Goal: Task Accomplishment & Management: Use online tool/utility

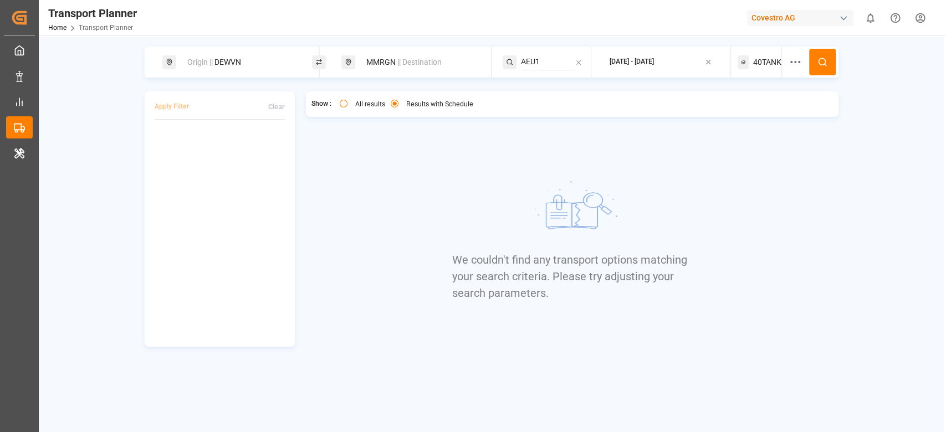
click at [221, 63] on div "Origin || DEWVN" at bounding box center [241, 62] width 120 height 21
click at [194, 148] on input "DEWVN" at bounding box center [230, 150] width 111 height 17
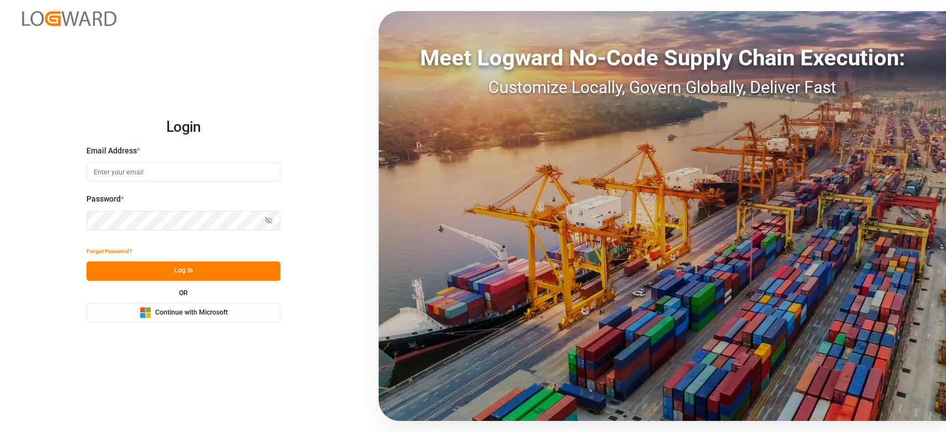
click at [206, 314] on span "Continue with Microsoft" at bounding box center [191, 313] width 73 height 10
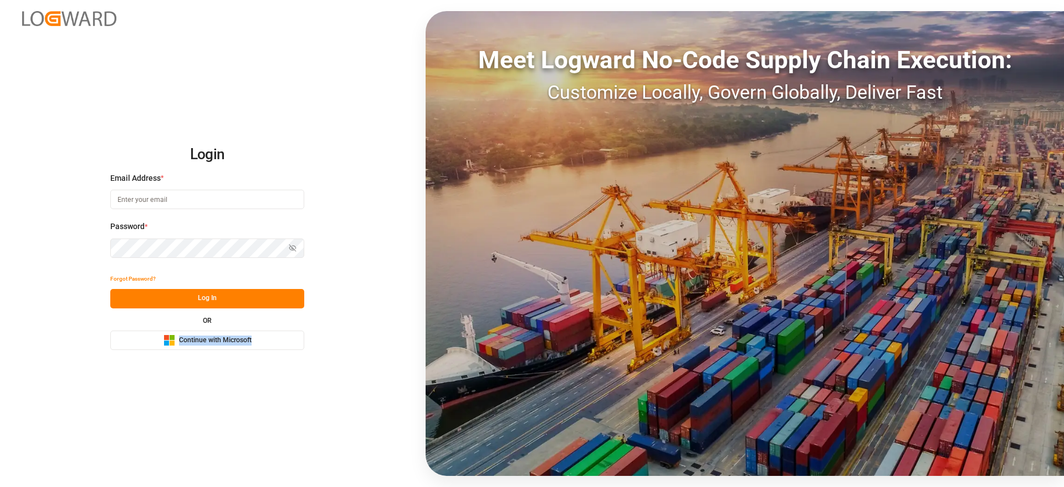
drag, startPoint x: 0, startPoint y: 0, endPoint x: 248, endPoint y: 318, distance: 403.6
click at [248, 318] on div "Login Email Address * Password * Show password Forgot Password? Log In OR Micro…" at bounding box center [532, 243] width 1064 height 487
click at [241, 337] on span "Continue with Microsoft" at bounding box center [215, 340] width 73 height 10
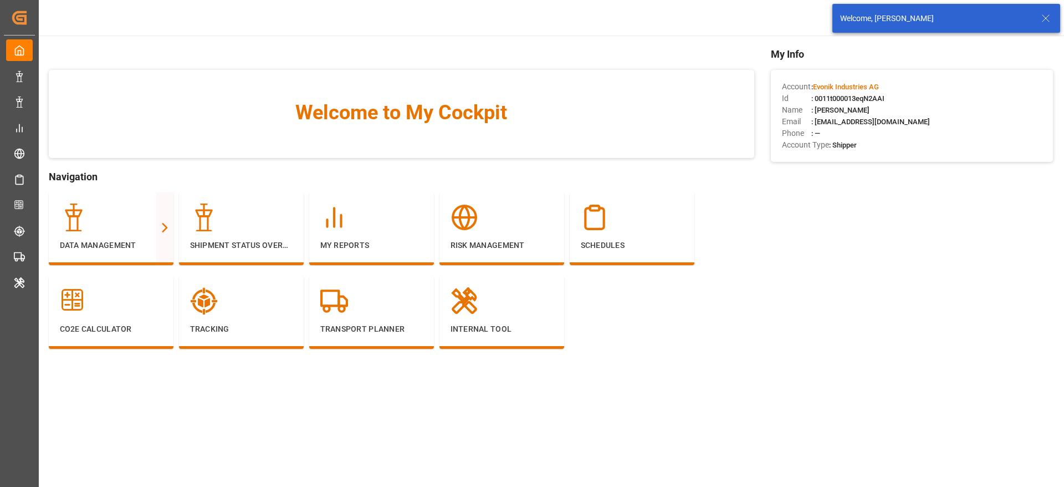
click at [1053, 15] on div "Welcome, [PERSON_NAME]" at bounding box center [947, 18] width 228 height 29
click at [1043, 18] on icon at bounding box center [1045, 18] width 13 height 13
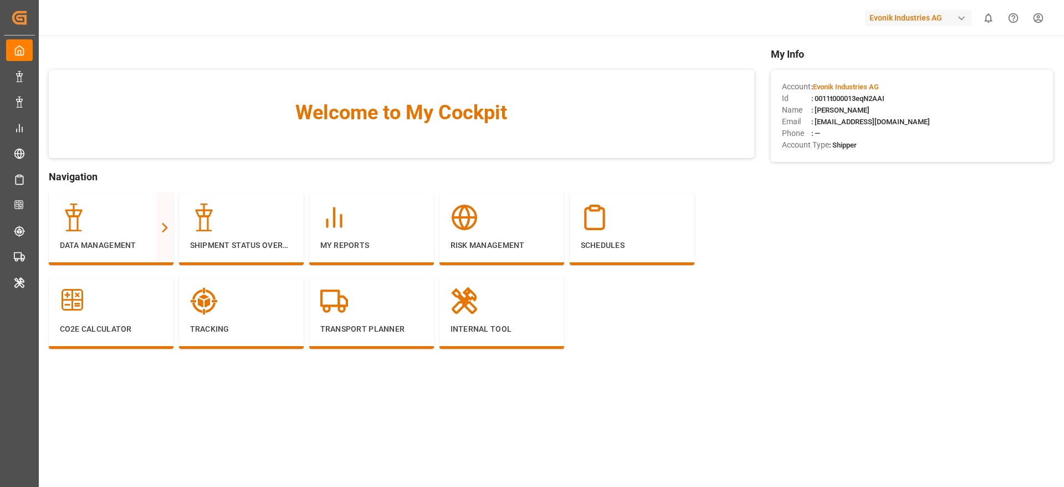
click at [918, 20] on div "Evonik Industries AG" at bounding box center [918, 18] width 106 height 16
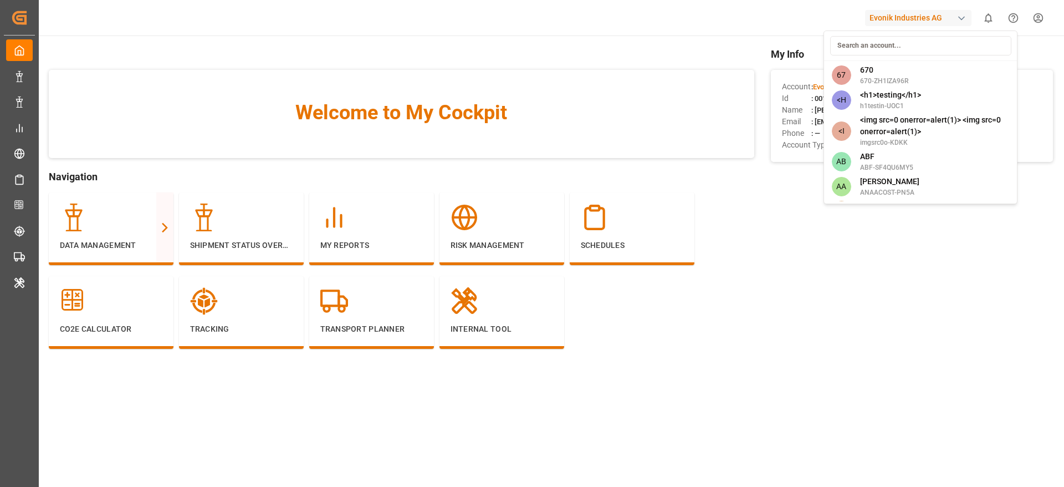
click at [884, 45] on input at bounding box center [920, 45] width 181 height 19
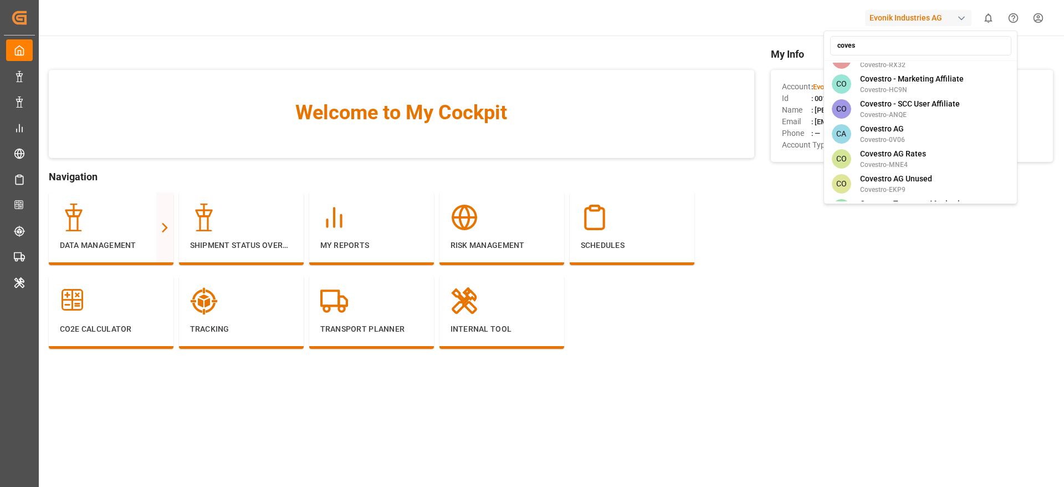
scroll to position [161, 0]
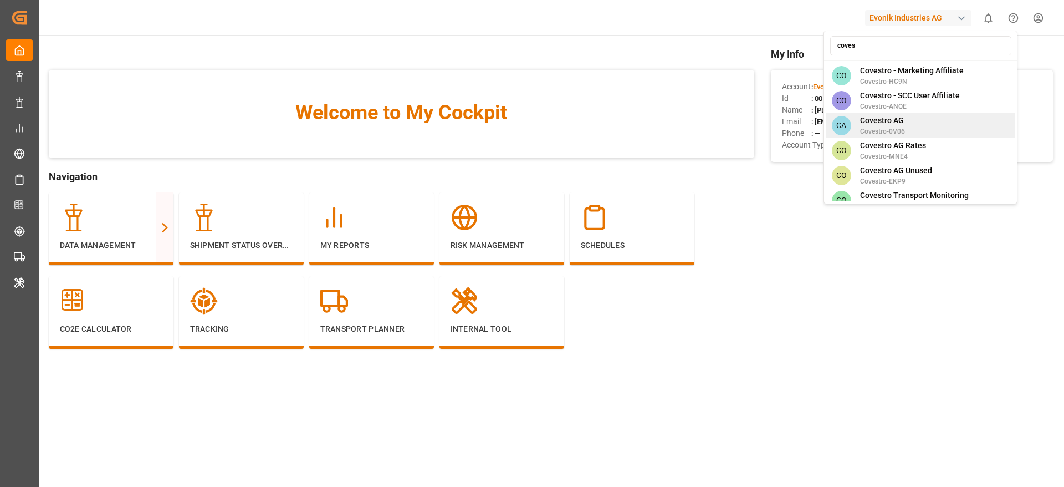
type input "coves"
click at [910, 113] on div "CA Covestro AG Covestro-0V06" at bounding box center [920, 125] width 189 height 25
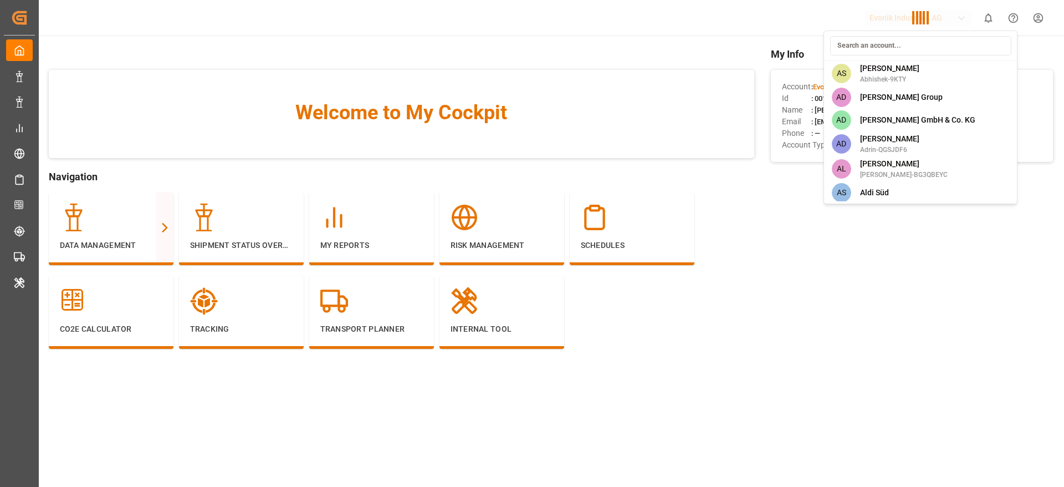
scroll to position [1783, 0]
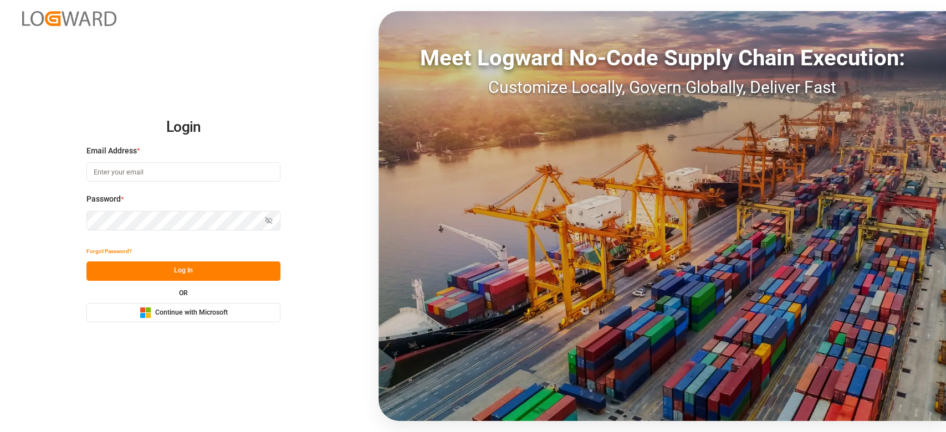
click at [250, 310] on button "Microsoft Logo Continue with Microsoft" at bounding box center [183, 312] width 194 height 19
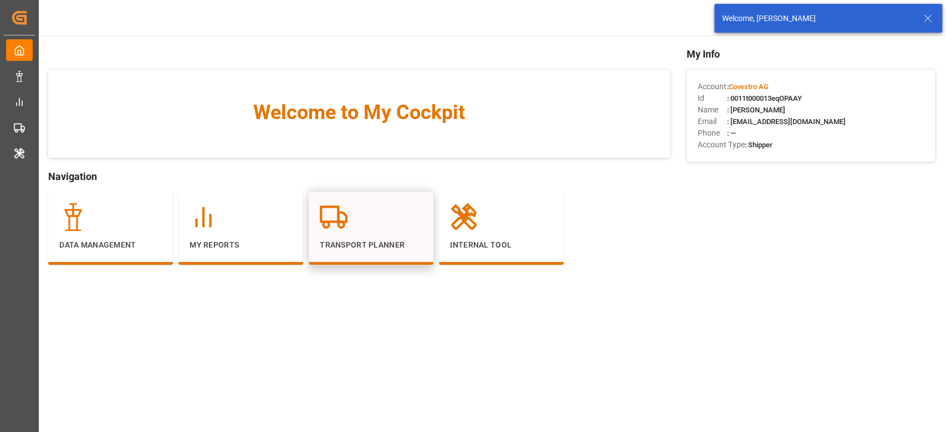
click at [355, 243] on p "Transport Planner" at bounding box center [371, 245] width 103 height 12
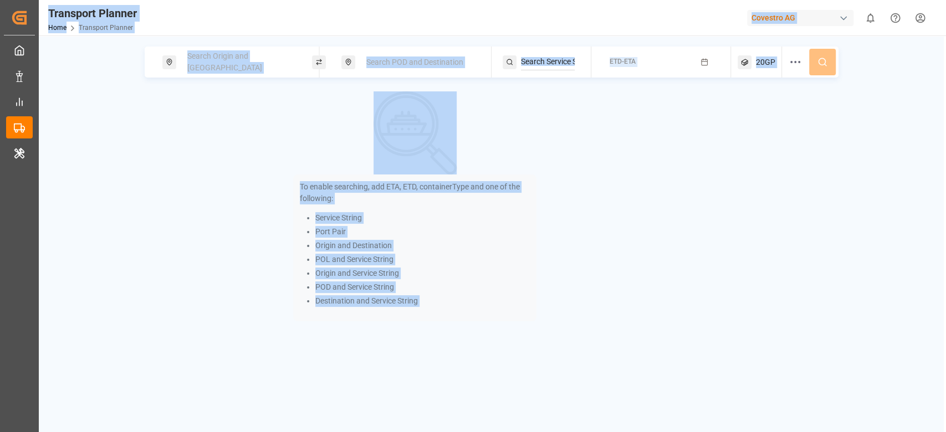
click at [244, 69] on div "Search Origin and [GEOGRAPHIC_DATA]" at bounding box center [241, 62] width 120 height 32
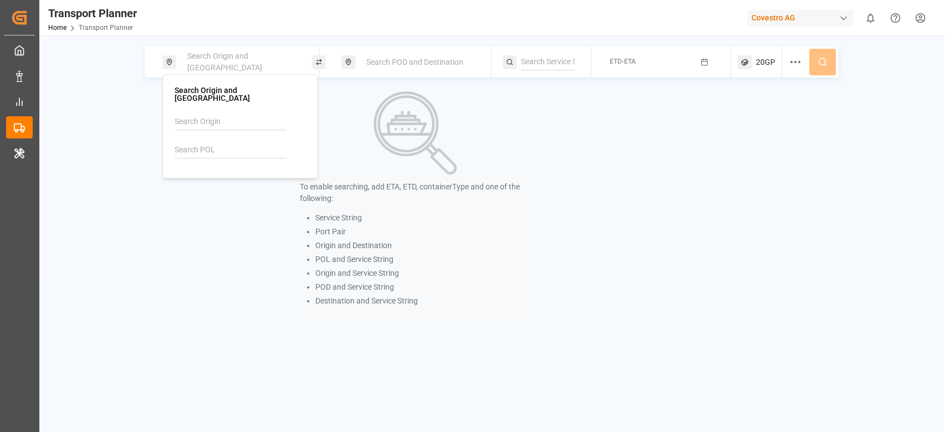
click at [217, 142] on input at bounding box center [230, 150] width 111 height 17
paste input "DEHAM"
type input "DEHAM"
click at [207, 176] on b "DEHAM" at bounding box center [216, 180] width 27 height 9
click at [213, 206] on div "To enable searching, add ETA, ETD, containerType and one of the following: Serv…" at bounding box center [416, 206] width 542 height 230
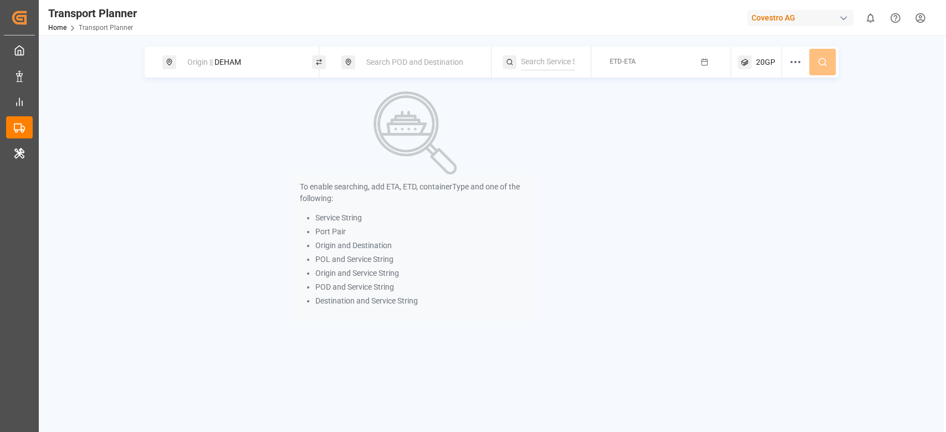
click at [384, 62] on span "Search POD and Destination" at bounding box center [414, 62] width 97 height 9
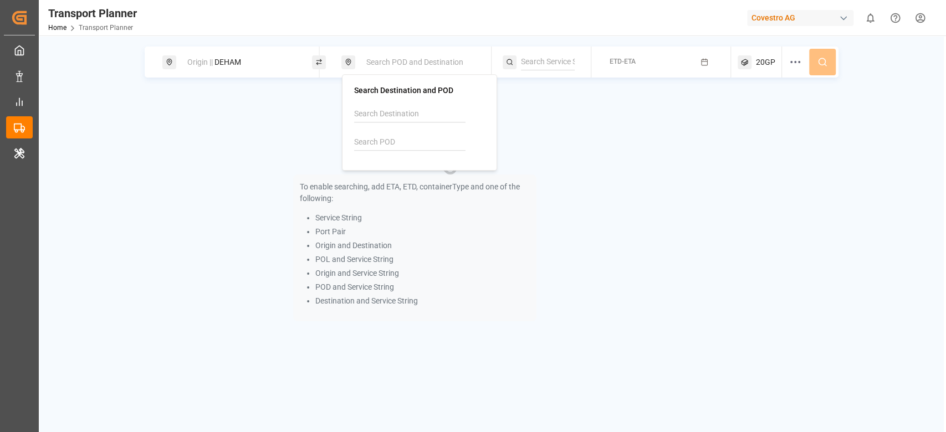
paste input "INIXY"
click at [380, 149] on input "INIXY" at bounding box center [409, 142] width 111 height 17
type input "INIXY"
click at [382, 170] on b "INIXY" at bounding box center [392, 172] width 20 height 9
click at [499, 190] on p "To enable searching, add ETA, ETD, containerType and one of the following:" at bounding box center [415, 192] width 230 height 23
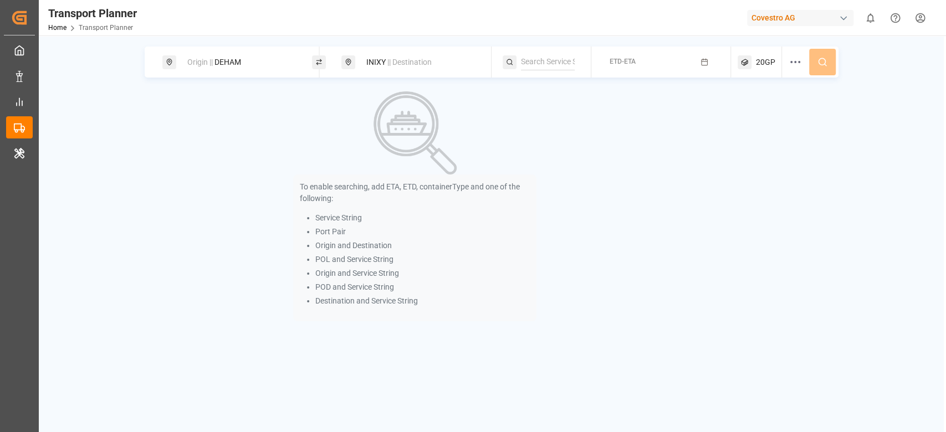
paste input "INIXY"
type input "INIXY"
click at [544, 66] on input "INIXY" at bounding box center [548, 62] width 54 height 17
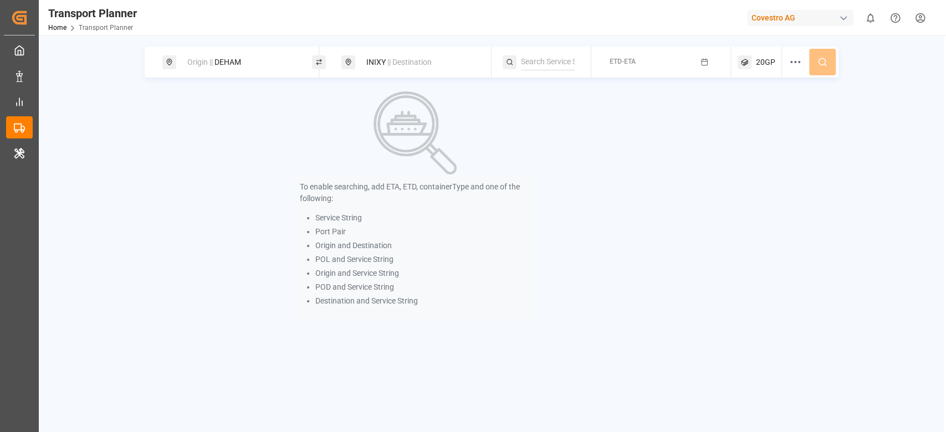
paste input "IOS"
click at [555, 61] on input "IOS" at bounding box center [548, 62] width 54 height 17
type input "IOS"
click at [547, 82] on li "IOS" at bounding box center [588, 92] width 125 height 21
click at [588, 90] on div "IOS" at bounding box center [589, 92] width 108 height 12
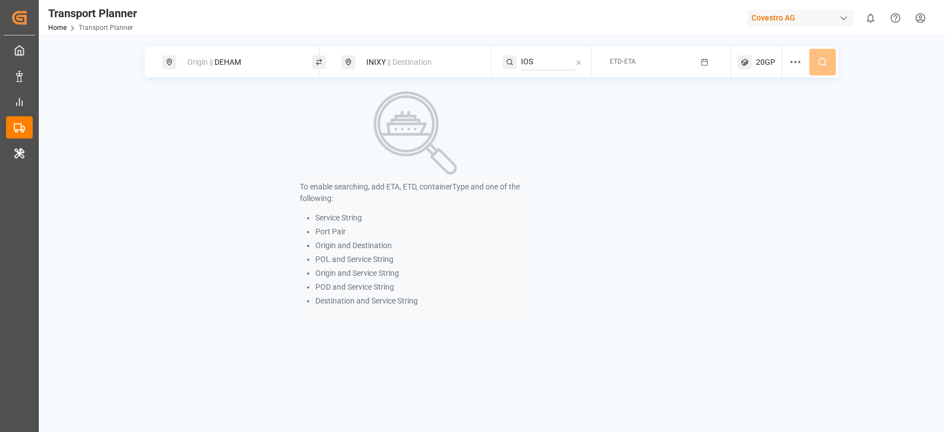
click at [656, 73] on div "ETD-ETA" at bounding box center [664, 62] width 133 height 31
click at [687, 61] on button "ETD-ETA" at bounding box center [661, 63] width 126 height 22
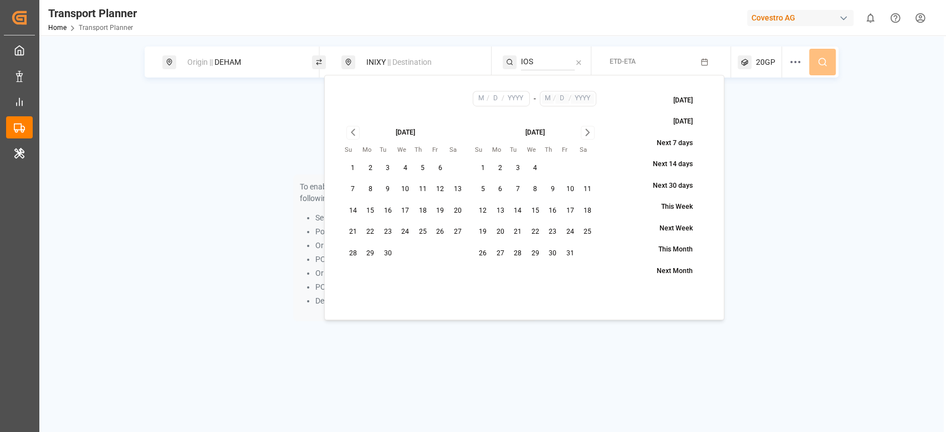
click at [372, 189] on button "8" at bounding box center [370, 190] width 18 height 18
type input "9"
type input "8"
type input "2025"
click at [584, 133] on icon "Go to next month" at bounding box center [587, 132] width 13 height 13
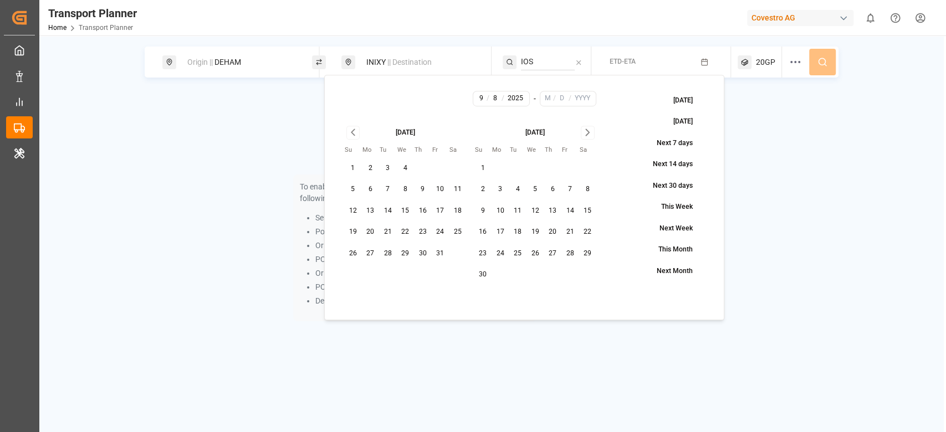
click at [584, 133] on icon "Go to next month" at bounding box center [587, 132] width 13 height 13
click at [537, 252] on button "31" at bounding box center [536, 254] width 18 height 18
type input "12"
type input "31"
type input "2025"
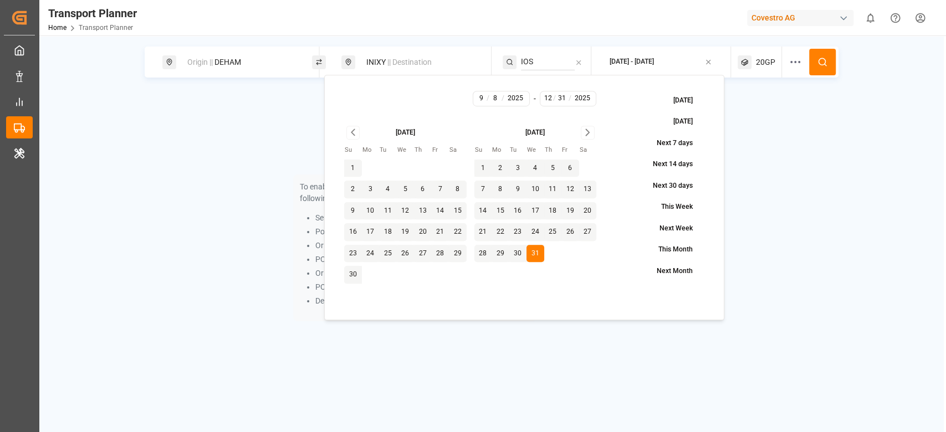
click at [822, 65] on icon at bounding box center [823, 62] width 10 height 10
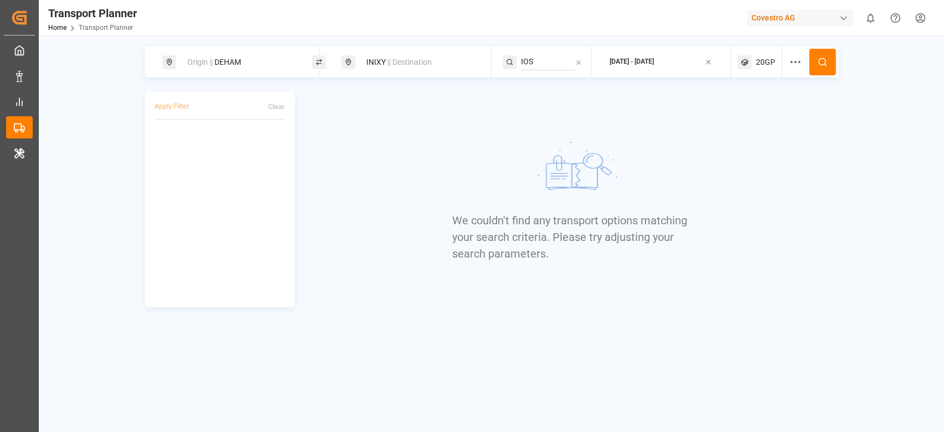
click at [763, 62] on span "20GP" at bounding box center [765, 63] width 19 height 12
click at [736, 114] on small "20GP" at bounding box center [739, 115] width 39 height 8
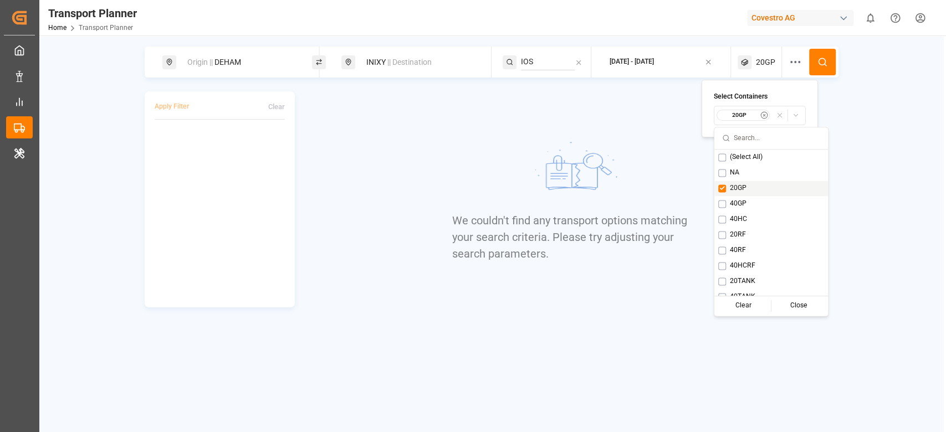
click at [738, 188] on span "20GP" at bounding box center [738, 188] width 17 height 10
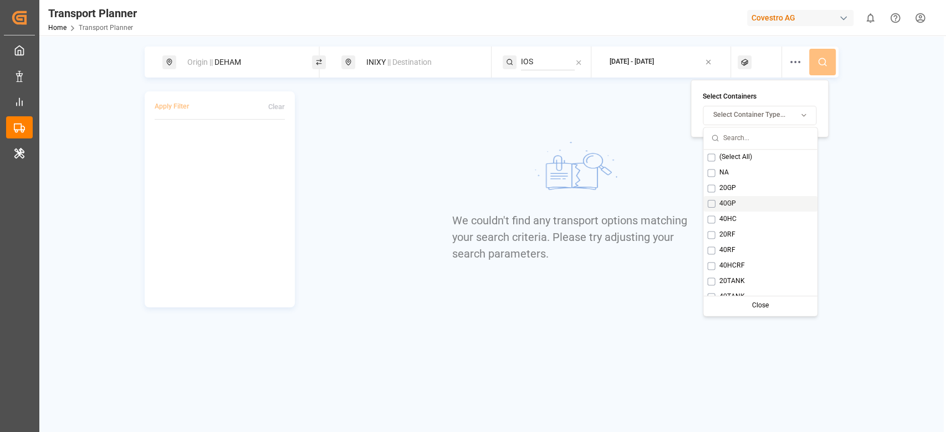
click at [734, 200] on span "40GP" at bounding box center [727, 204] width 17 height 10
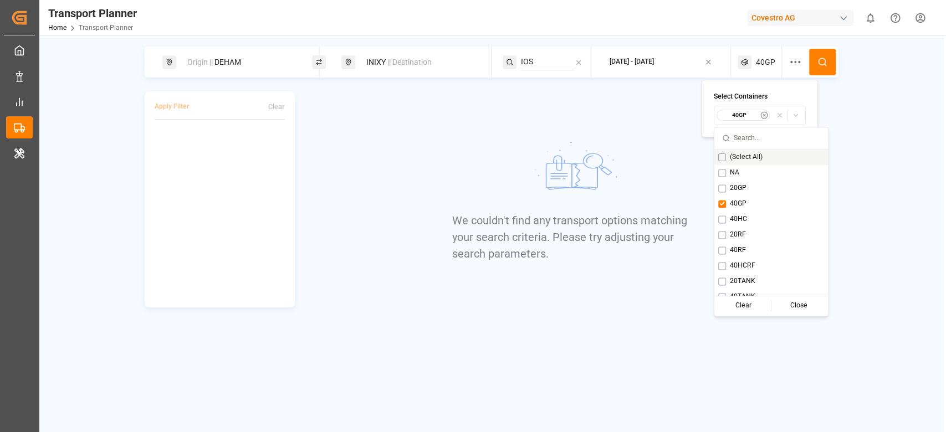
click at [819, 64] on icon at bounding box center [823, 62] width 10 height 10
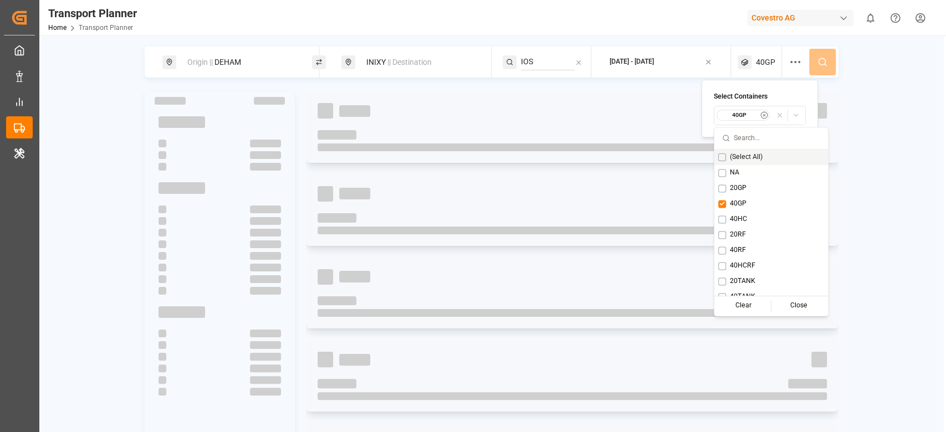
click at [819, 64] on div "Origin || DEHAM INIXY || Destination IOS [DATE] - [DATE] 40GP" at bounding box center [492, 62] width 694 height 31
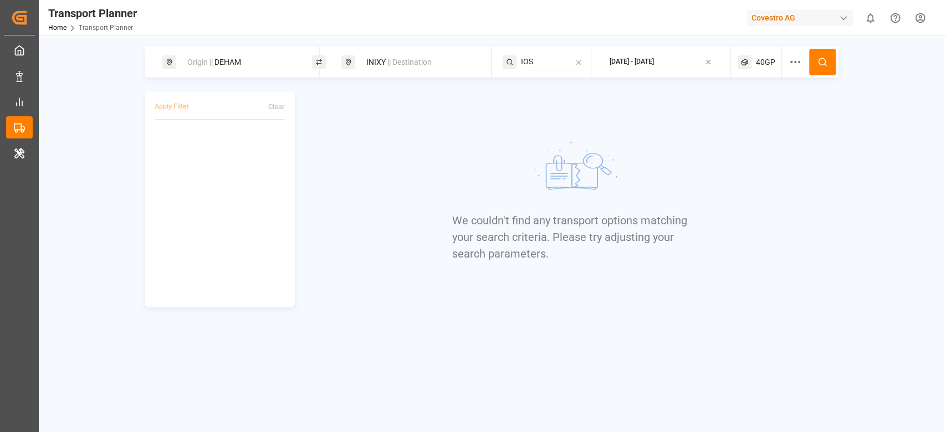
click at [755, 67] on div "40GP" at bounding box center [760, 62] width 44 height 31
click at [734, 113] on small "40GP" at bounding box center [739, 115] width 39 height 8
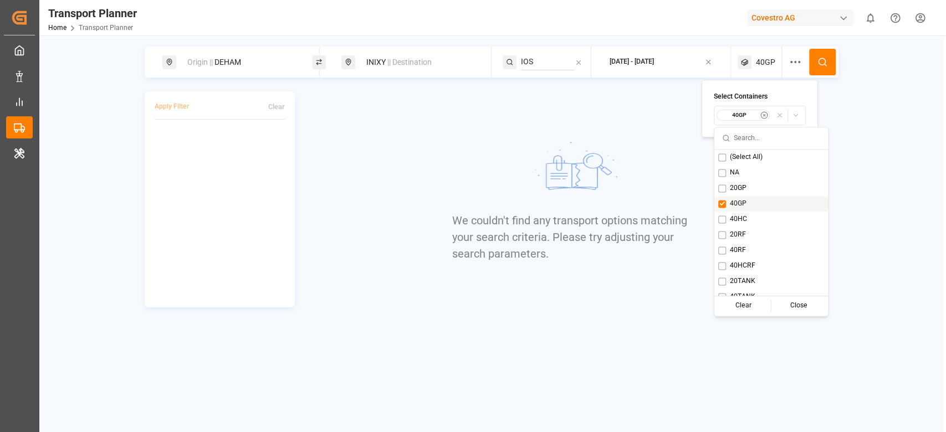
click at [734, 198] on div "40GP" at bounding box center [771, 204] width 114 height 16
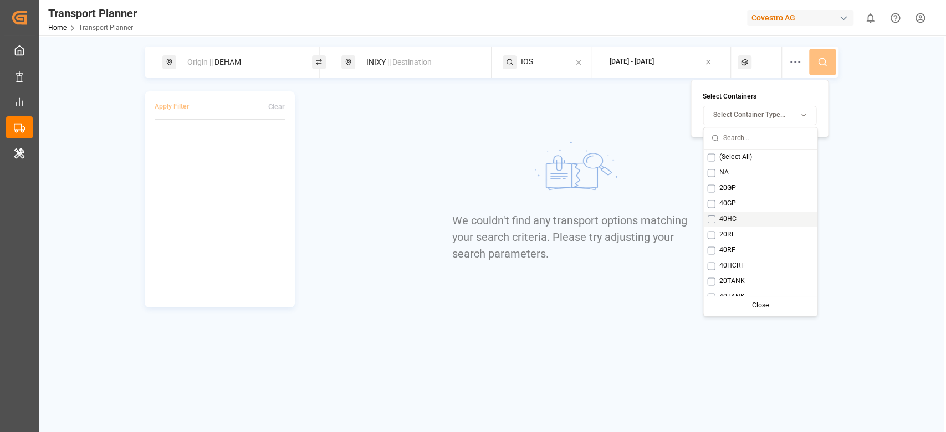
click at [732, 212] on div "40HC" at bounding box center [760, 220] width 114 height 16
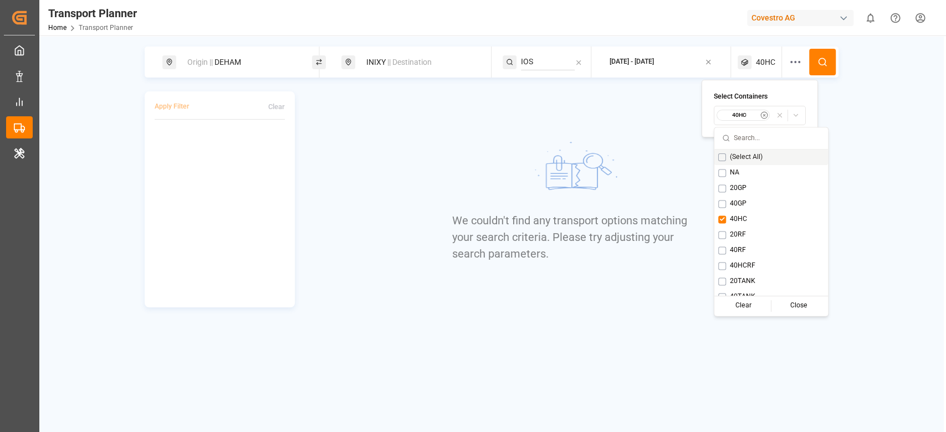
click at [820, 68] on button at bounding box center [822, 62] width 27 height 27
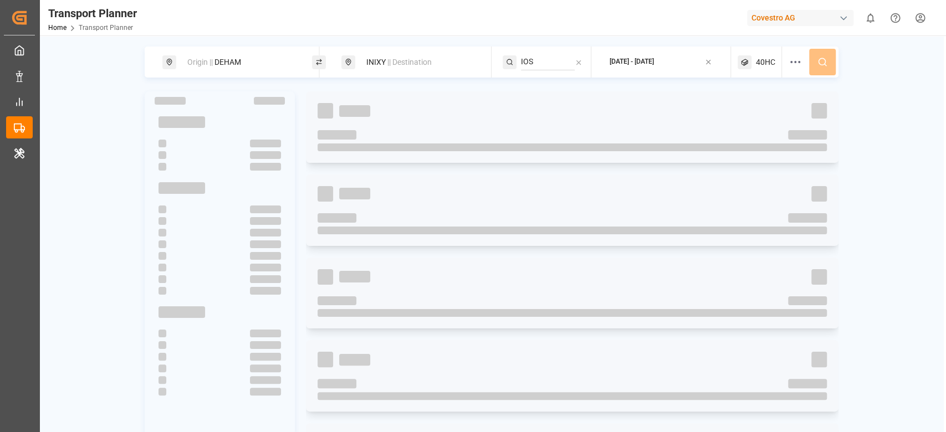
click at [820, 68] on div "Origin || DEHAM INIXY || Destination IOS [DATE] - [DATE] 40HC" at bounding box center [492, 62] width 694 height 31
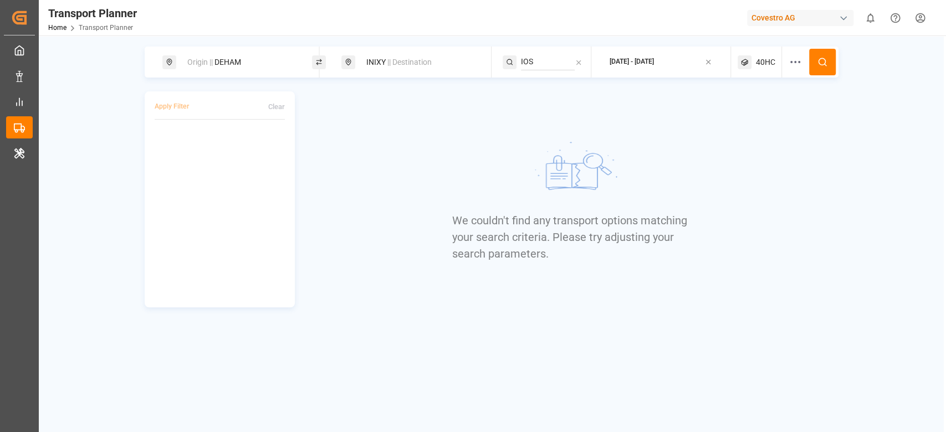
click at [770, 69] on div "40HC" at bounding box center [760, 62] width 44 height 31
click at [752, 118] on small "40HC" at bounding box center [739, 115] width 39 height 8
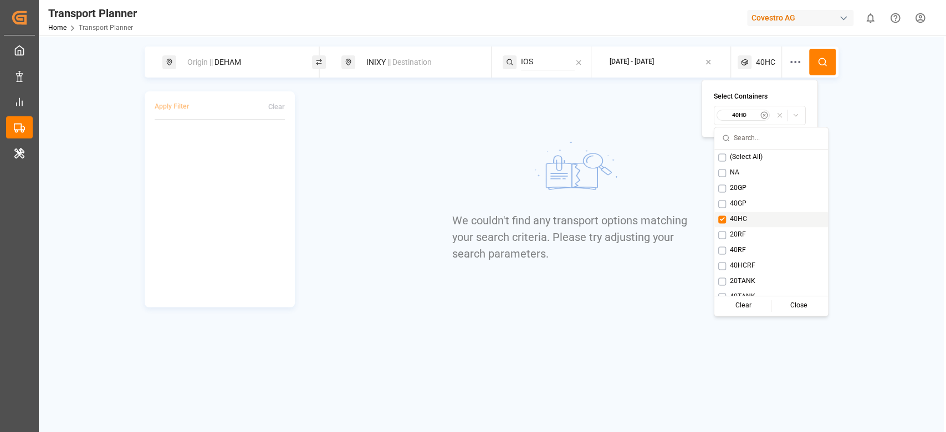
click at [738, 221] on span "40HC" at bounding box center [738, 220] width 17 height 10
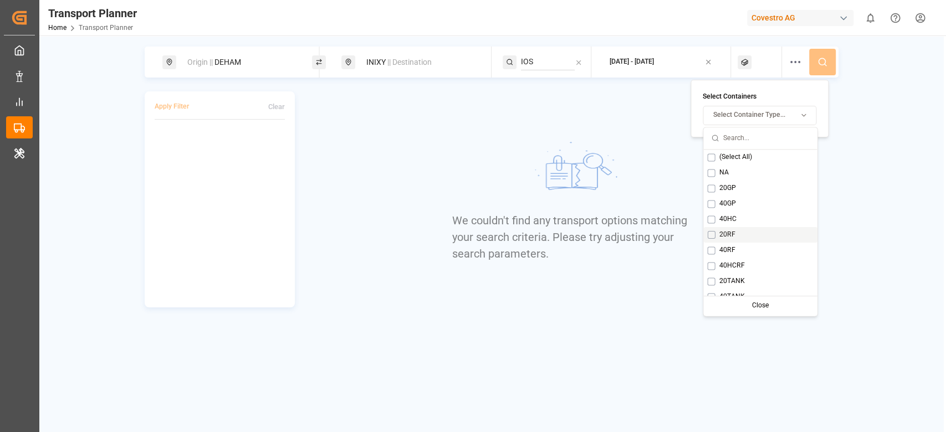
click at [732, 233] on span "20RF" at bounding box center [727, 235] width 16 height 10
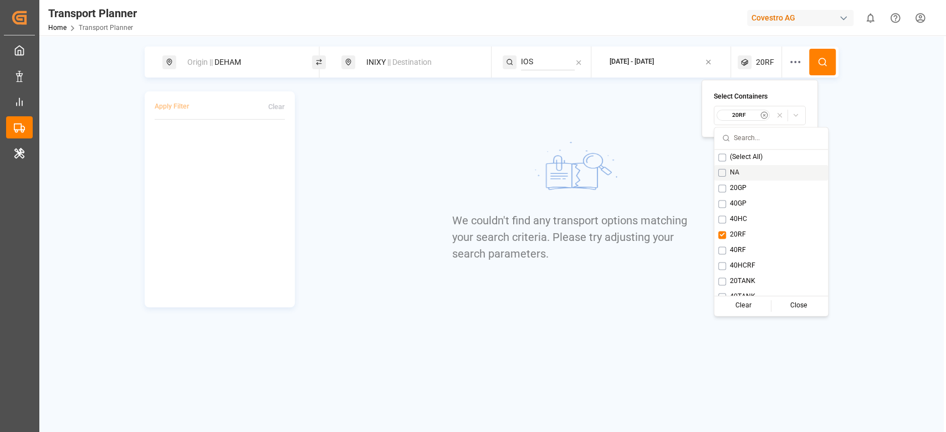
click at [827, 58] on button at bounding box center [822, 62] width 27 height 27
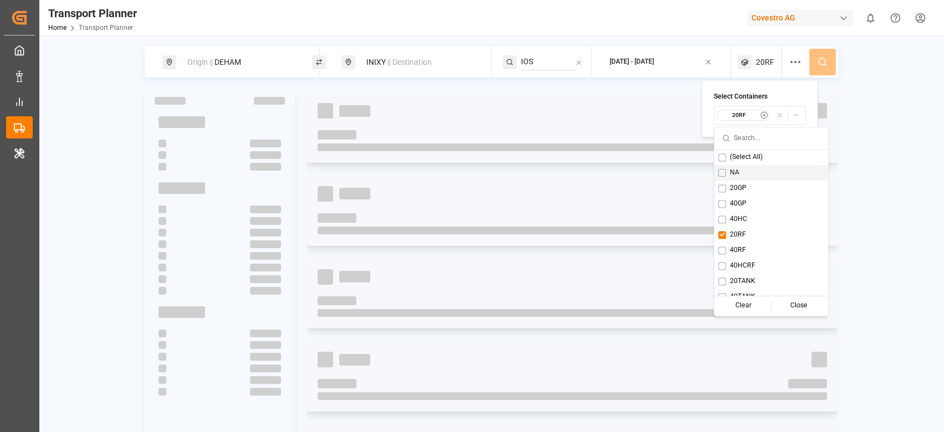
click at [827, 58] on div "Origin || DEHAM INIXY || Destination IOS [DATE] - [DATE] 20RF" at bounding box center [492, 62] width 694 height 31
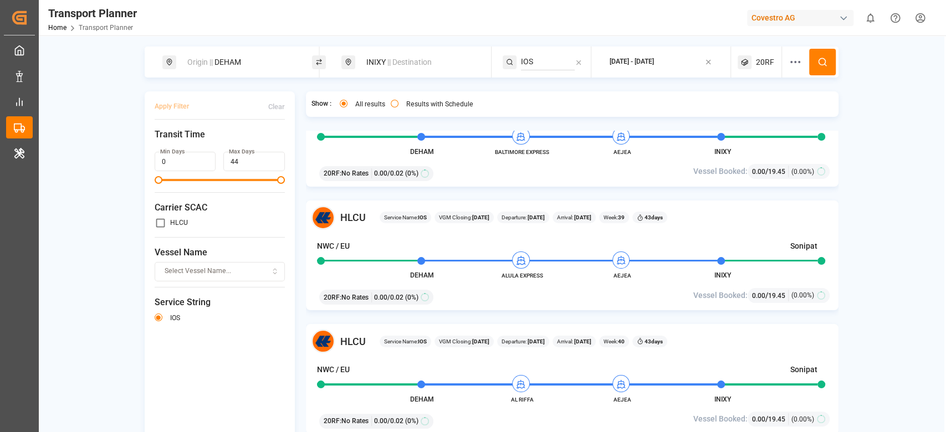
scroll to position [303, 0]
click at [248, 73] on div "Origin || DEHAM" at bounding box center [237, 62] width 150 height 31
click at [227, 58] on div "Origin || DEHAM" at bounding box center [241, 62] width 120 height 21
click at [202, 142] on input "DEHAM" at bounding box center [228, 150] width 111 height 17
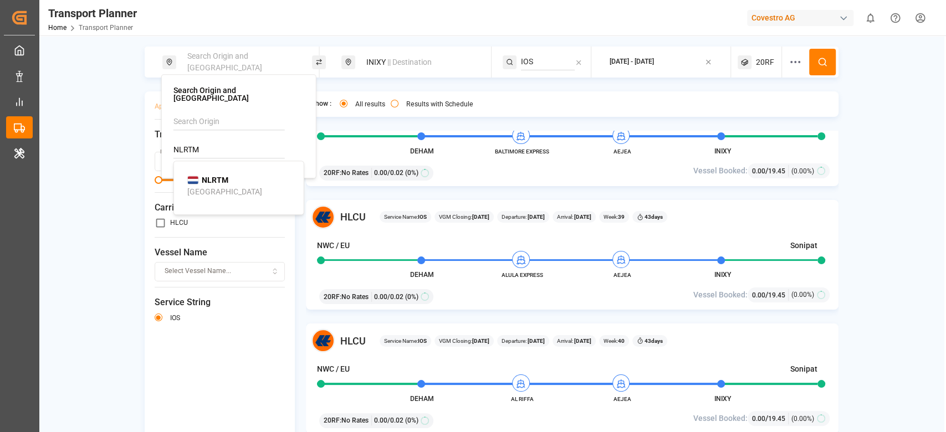
type input "NLRTM"
click at [228, 177] on div "NLRTM [GEOGRAPHIC_DATA]" at bounding box center [241, 186] width 108 height 23
click at [825, 62] on icon at bounding box center [823, 62] width 10 height 10
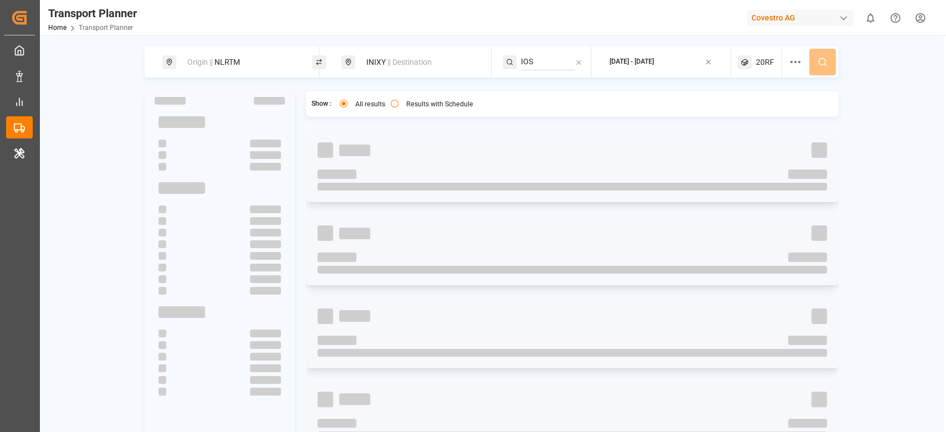
click at [825, 62] on div "Origin || NLRTM INIXY || Destination IOS [DATE] - [DATE] 20RF" at bounding box center [492, 62] width 694 height 31
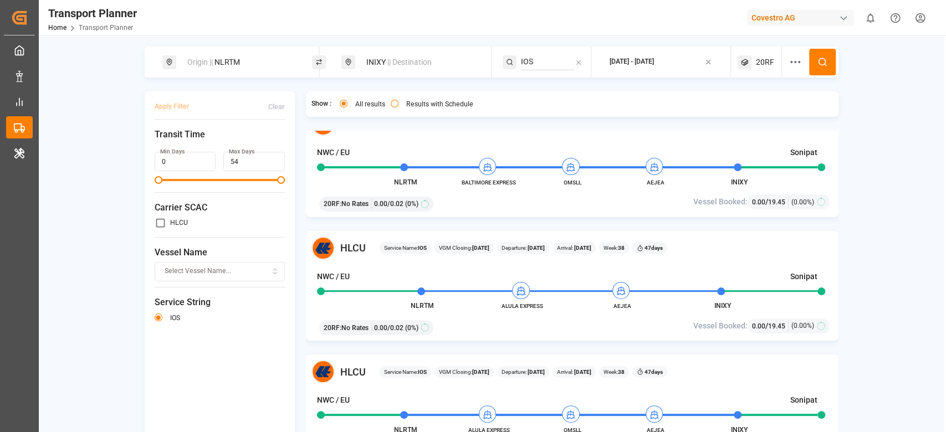
scroll to position [273, 0]
click at [564, 109] on div "Show : All results Results with Schedule" at bounding box center [442, 104] width 261 height 14
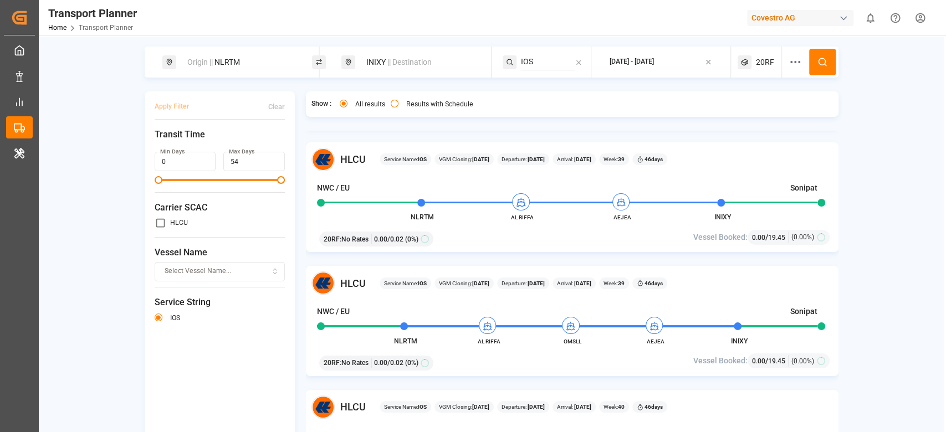
scroll to position [609, 0]
click at [256, 60] on div "Origin || NLRTM" at bounding box center [241, 62] width 120 height 21
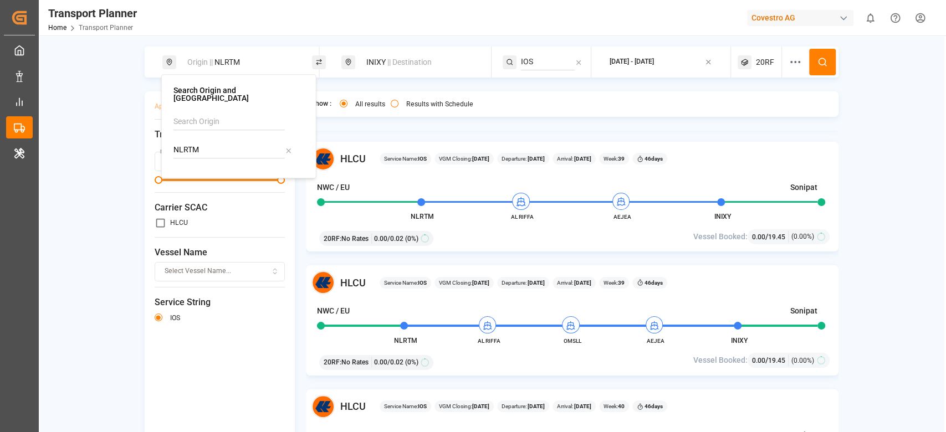
click at [200, 150] on input "NLRTM" at bounding box center [228, 150] width 111 height 17
type input "DEHAM"
click at [215, 170] on li "DEHAM [GEOGRAPHIC_DATA]" at bounding box center [240, 186] width 125 height 32
click at [232, 177] on div "DEHAM [GEOGRAPHIC_DATA]" at bounding box center [241, 186] width 108 height 23
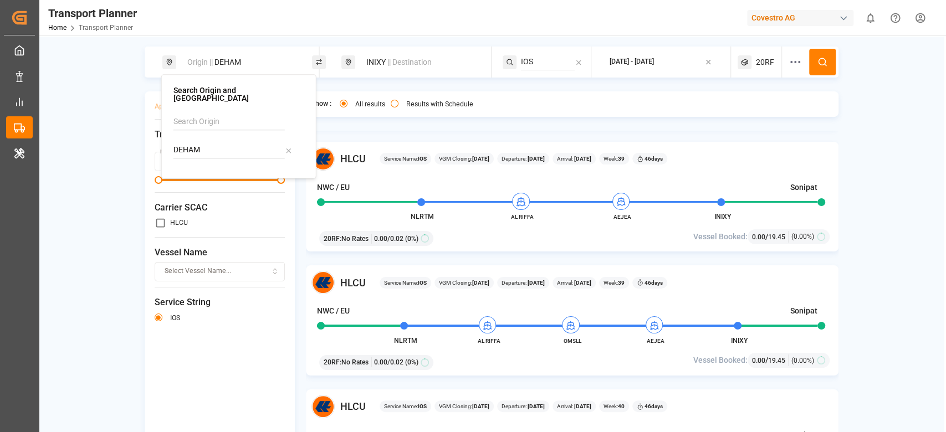
click at [422, 73] on div "INIXY || Destination" at bounding box center [416, 62] width 150 height 31
click at [379, 65] on div "INIXY || Destination" at bounding box center [420, 62] width 120 height 21
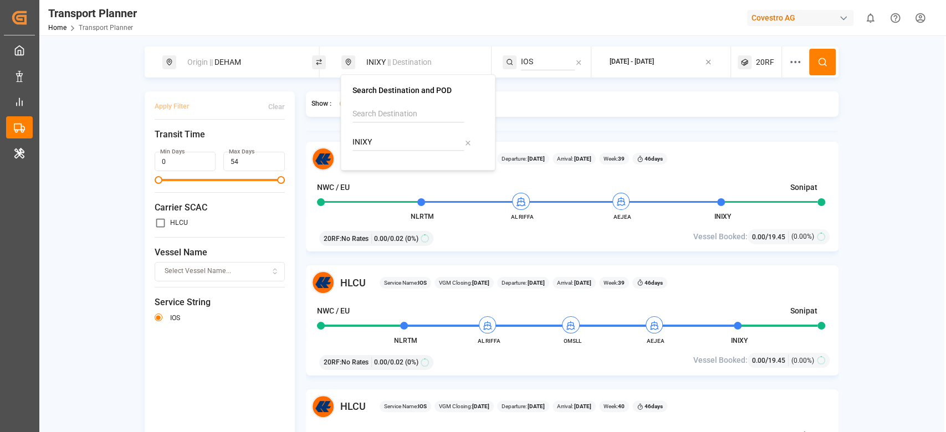
click at [367, 144] on input "INIXY" at bounding box center [408, 142] width 111 height 17
type input "CNTAC"
click at [395, 168] on b "CNTAC" at bounding box center [393, 172] width 25 height 9
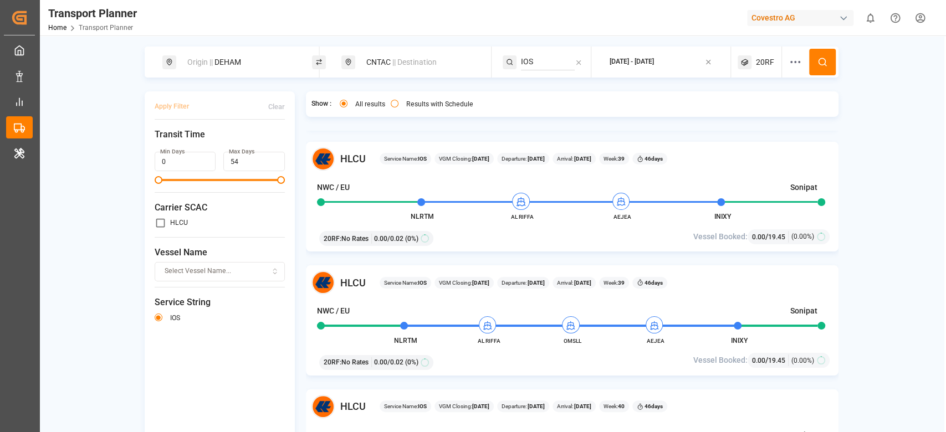
click at [272, 254] on span "Vessel Name" at bounding box center [220, 252] width 131 height 13
click at [563, 59] on input "IOS" at bounding box center [548, 62] width 54 height 17
type input "FE4"
click at [550, 86] on div "FE4" at bounding box center [589, 92] width 108 height 12
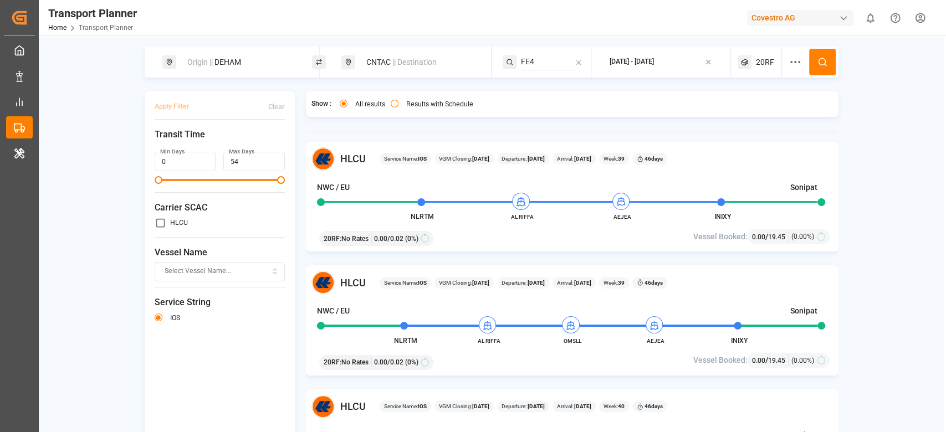
click at [826, 64] on button at bounding box center [822, 62] width 27 height 27
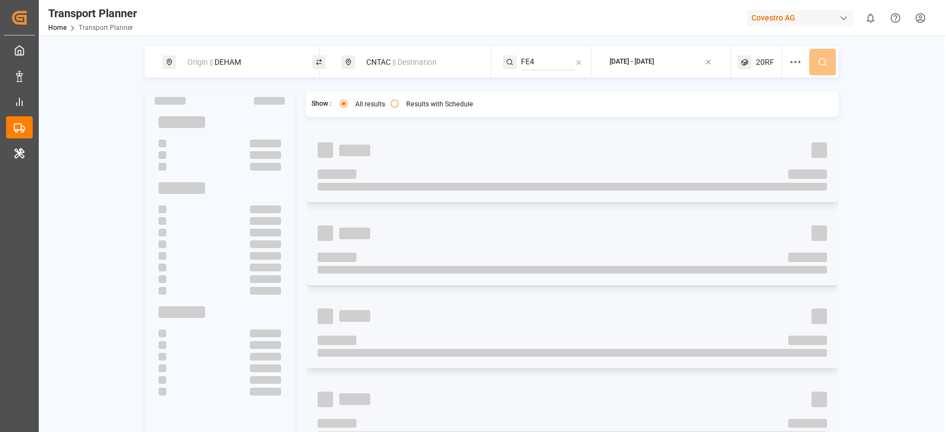
click at [826, 64] on div "Origin || DEHAM CNTAC || Destination FE4 [DATE] - [DATE] 20RF" at bounding box center [492, 62] width 694 height 31
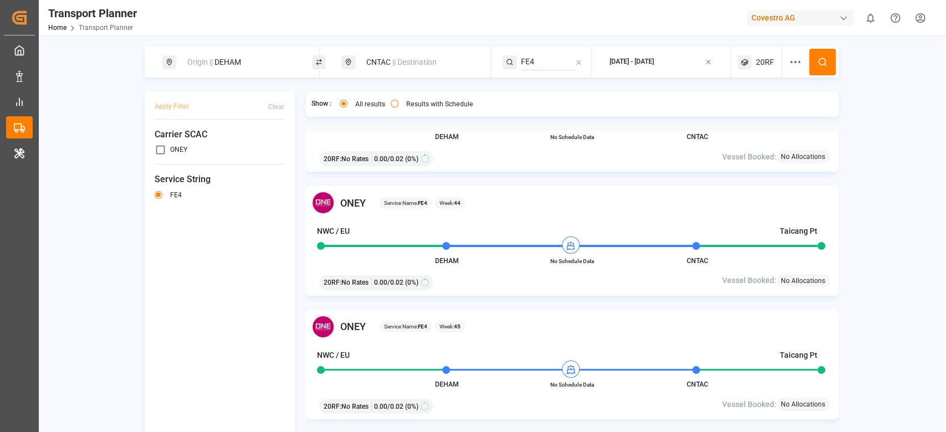
scroll to position [954, 0]
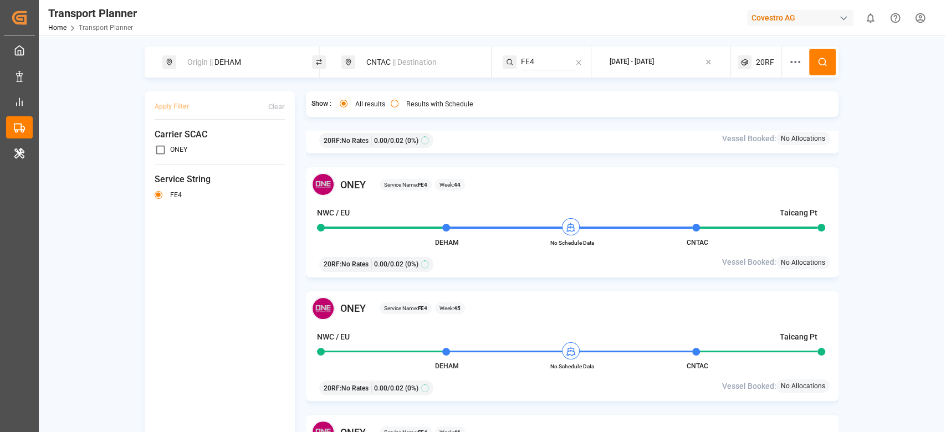
click at [768, 65] on span "20RF" at bounding box center [765, 63] width 18 height 12
click at [792, 65] on icon at bounding box center [795, 61] width 13 height 13
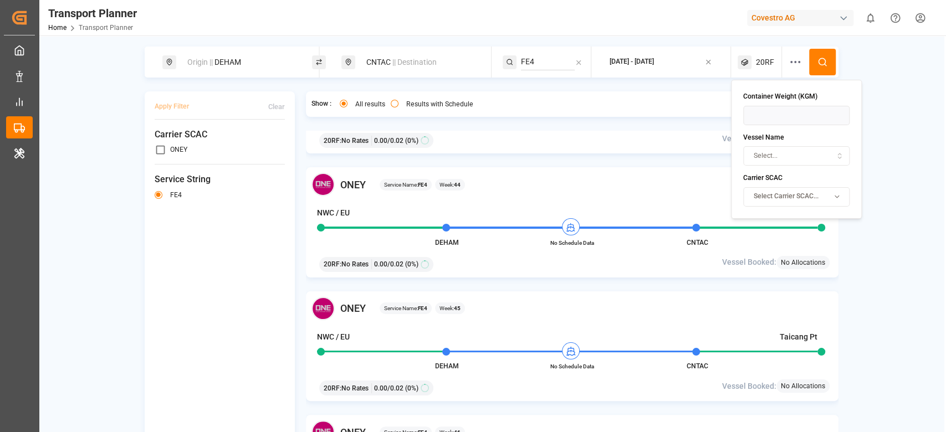
click at [780, 190] on button "Select Carrier SCAC..." at bounding box center [796, 196] width 106 height 19
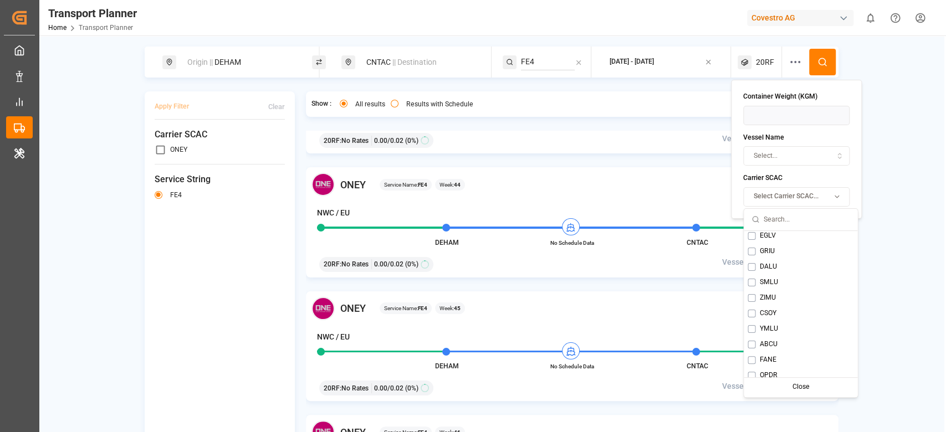
scroll to position [226, 0]
click at [763, 304] on span "YMLU" at bounding box center [768, 308] width 18 height 10
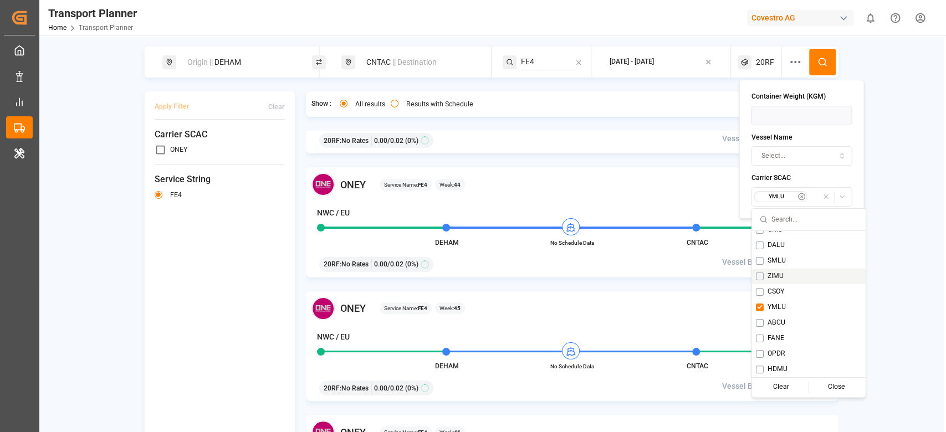
click at [823, 63] on circle at bounding box center [822, 61] width 7 height 7
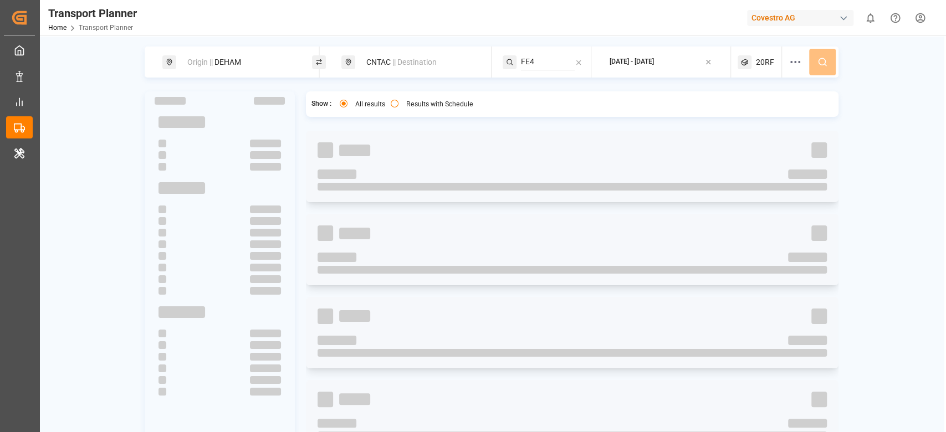
click at [823, 63] on div "Origin || DEHAM CNTAC || Destination FE4 [DATE] - [DATE] 20RF" at bounding box center [492, 62] width 694 height 31
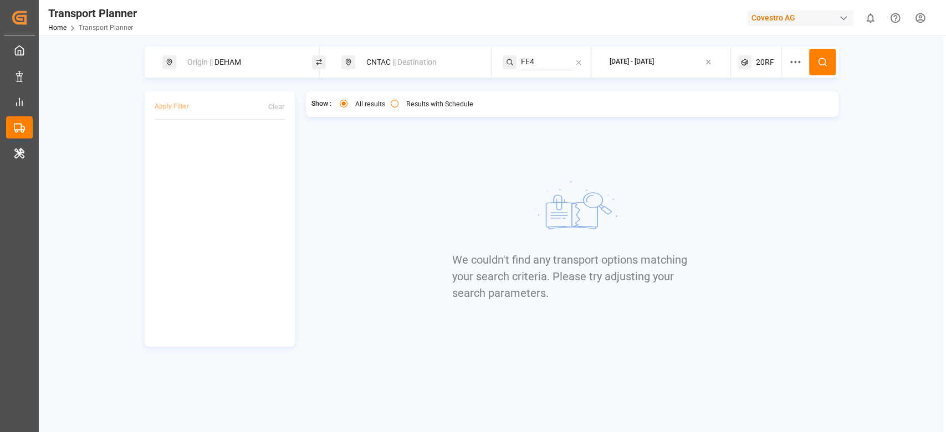
click at [765, 64] on span "20RF" at bounding box center [765, 63] width 18 height 12
click at [749, 114] on small "20RF" at bounding box center [739, 115] width 39 height 8
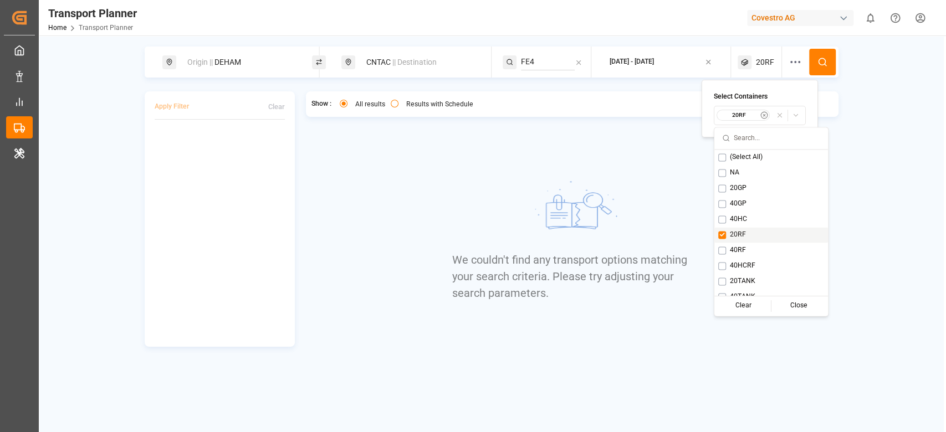
click at [748, 234] on div "20RF" at bounding box center [771, 235] width 114 height 16
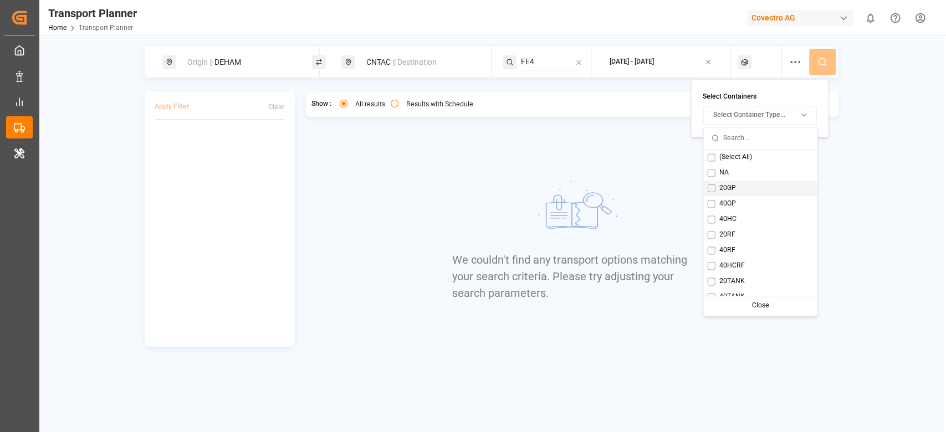
click at [731, 192] on span "20GP" at bounding box center [727, 188] width 17 height 10
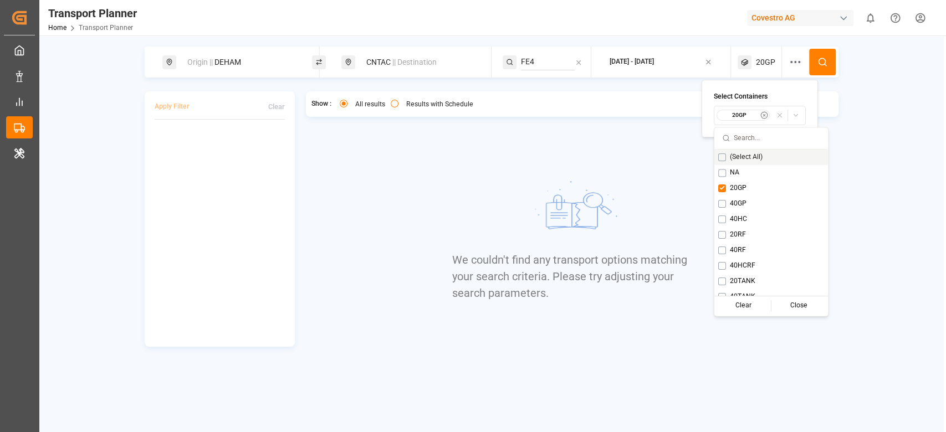
click at [819, 68] on button at bounding box center [822, 62] width 27 height 27
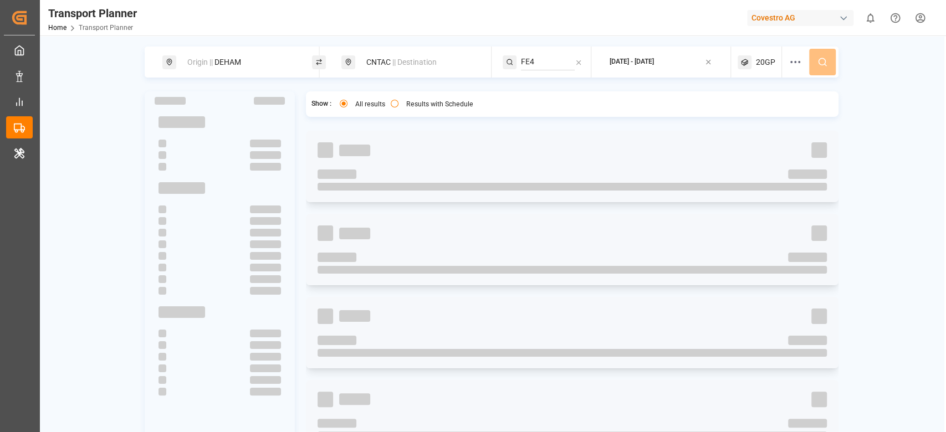
click at [819, 68] on div "Origin || DEHAM CNTAC || Destination FE4 [DATE] - [DATE] 20GP" at bounding box center [492, 62] width 694 height 31
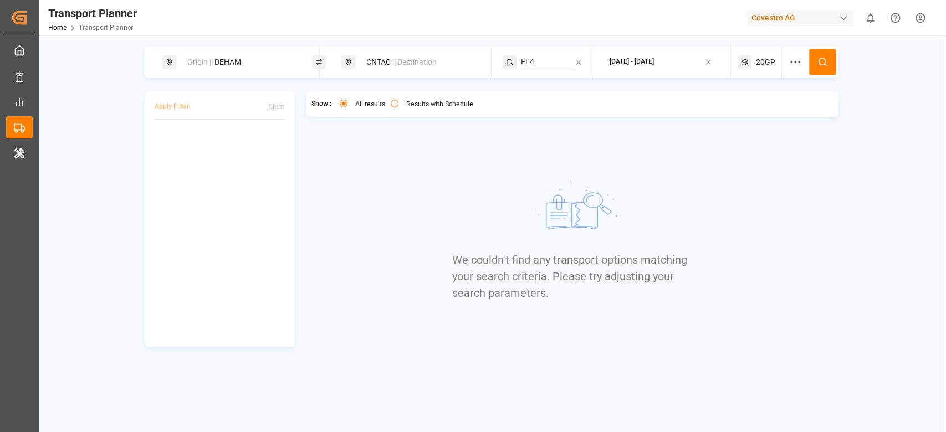
click at [773, 67] on span "20GP" at bounding box center [765, 63] width 19 height 12
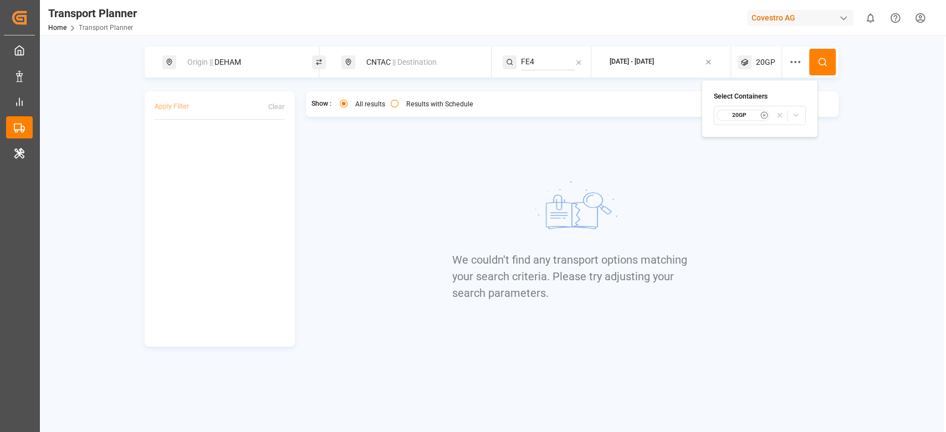
click at [743, 119] on small "20GP" at bounding box center [739, 115] width 39 height 8
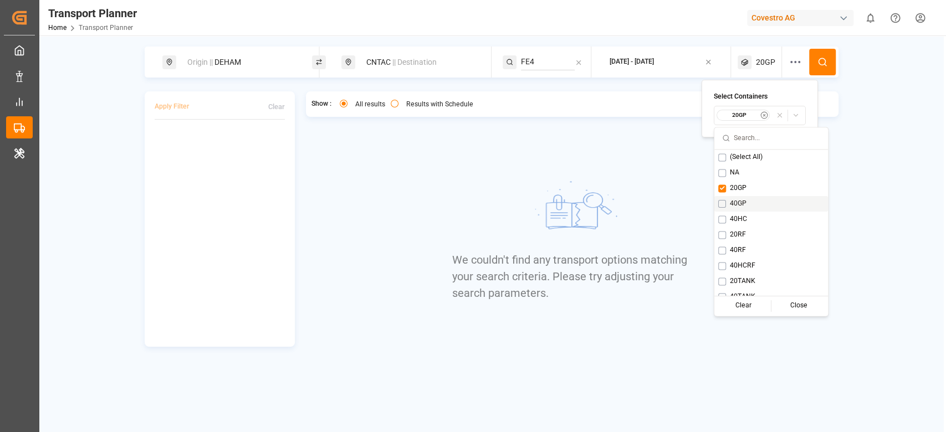
click at [738, 205] on span "40GP" at bounding box center [738, 204] width 17 height 10
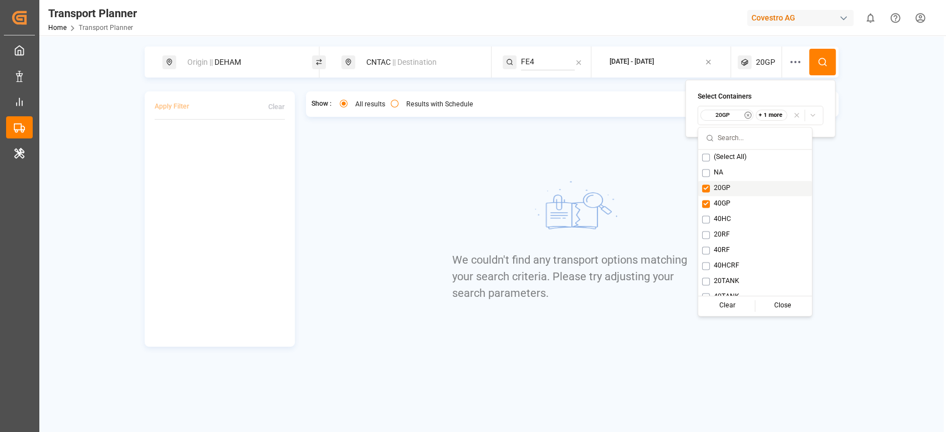
click at [733, 193] on div "20GP" at bounding box center [755, 189] width 114 height 16
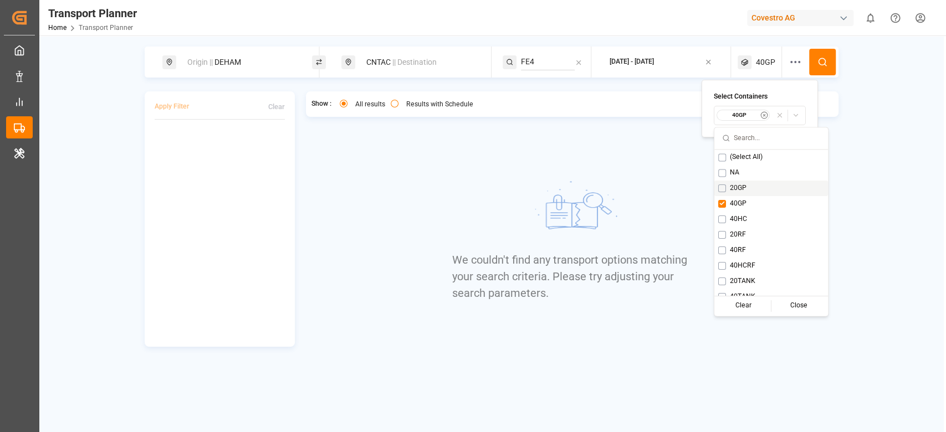
click at [821, 51] on button at bounding box center [822, 62] width 27 height 27
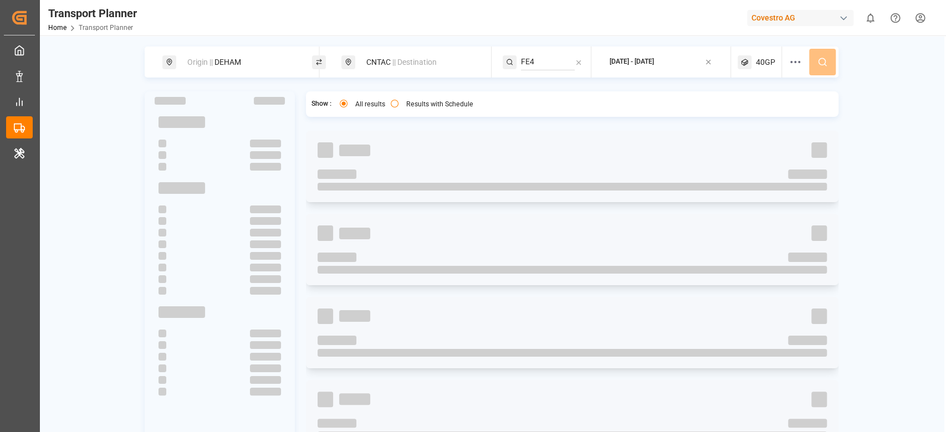
click at [821, 51] on div "Origin || DEHAM CNTAC || Destination FE4 [DATE] - [DATE] 40GP" at bounding box center [492, 62] width 694 height 31
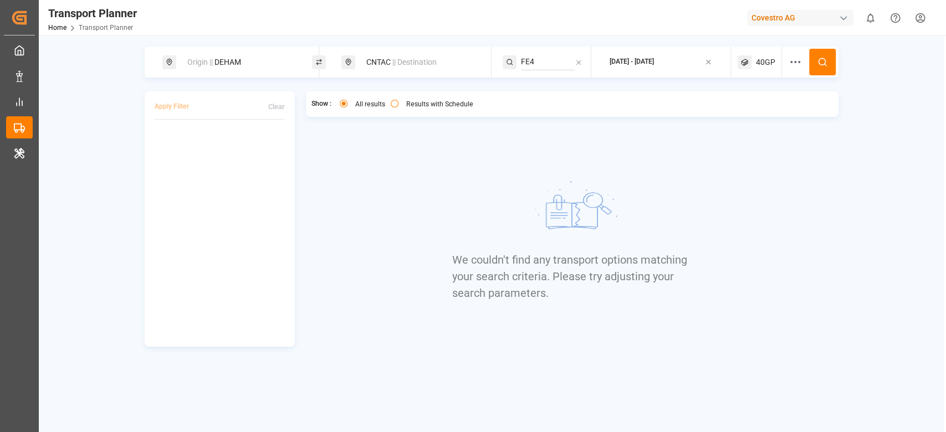
click at [752, 58] on div "40GP" at bounding box center [760, 62] width 44 height 31
click at [741, 113] on small "40GP" at bounding box center [739, 115] width 39 height 8
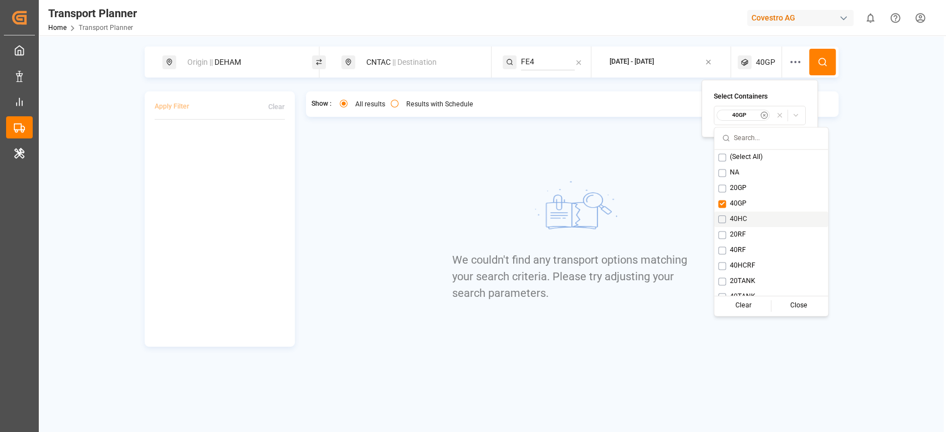
click at [737, 219] on span "40HC" at bounding box center [738, 220] width 17 height 10
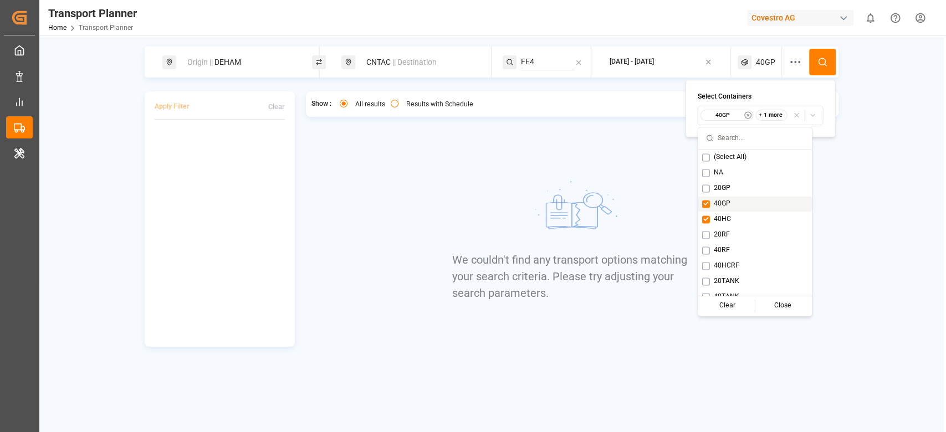
click at [735, 208] on div "40GP" at bounding box center [755, 204] width 114 height 16
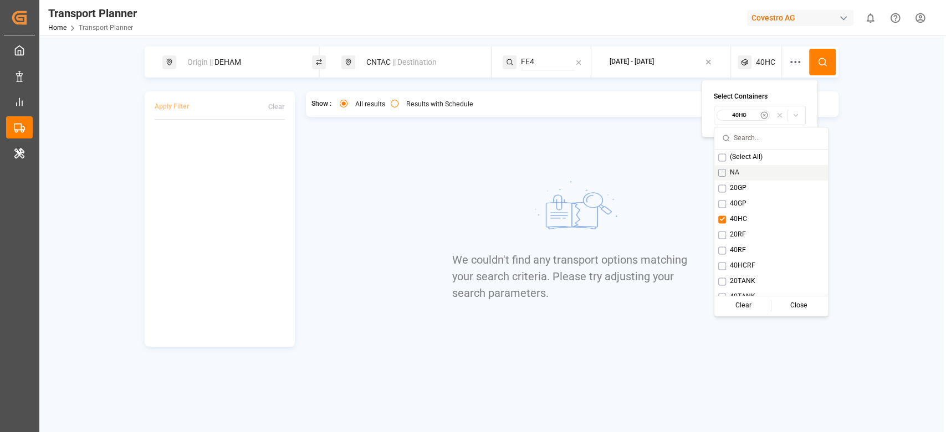
click at [828, 58] on button at bounding box center [822, 62] width 27 height 27
click at [828, 58] on div "Origin || DEHAM CNTAC || Destination FE4 [DATE] - [DATE] 40HC" at bounding box center [492, 62] width 694 height 31
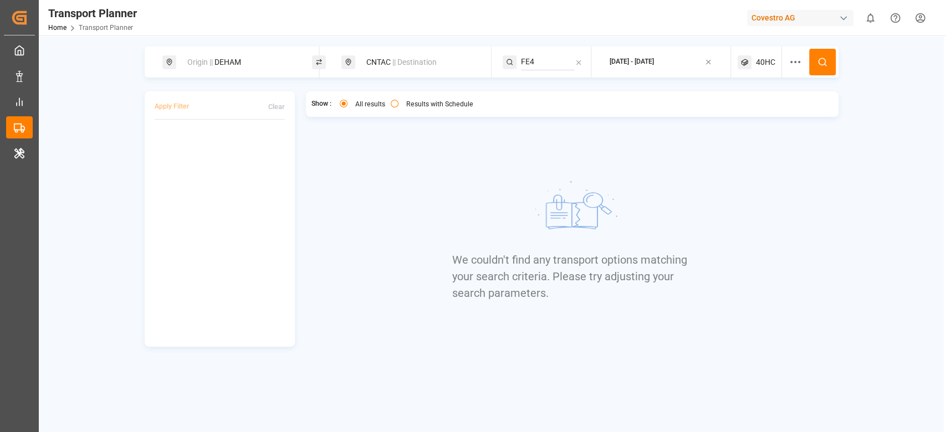
click at [772, 60] on span "40HC" at bounding box center [765, 63] width 19 height 12
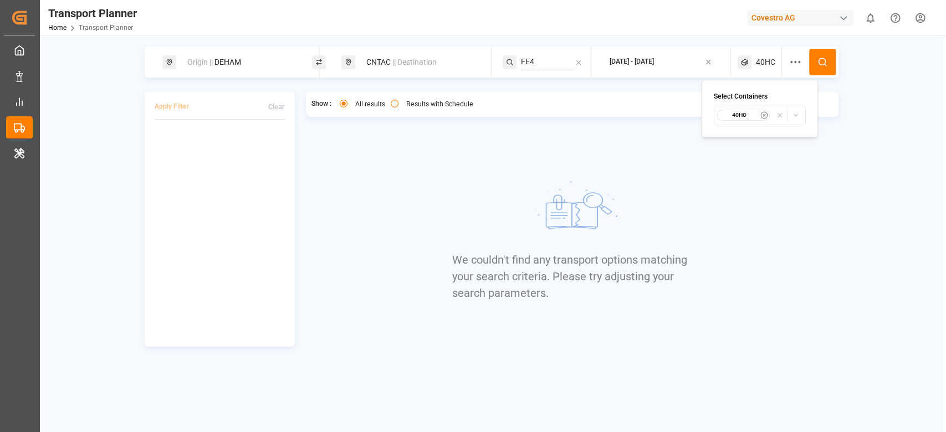
click at [752, 118] on small "40HC" at bounding box center [739, 115] width 39 height 8
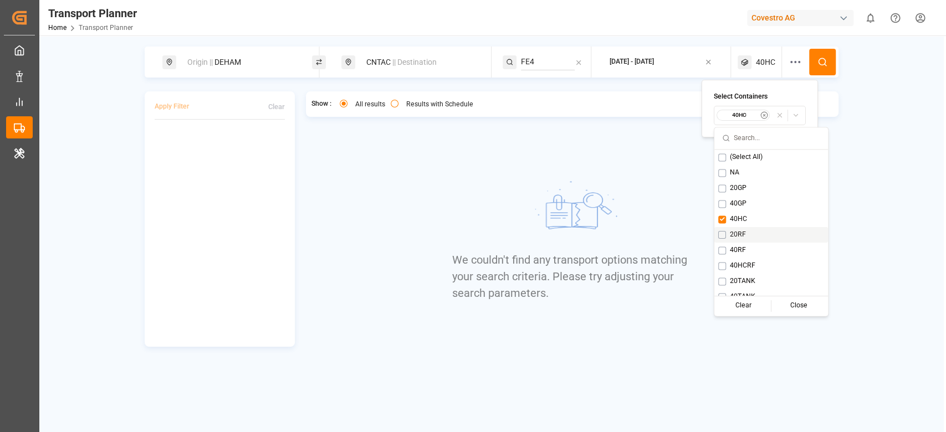
click at [737, 236] on span "20RF" at bounding box center [738, 235] width 16 height 10
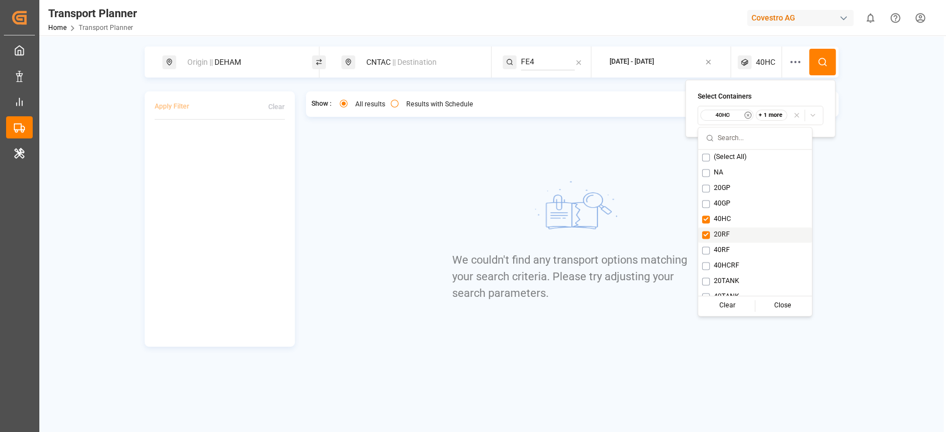
drag, startPoint x: 731, startPoint y: 221, endPoint x: 731, endPoint y: 231, distance: 9.4
click at [731, 231] on div "(Select All) NA 20GP 40GP 40HC 20RF 40RF 40HCRF 20TANK 40TANK Clear Close" at bounding box center [755, 237] width 114 height 175
click at [731, 231] on div "20RF" at bounding box center [755, 235] width 114 height 16
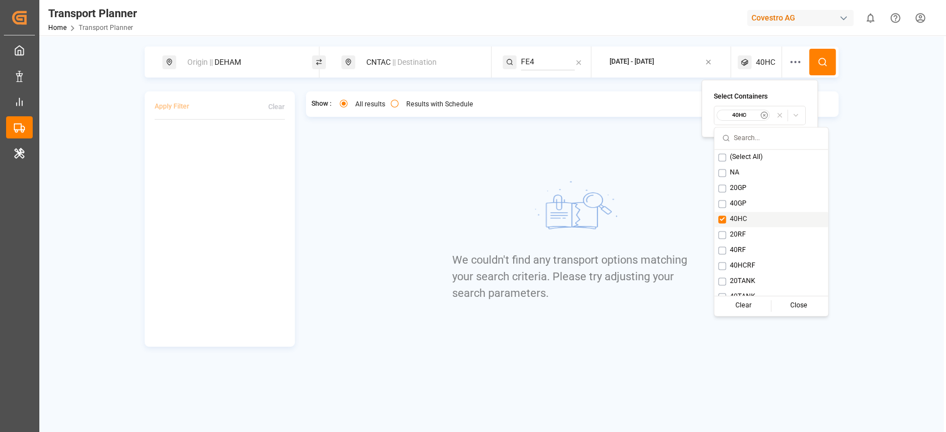
click at [727, 218] on div "40HC" at bounding box center [771, 220] width 114 height 16
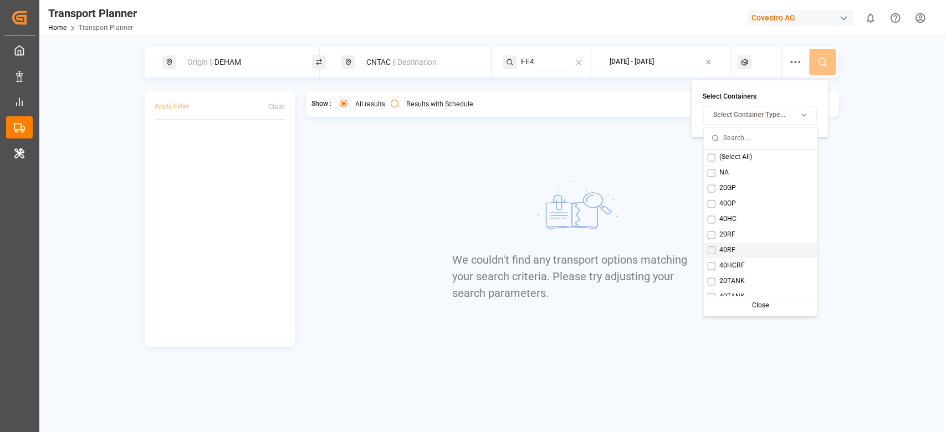
click at [726, 246] on span "40RF" at bounding box center [727, 251] width 16 height 10
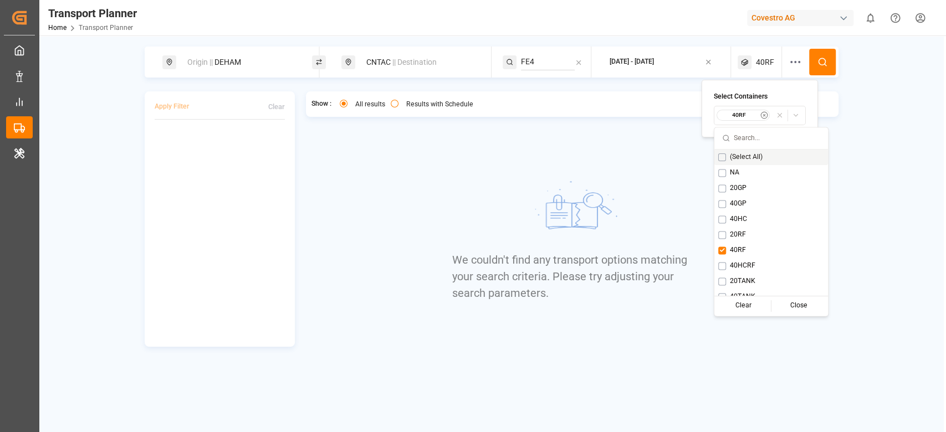
click at [818, 58] on icon at bounding box center [823, 62] width 10 height 10
click at [818, 58] on div "Origin || DEHAM CNTAC || Destination FE4 [DATE] - [DATE] 40RF" at bounding box center [492, 62] width 694 height 31
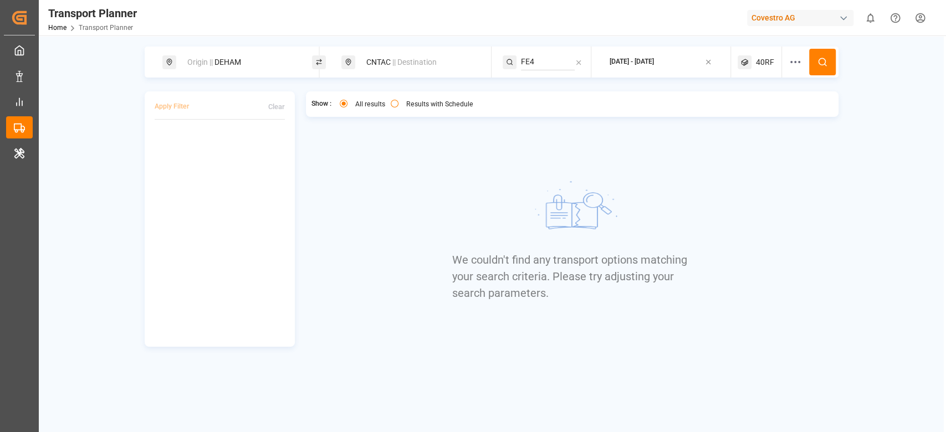
click at [754, 54] on div "40RF" at bounding box center [760, 62] width 44 height 31
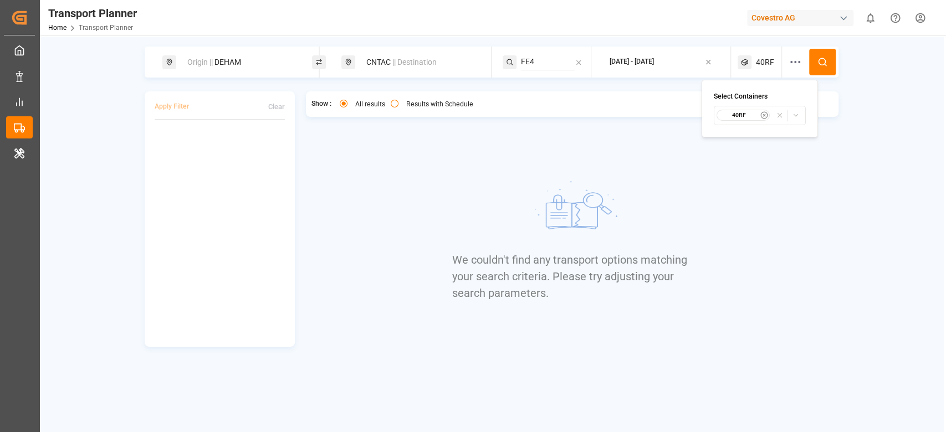
click at [741, 113] on small "40RF" at bounding box center [739, 115] width 39 height 8
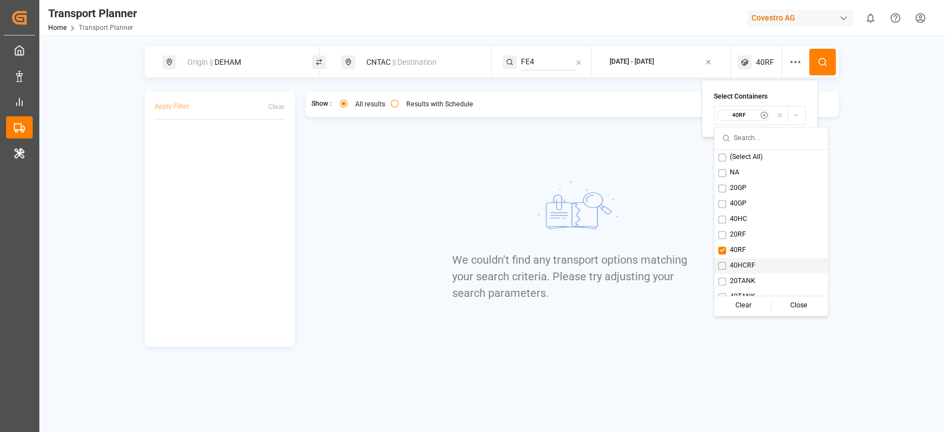
click at [744, 265] on span "40HCRF" at bounding box center [742, 266] width 25 height 10
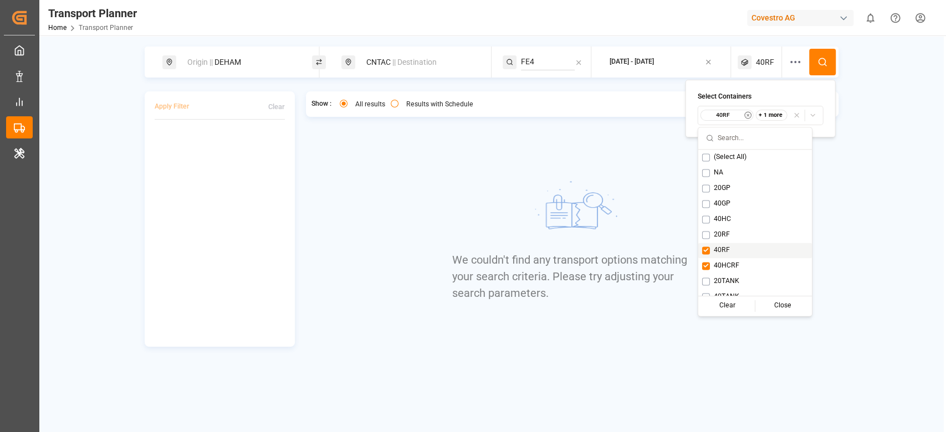
click at [736, 251] on div "40RF" at bounding box center [755, 251] width 114 height 16
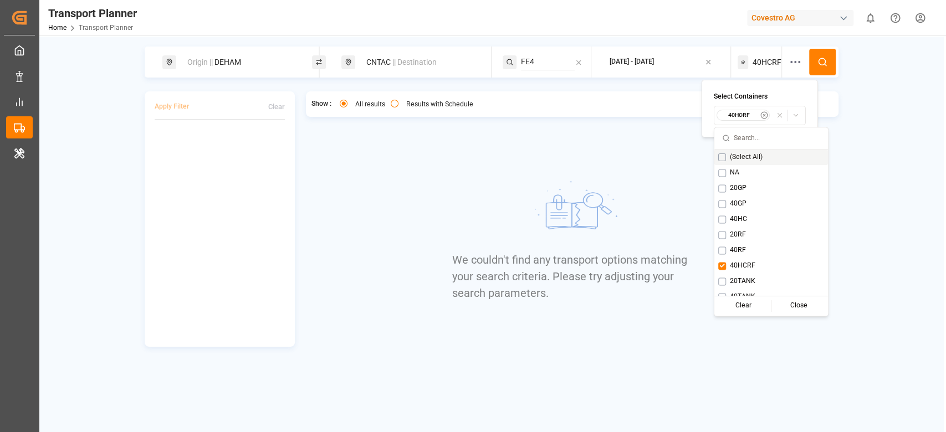
click at [820, 68] on button at bounding box center [822, 62] width 27 height 27
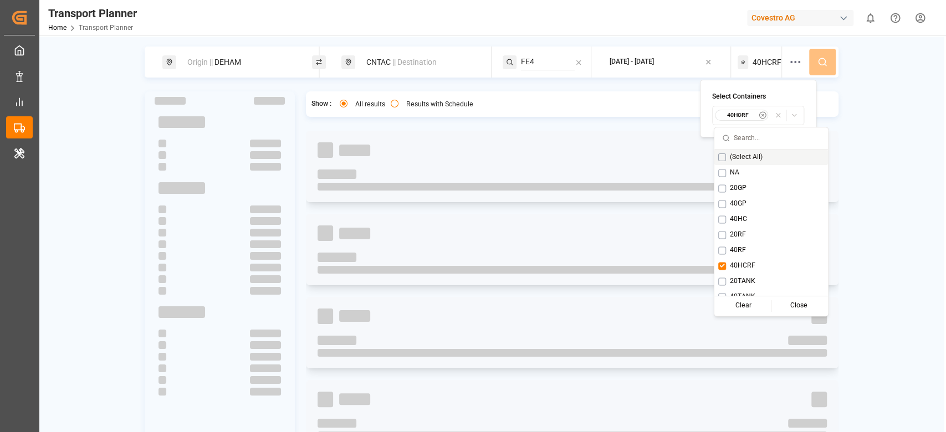
click at [820, 68] on div "Origin || DEHAM CNTAC || Destination FE4 [DATE] - [DATE] 40HCRF" at bounding box center [492, 62] width 694 height 31
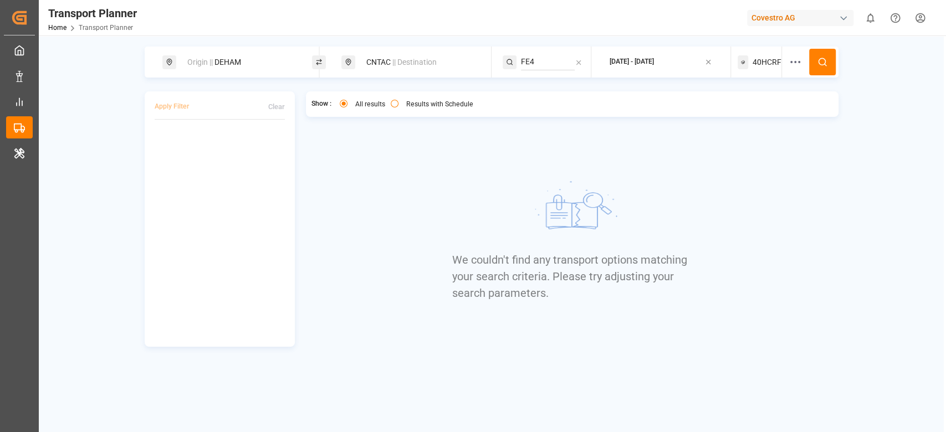
click at [763, 69] on div "40HCRF" at bounding box center [760, 62] width 44 height 31
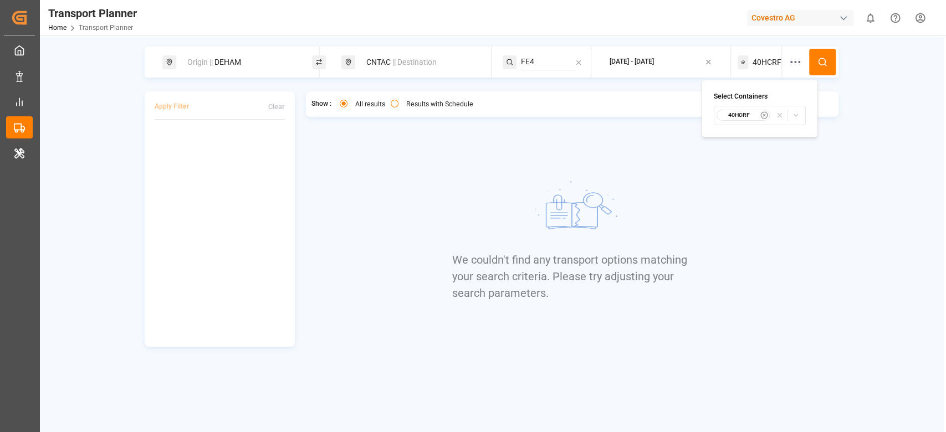
click at [749, 119] on div "40HCRF" at bounding box center [743, 115] width 54 height 11
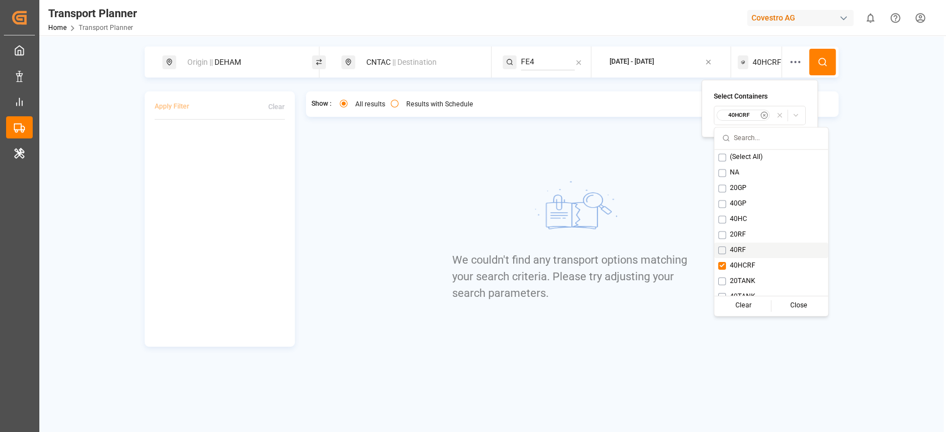
scroll to position [9, 0]
click at [735, 270] on span "20TANK" at bounding box center [742, 273] width 25 height 10
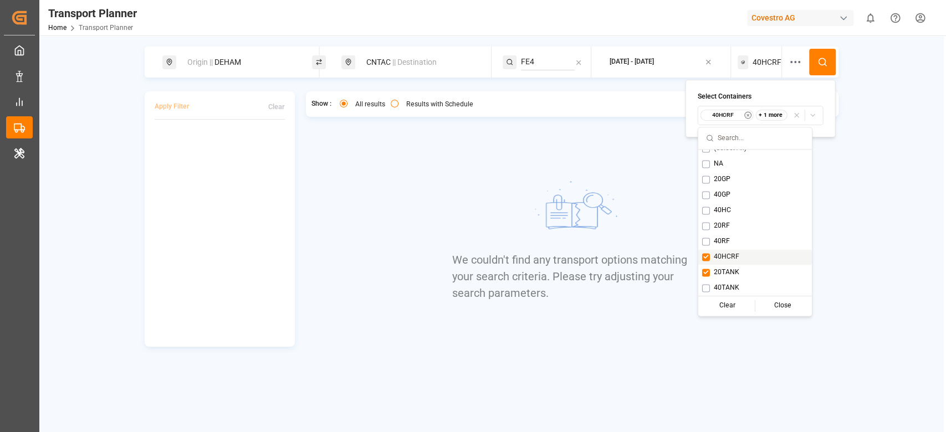
click at [733, 256] on span "40HCRF" at bounding box center [726, 257] width 25 height 10
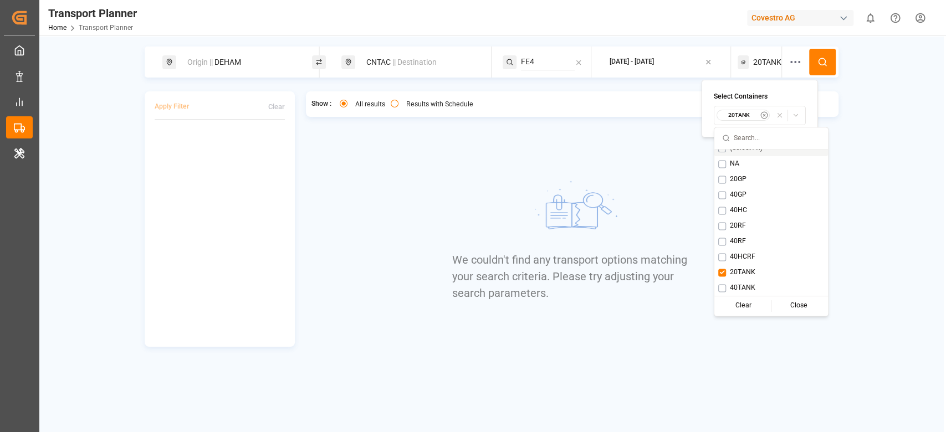
click at [827, 55] on button at bounding box center [822, 62] width 27 height 27
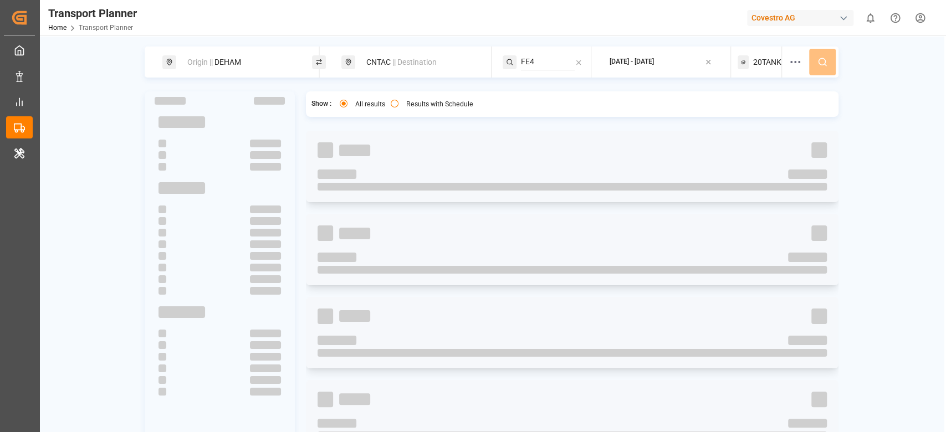
click at [827, 55] on div "Origin || DEHAM CNTAC || Destination FE4 [DATE] - [DATE] 20TANK" at bounding box center [492, 62] width 694 height 31
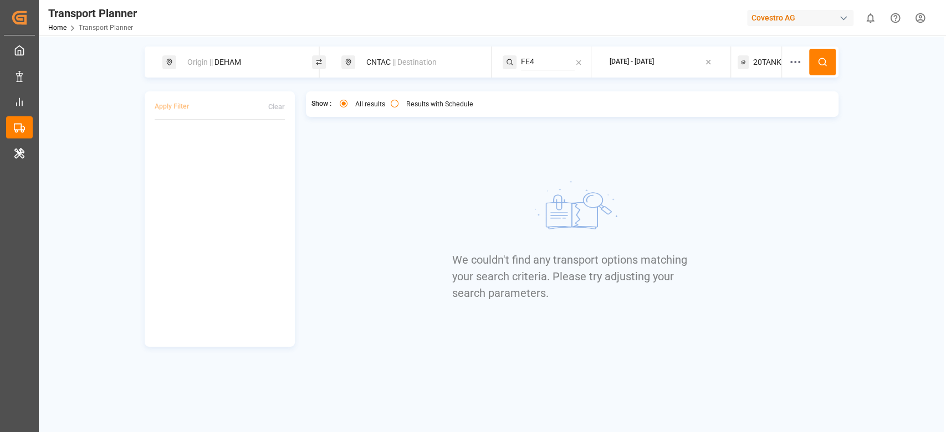
click at [761, 65] on span "20TANK" at bounding box center [767, 63] width 28 height 12
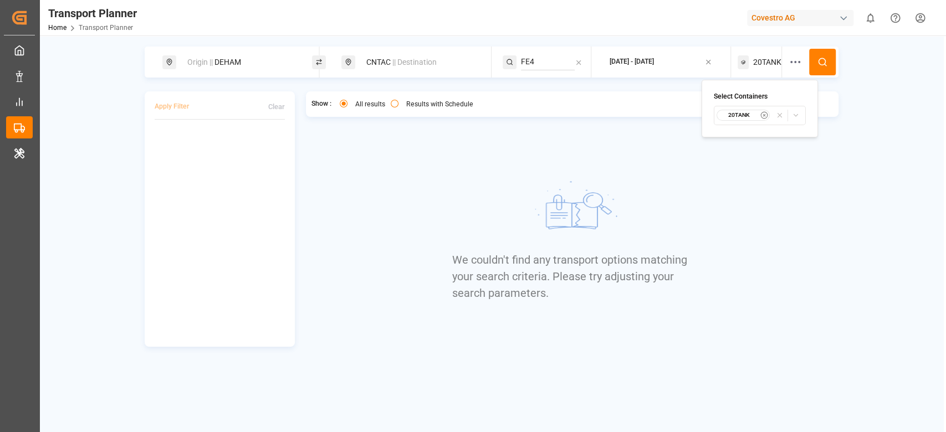
click at [731, 115] on small "20TANK" at bounding box center [739, 115] width 39 height 8
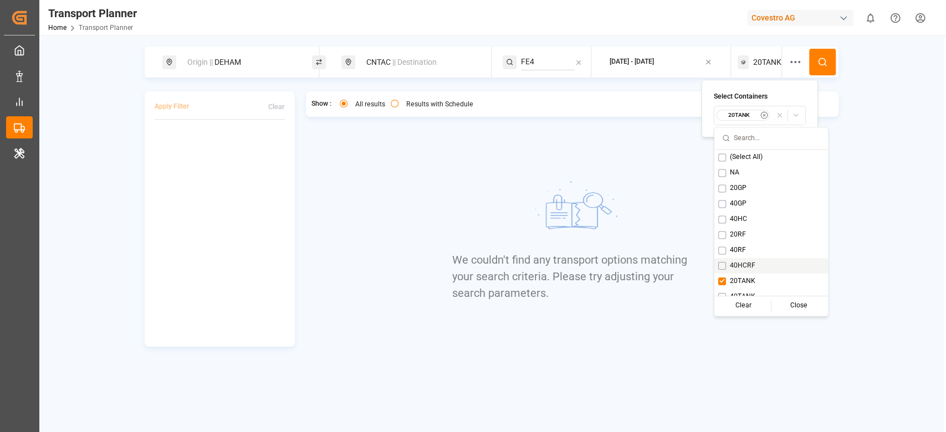
scroll to position [9, 0]
click at [741, 293] on div "40TANK" at bounding box center [771, 288] width 114 height 16
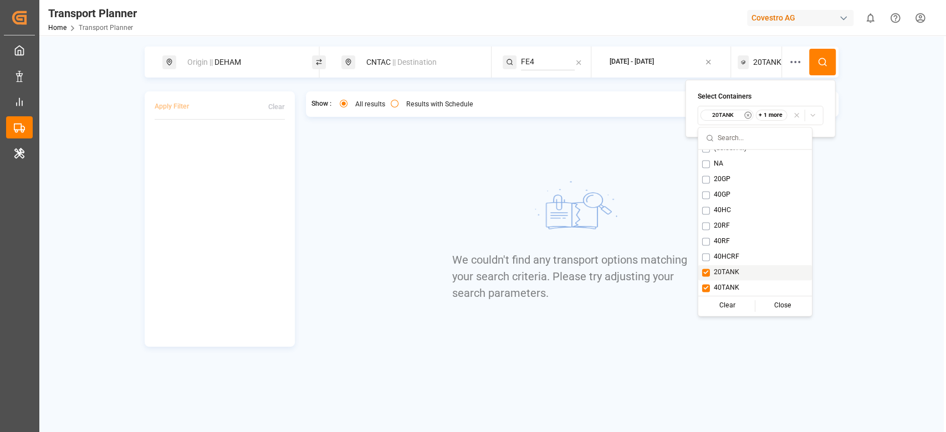
click at [727, 274] on span "20TANK" at bounding box center [726, 273] width 25 height 10
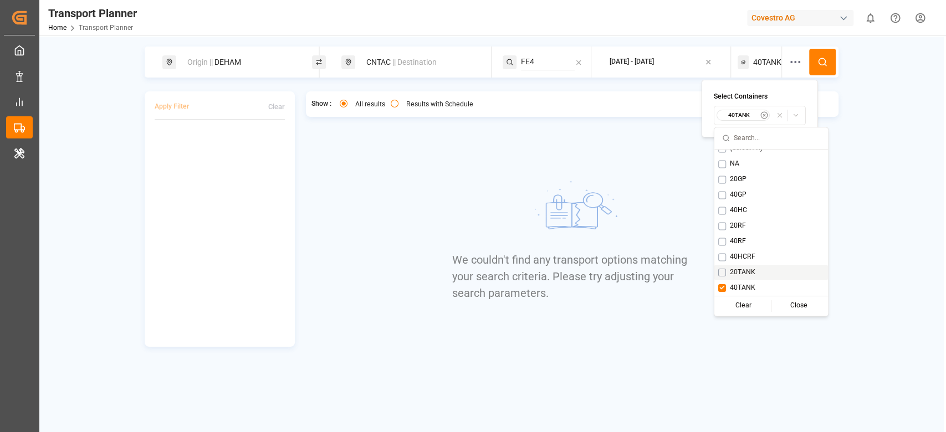
click at [340, 257] on div "Show : All results Results with Schedule We couldn't find any transport options…" at bounding box center [572, 219] width 533 height 256
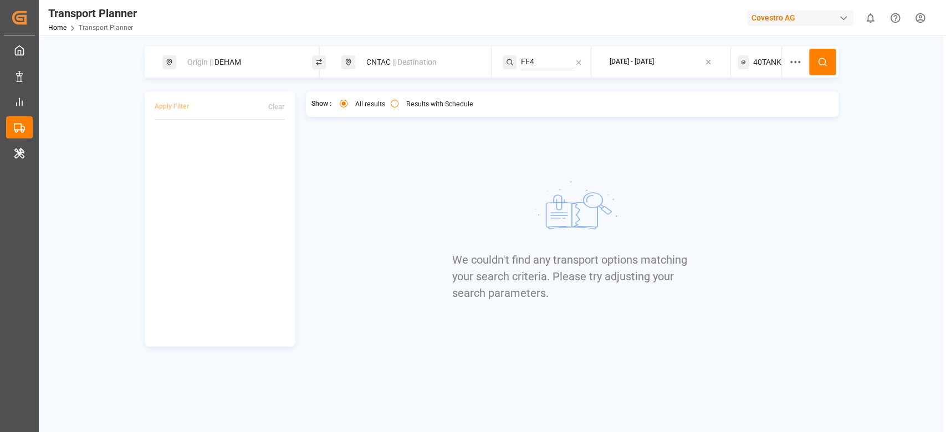
click at [384, 60] on div "CNTAC || Destination" at bounding box center [420, 62] width 120 height 21
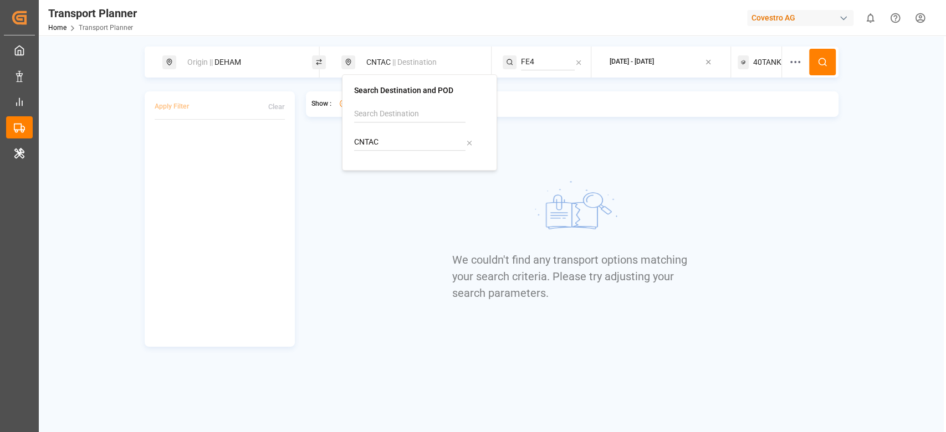
click at [372, 135] on input "CNTAC" at bounding box center [409, 142] width 111 height 17
type input "VNCLI"
click at [404, 175] on b "VNCLI" at bounding box center [393, 172] width 22 height 9
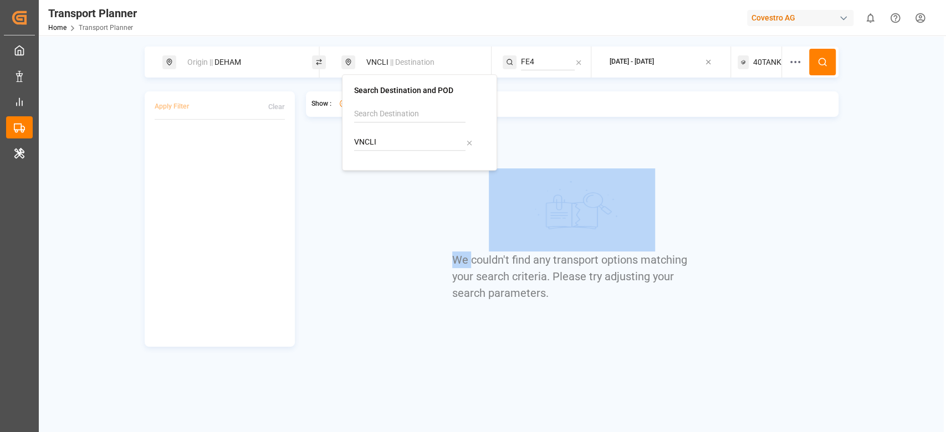
click at [404, 175] on div "Show : All results Results with Schedule We couldn't find any transport options…" at bounding box center [572, 219] width 533 height 256
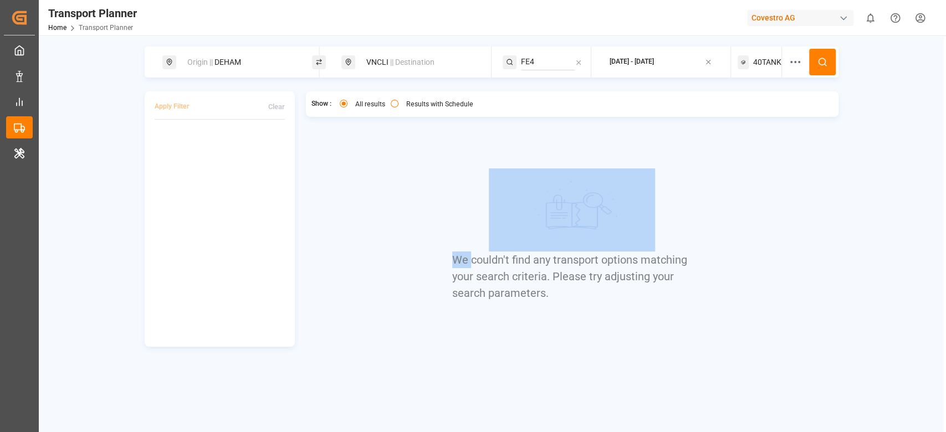
click at [376, 206] on div "Show : All results Results with Schedule We couldn't find any transport options…" at bounding box center [572, 219] width 533 height 256
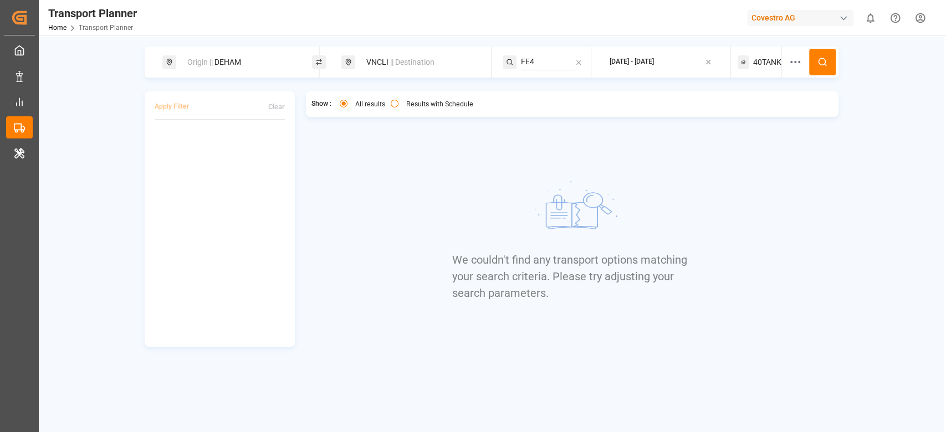
click at [569, 75] on div "FE4" at bounding box center [547, 62] width 89 height 31
click at [541, 59] on input "FE4" at bounding box center [548, 62] width 54 height 17
type input "NE4"
click at [545, 88] on span "NE4" at bounding box center [542, 92] width 14 height 9
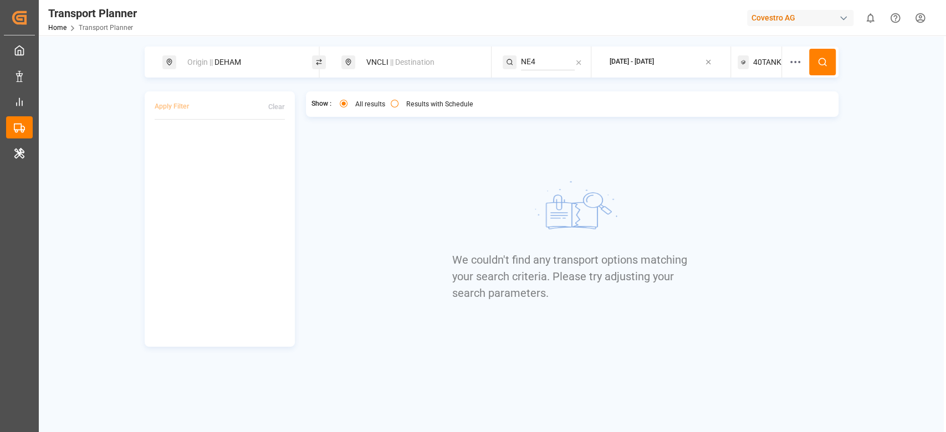
click at [825, 65] on icon at bounding box center [823, 62] width 10 height 10
click at [825, 65] on div "Origin || DEHAM VNCLI || Destination NE4 [DATE] - [DATE] 40TANK" at bounding box center [492, 62] width 694 height 31
click at [772, 62] on span "40TANK" at bounding box center [767, 63] width 28 height 12
click at [739, 123] on button "40TANK" at bounding box center [760, 115] width 92 height 19
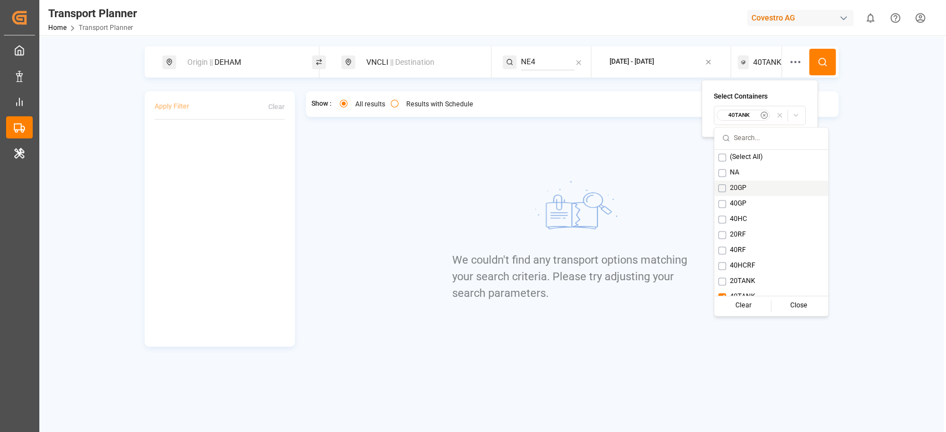
click at [741, 182] on div "20GP" at bounding box center [771, 189] width 114 height 16
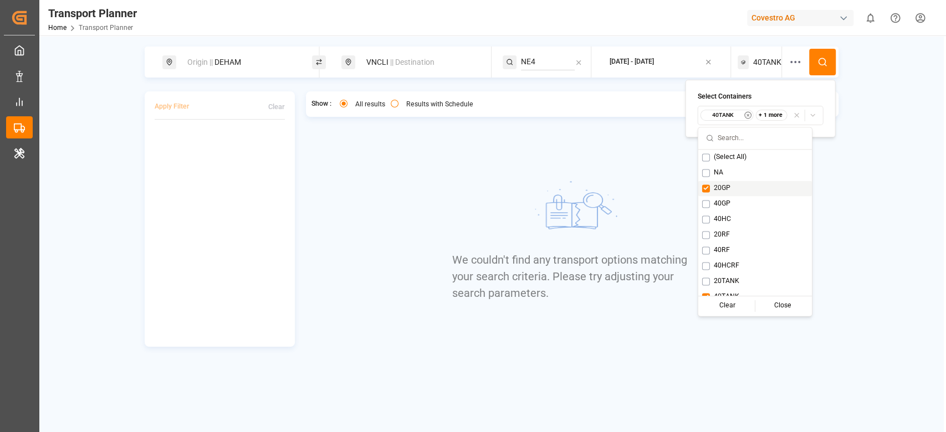
scroll to position [9, 0]
click at [711, 296] on div "Suggestions" at bounding box center [755, 296] width 118 height 1
click at [712, 289] on div "40TANK" at bounding box center [755, 288] width 114 height 16
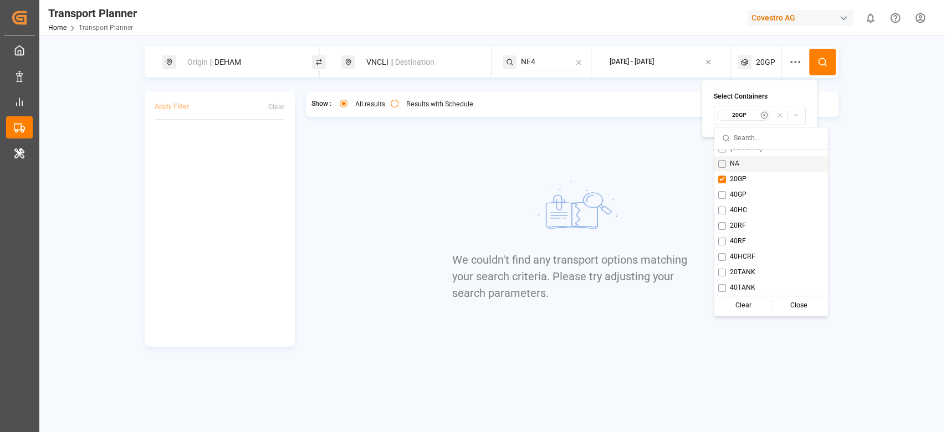
click at [826, 67] on button at bounding box center [822, 62] width 27 height 27
click at [826, 67] on div "Origin || DEHAM VNCLI || Destination NE4 [DATE] - [DATE] 20GP" at bounding box center [492, 62] width 694 height 31
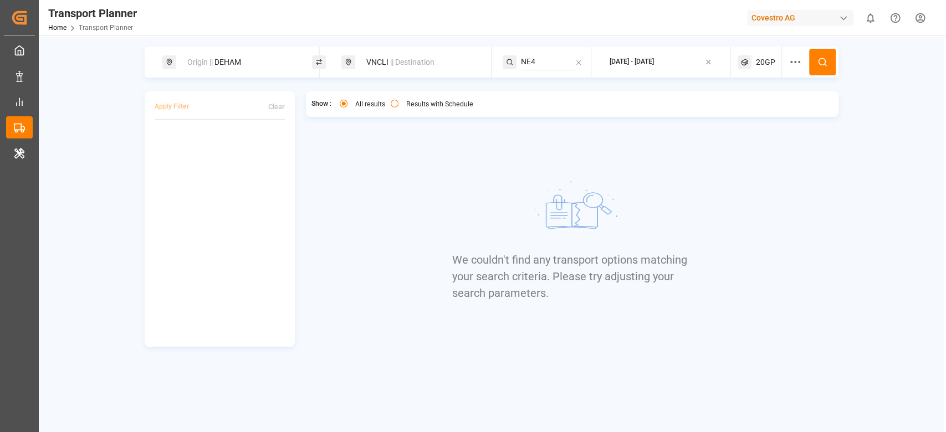
click at [768, 53] on div "20GP" at bounding box center [760, 62] width 44 height 31
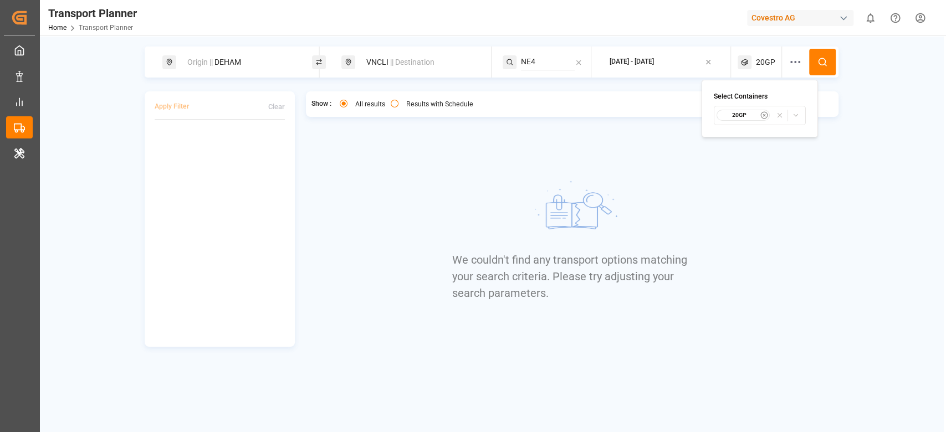
click at [738, 112] on small "20GP" at bounding box center [739, 115] width 39 height 8
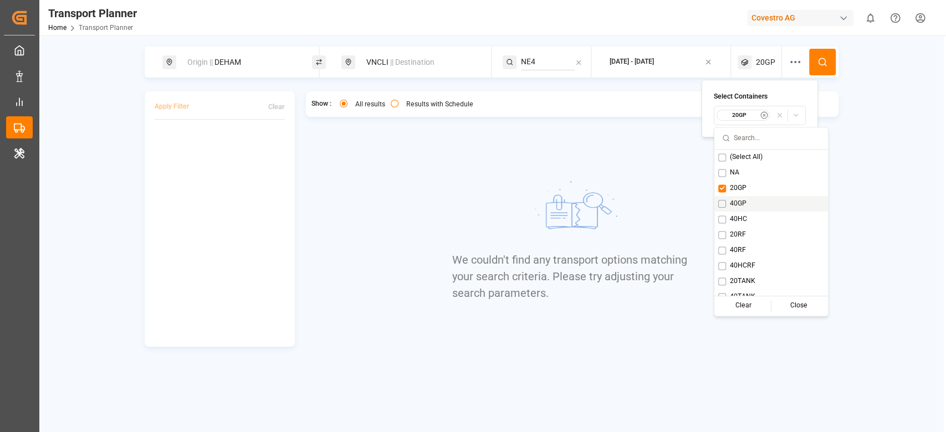
click at [730, 201] on span "40GP" at bounding box center [738, 204] width 17 height 10
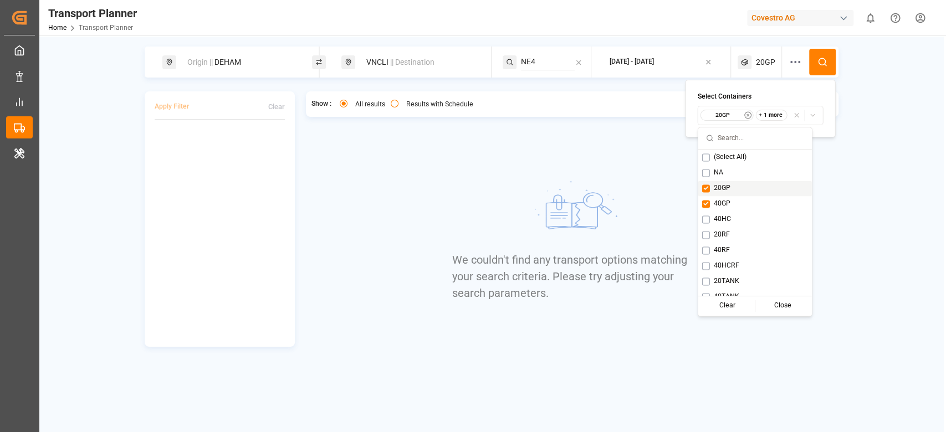
click at [722, 189] on span "20GP" at bounding box center [722, 188] width 17 height 10
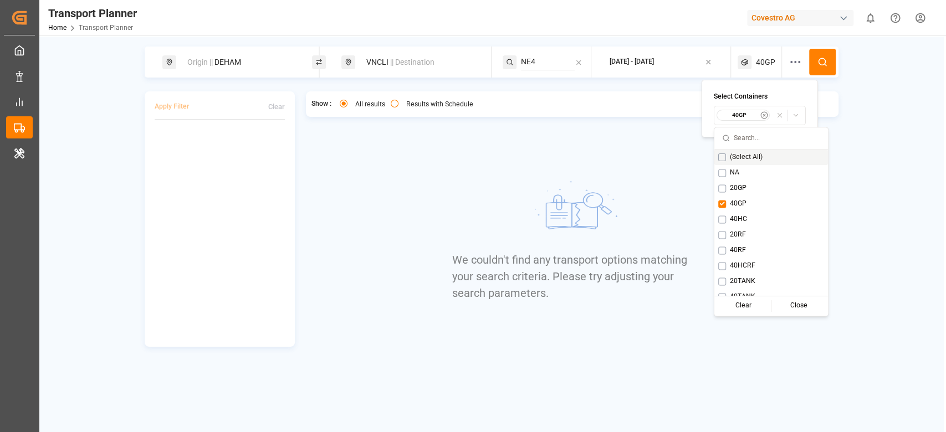
click at [820, 62] on icon at bounding box center [823, 62] width 10 height 10
click at [820, 62] on div "Origin || DEHAM VNCLI || Destination NE4 [DATE] - [DATE] 40GP" at bounding box center [492, 62] width 694 height 31
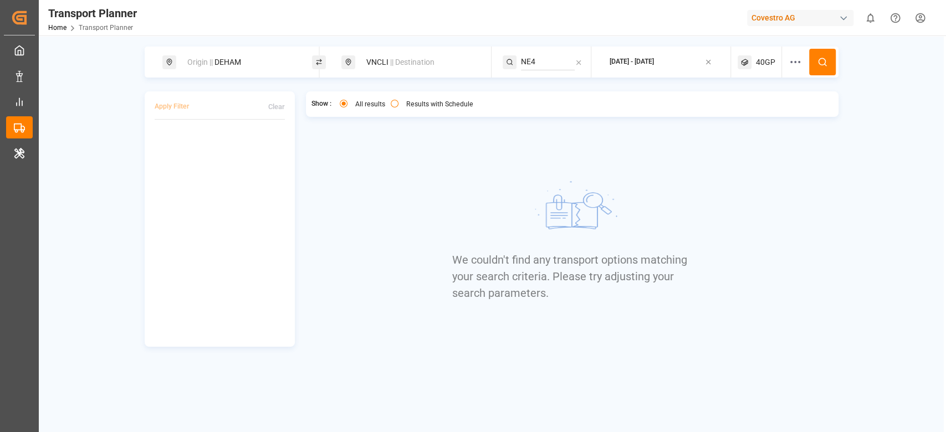
click at [775, 64] on div "40GP" at bounding box center [760, 62] width 44 height 31
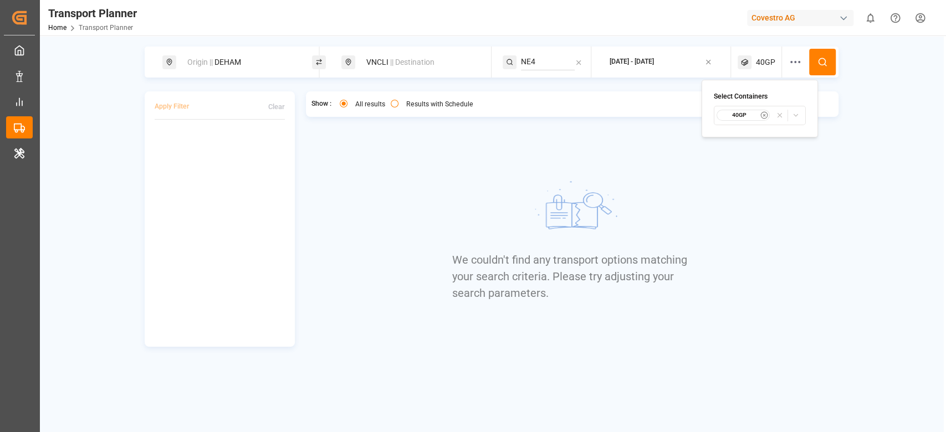
click at [743, 113] on small "40GP" at bounding box center [739, 115] width 39 height 8
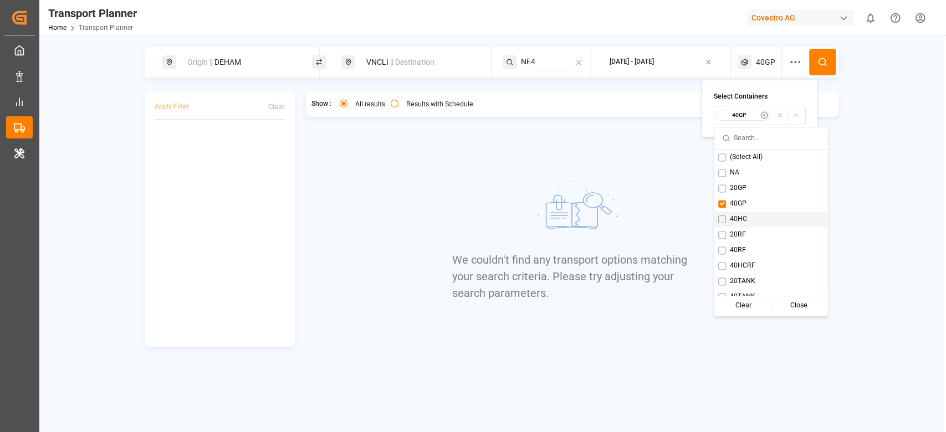
click at [732, 216] on span "40HC" at bounding box center [738, 220] width 17 height 10
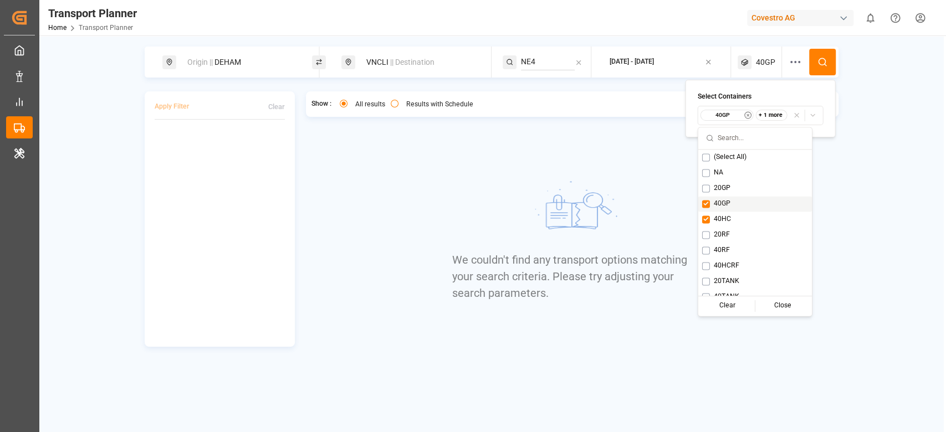
click at [727, 202] on span "40GP" at bounding box center [722, 204] width 17 height 10
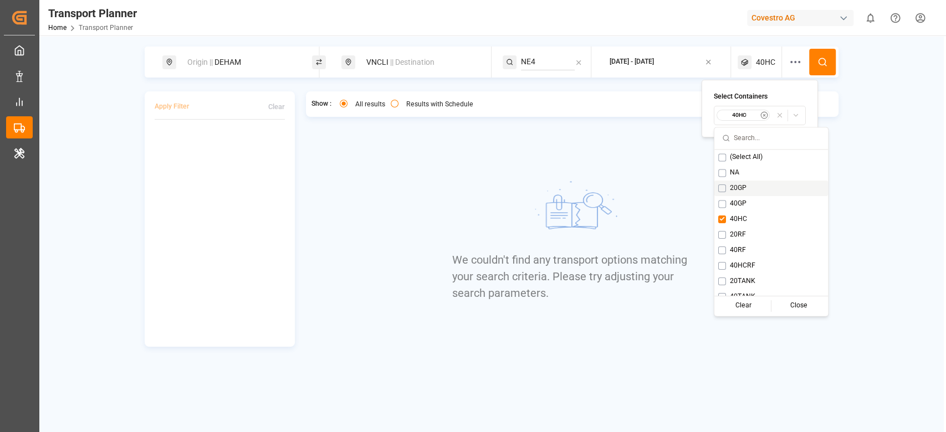
click at [821, 55] on button at bounding box center [822, 62] width 27 height 27
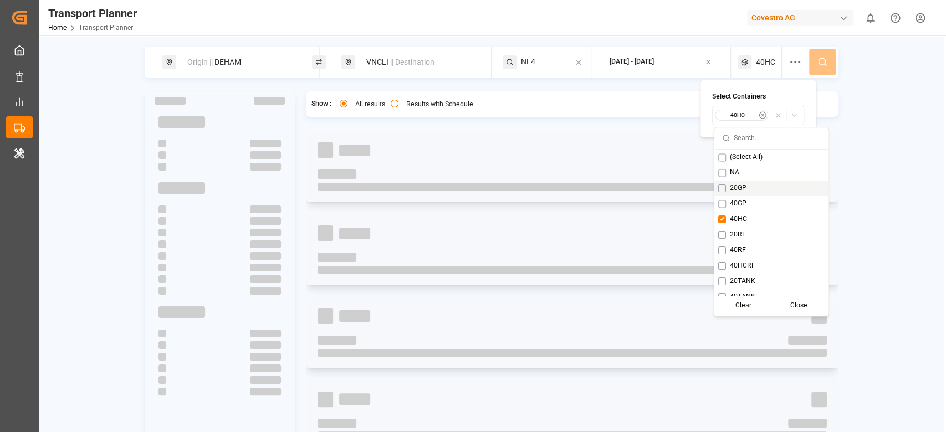
click at [821, 55] on div "Origin || DEHAM VNCLI || Destination NE4 [DATE] - [DATE] 40HC" at bounding box center [492, 62] width 694 height 31
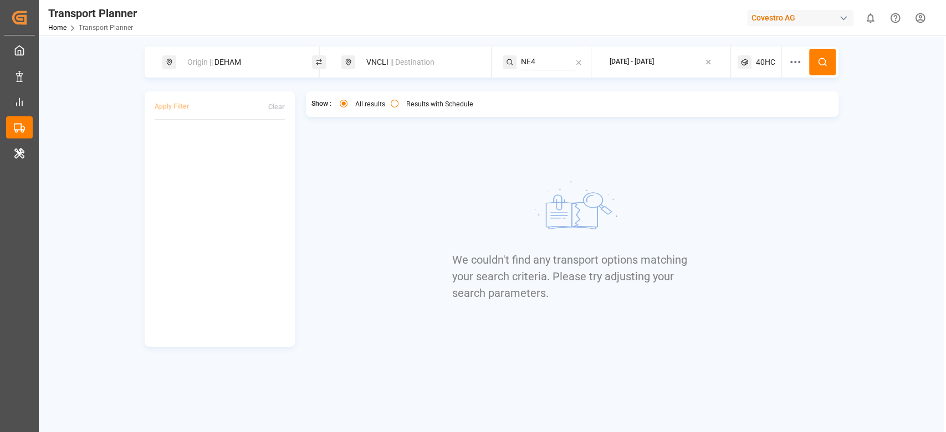
click at [791, 67] on icon at bounding box center [795, 61] width 13 height 13
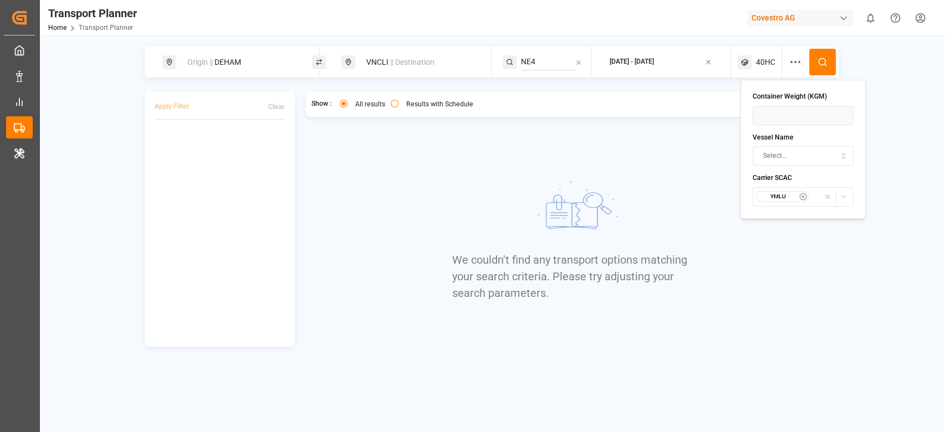
click at [803, 196] on icon "button" at bounding box center [804, 197] width 2 height 2
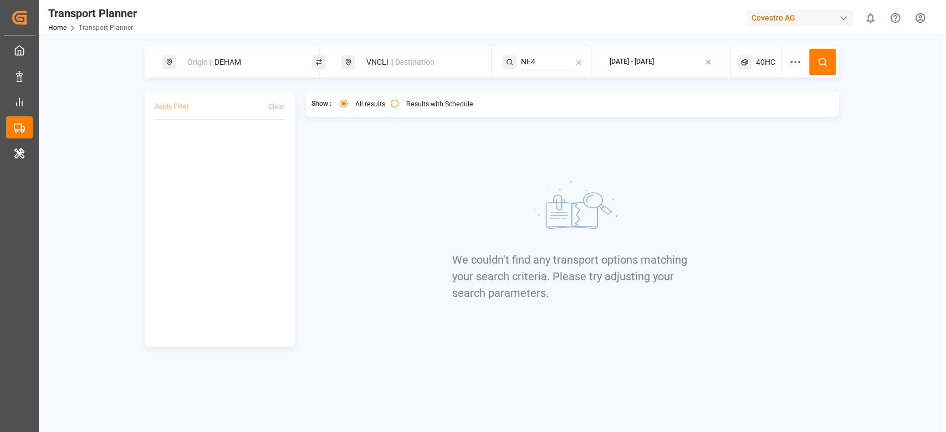
click at [818, 66] on icon at bounding box center [823, 62] width 10 height 10
click at [823, 61] on icon at bounding box center [823, 62] width 10 height 10
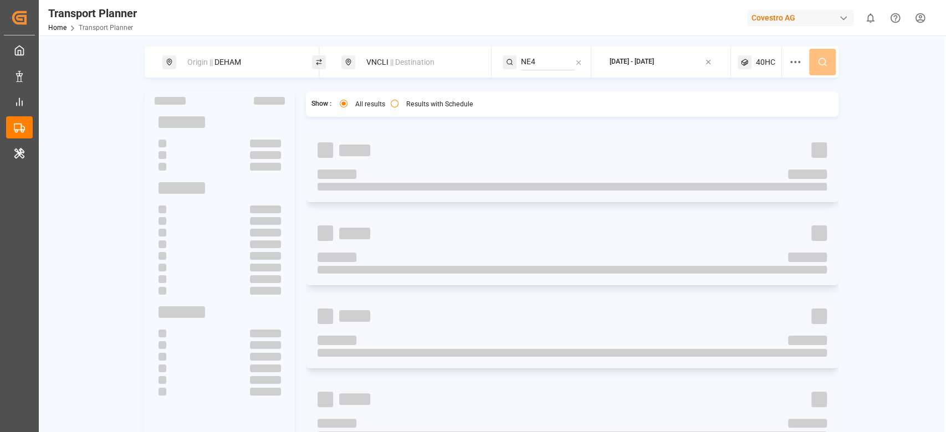
click at [823, 61] on div "Origin || DEHAM VNCLI || Destination NE4 [DATE] - [DATE] 40HC" at bounding box center [492, 62] width 694 height 31
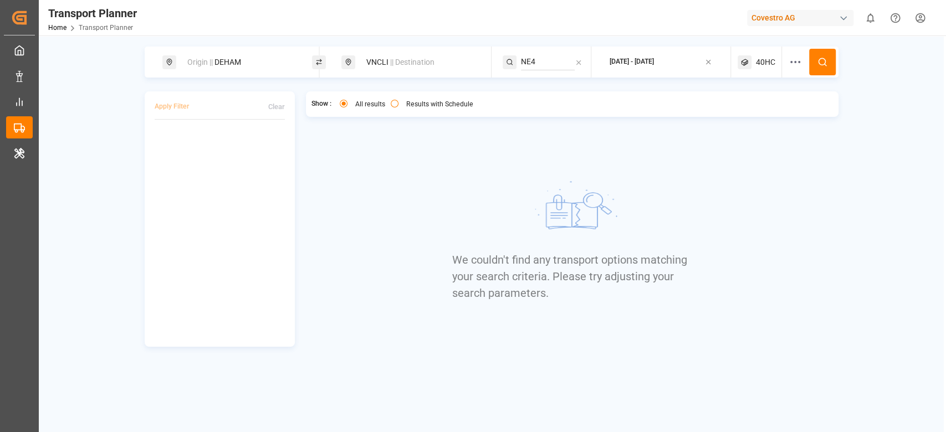
click at [768, 68] on div "40HC" at bounding box center [760, 62] width 44 height 31
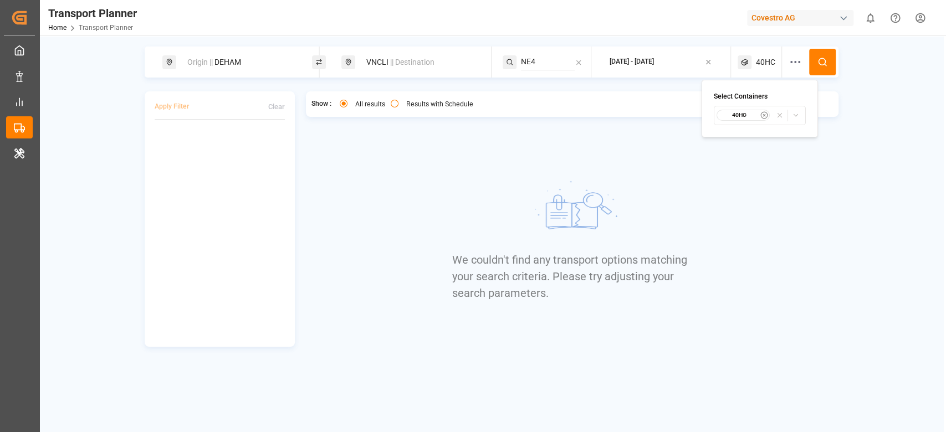
click at [744, 119] on div "40HC" at bounding box center [743, 115] width 54 height 11
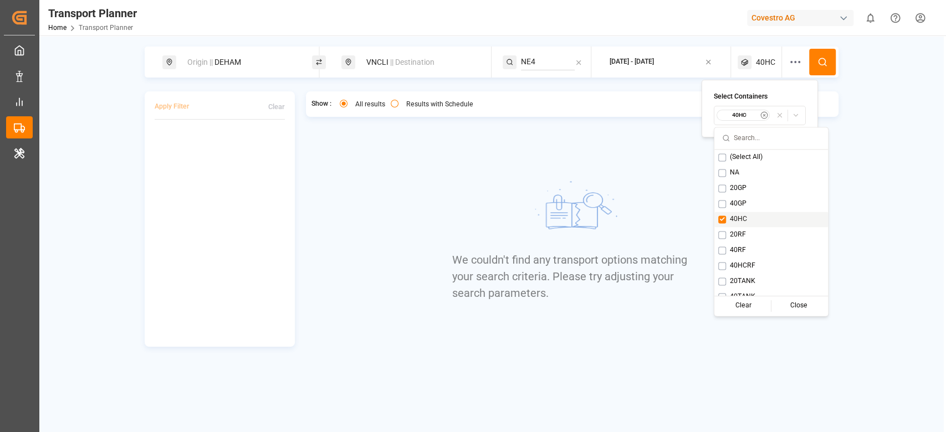
click at [734, 217] on span "40HC" at bounding box center [738, 220] width 17 height 10
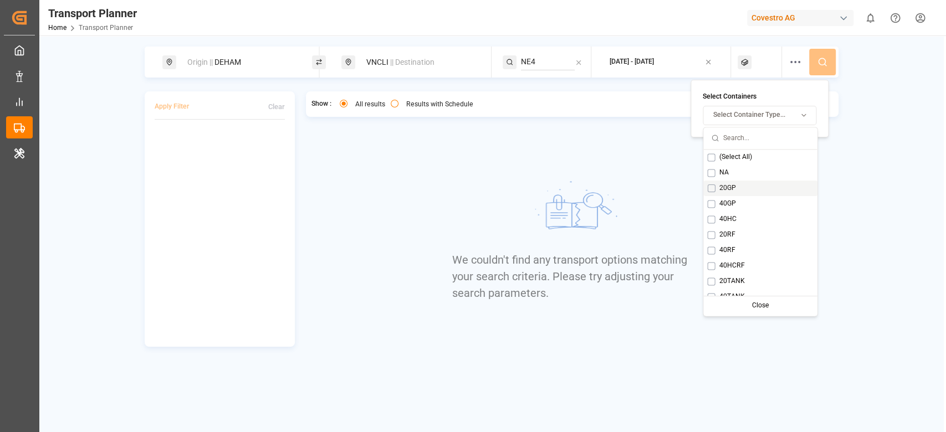
click at [732, 191] on span "20GP" at bounding box center [727, 188] width 17 height 10
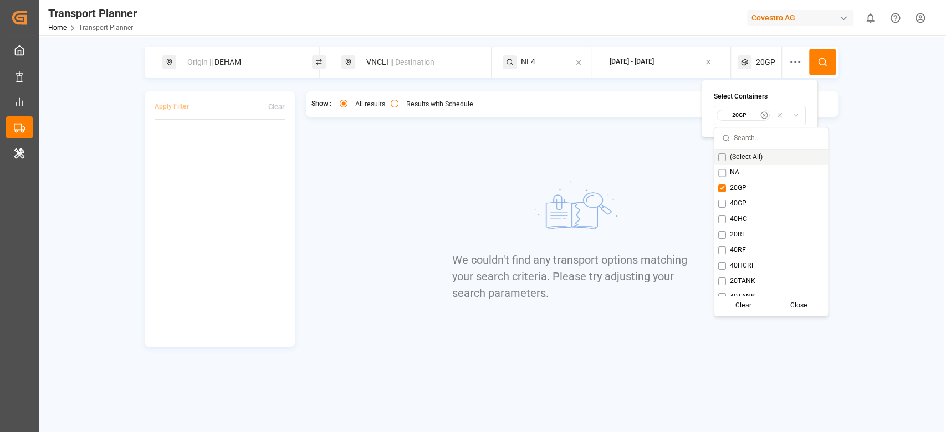
click at [820, 67] on button at bounding box center [822, 62] width 27 height 27
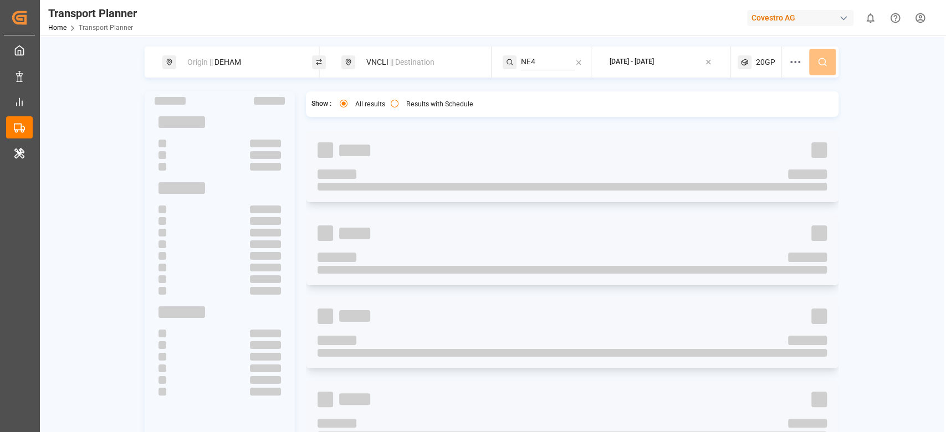
click at [820, 67] on div "Origin || DEHAM VNCLI || Destination NE4 [DATE] - [DATE] 20GP" at bounding box center [492, 62] width 694 height 31
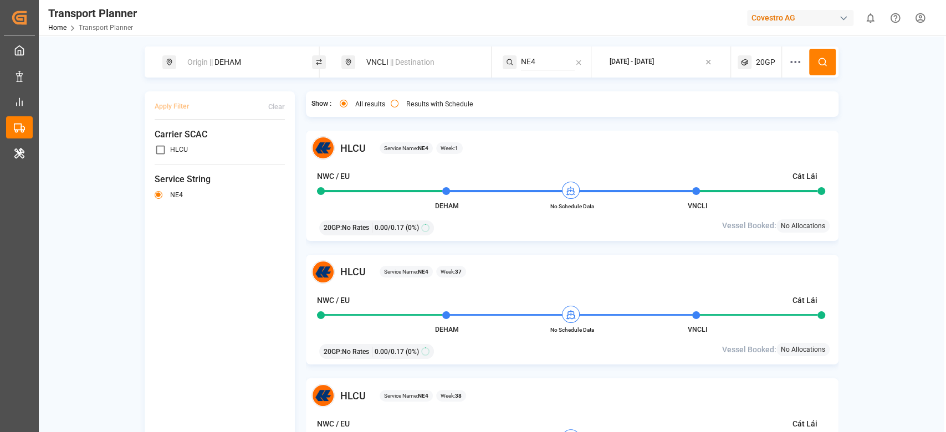
click at [764, 66] on span "20GP" at bounding box center [765, 63] width 19 height 12
click at [732, 114] on small "20GP" at bounding box center [737, 115] width 39 height 8
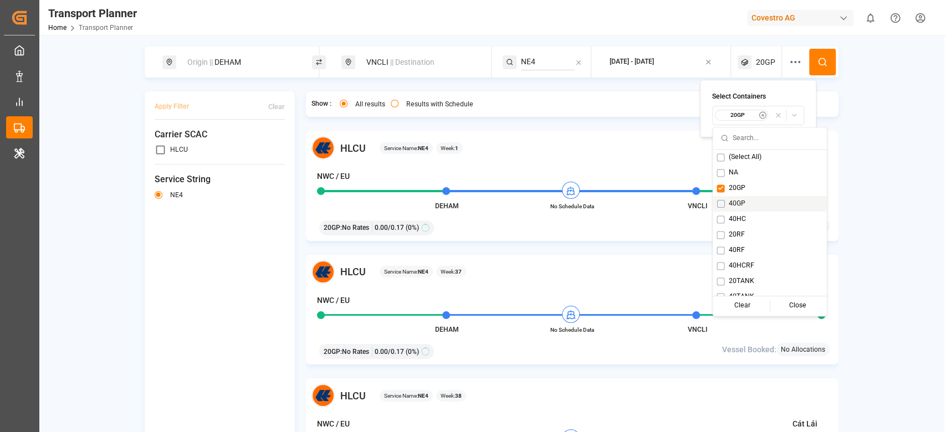
click at [727, 203] on div "40GP" at bounding box center [770, 204] width 114 height 16
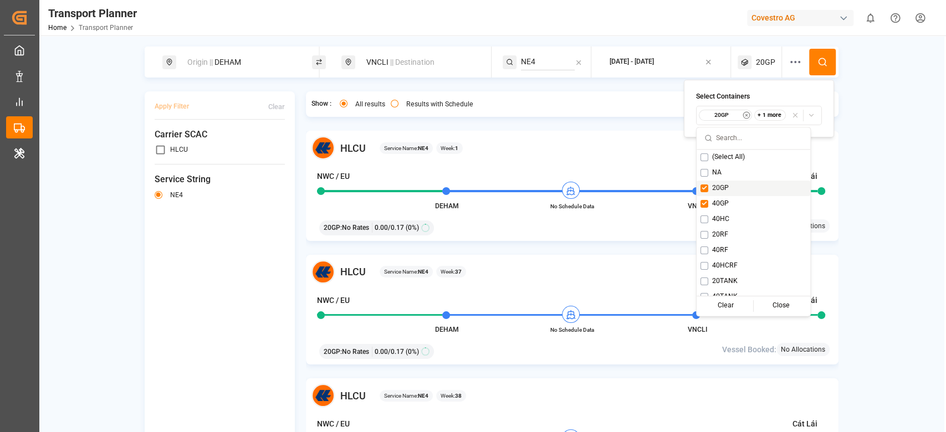
click at [726, 192] on span "20GP" at bounding box center [720, 188] width 17 height 10
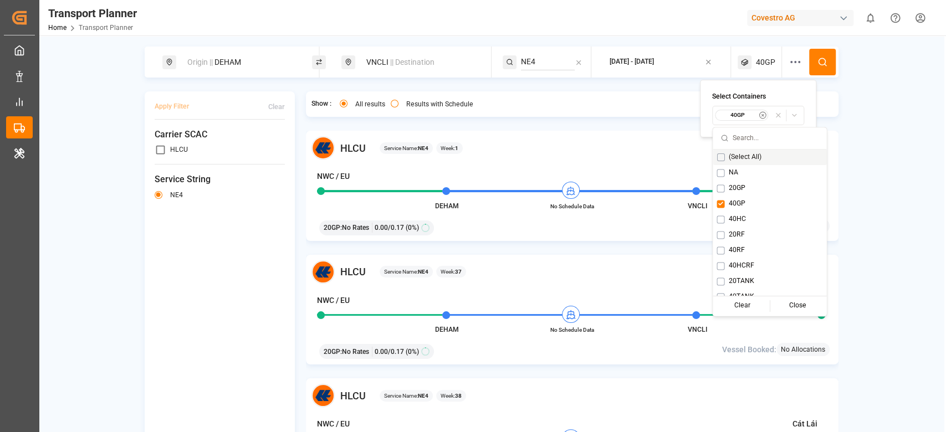
click at [825, 65] on icon at bounding box center [823, 62] width 10 height 10
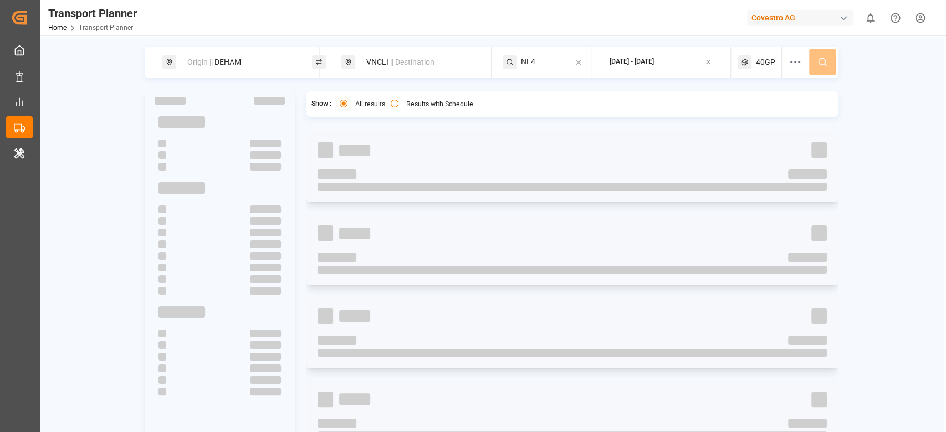
click at [825, 65] on div "Origin || DEHAM VNCLI || Destination NE4 [DATE] - [DATE] 40GP" at bounding box center [492, 62] width 694 height 31
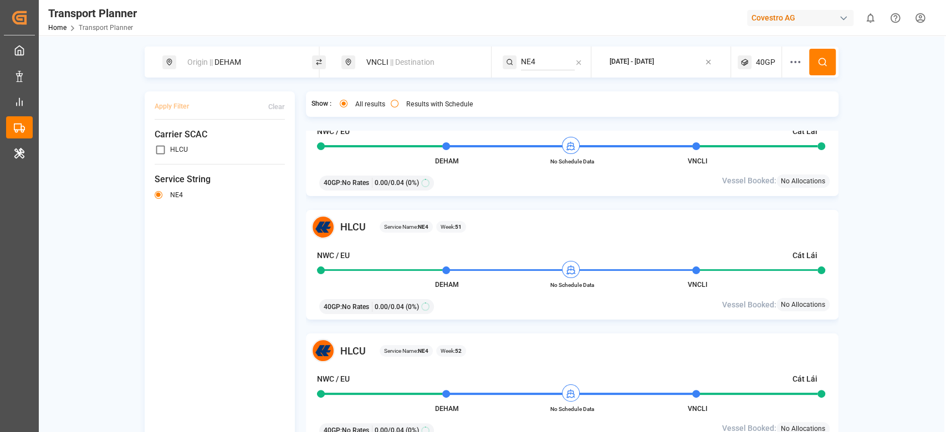
scroll to position [9, 0]
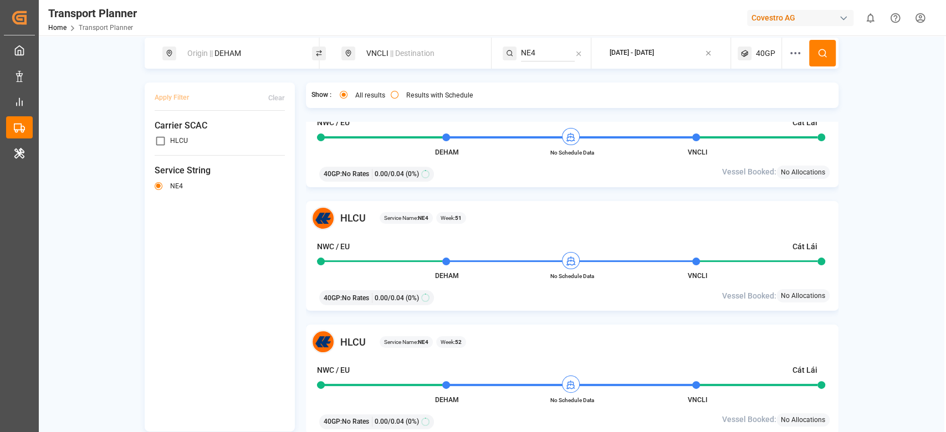
click at [756, 59] on span "40GP" at bounding box center [765, 54] width 19 height 12
click at [727, 104] on small "40GP" at bounding box center [737, 107] width 39 height 8
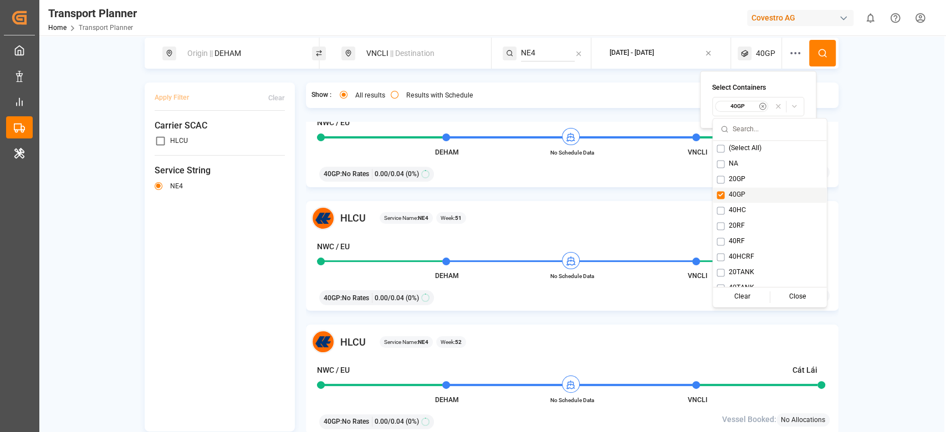
click at [732, 193] on span "40GP" at bounding box center [736, 195] width 17 height 10
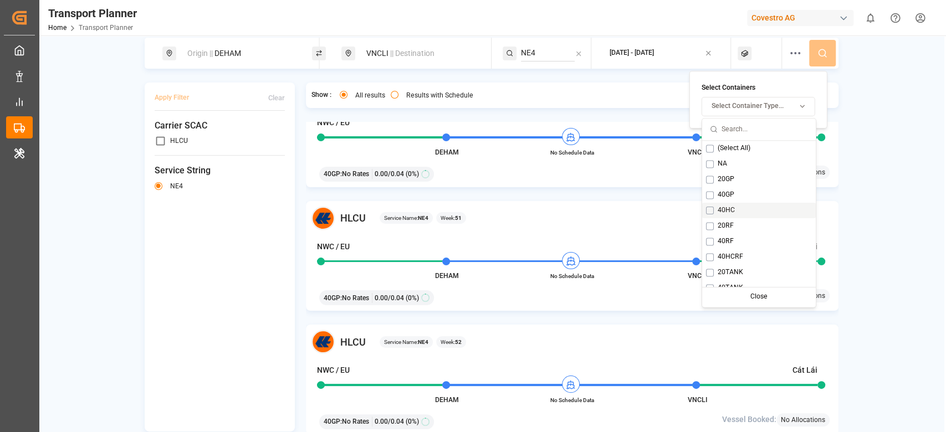
click at [722, 209] on span "40HC" at bounding box center [726, 211] width 17 height 10
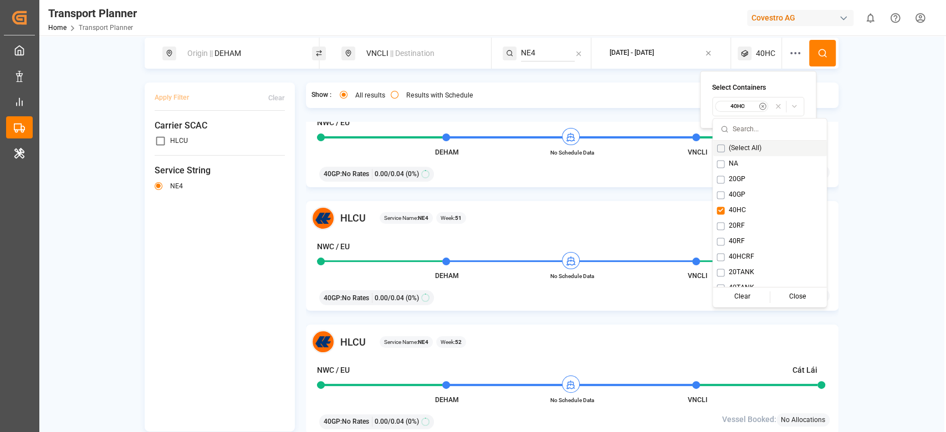
click at [820, 49] on circle at bounding box center [822, 52] width 7 height 7
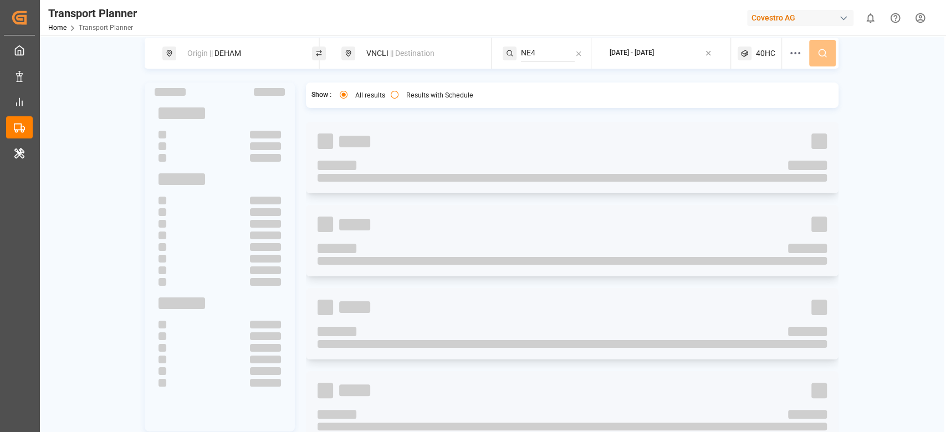
click at [820, 49] on div "Origin || DEHAM VNCLI || Destination NE4 [DATE] - [DATE] 40HC" at bounding box center [492, 53] width 694 height 31
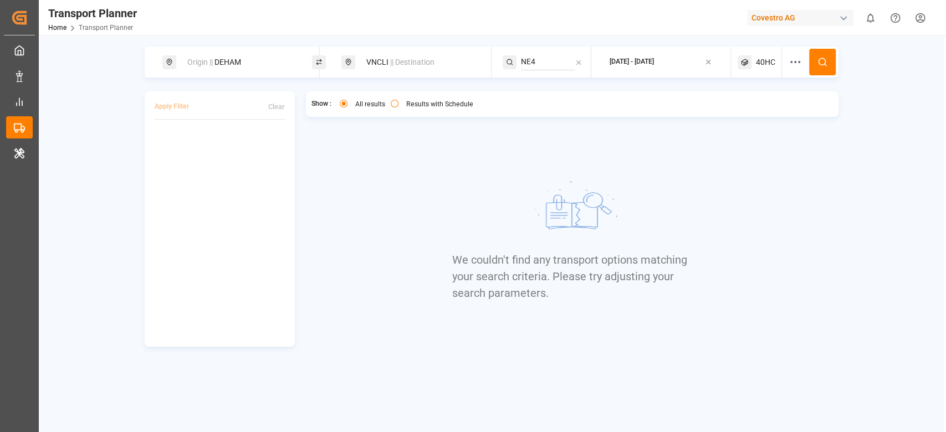
click at [764, 60] on span "40HC" at bounding box center [765, 63] width 19 height 12
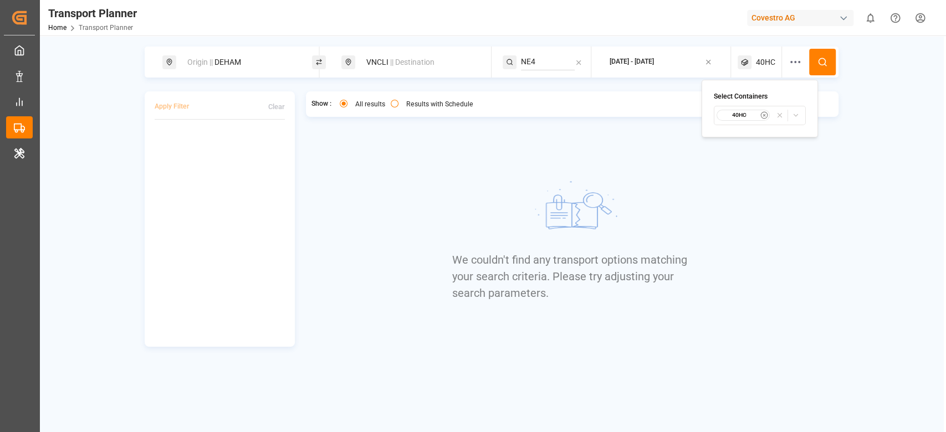
click at [741, 122] on button "40HC" at bounding box center [760, 115] width 92 height 19
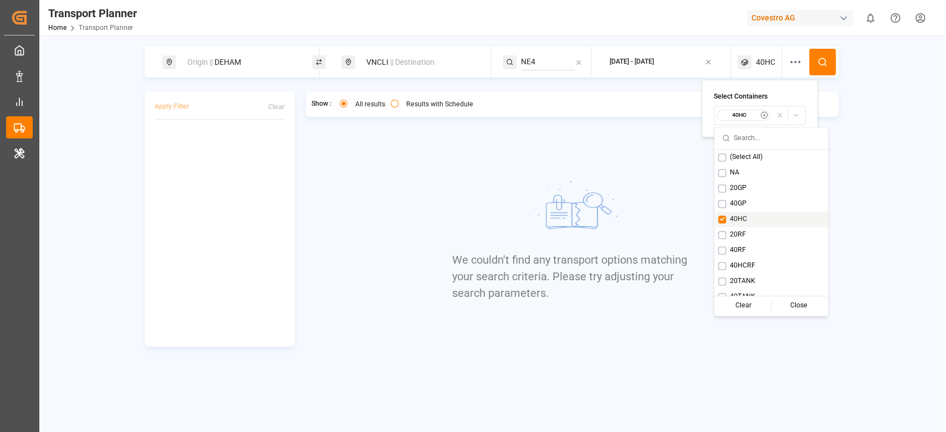
click at [736, 219] on span "40HC" at bounding box center [738, 220] width 17 height 10
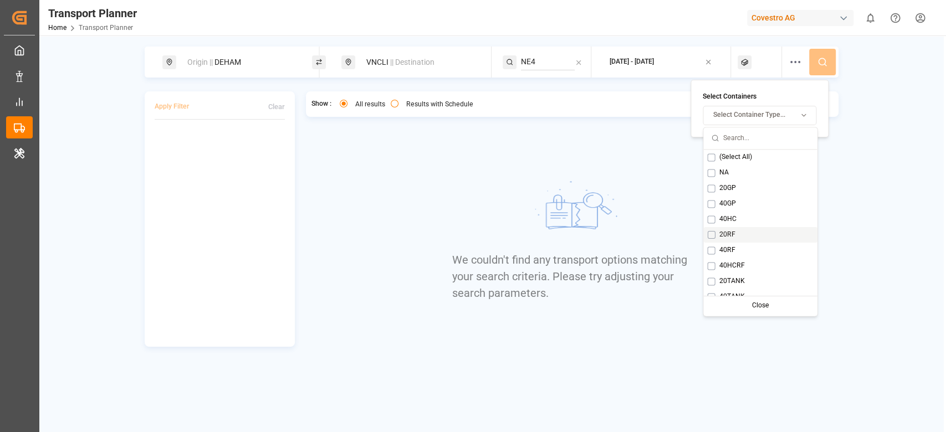
click at [721, 228] on div "20RF" at bounding box center [760, 235] width 114 height 16
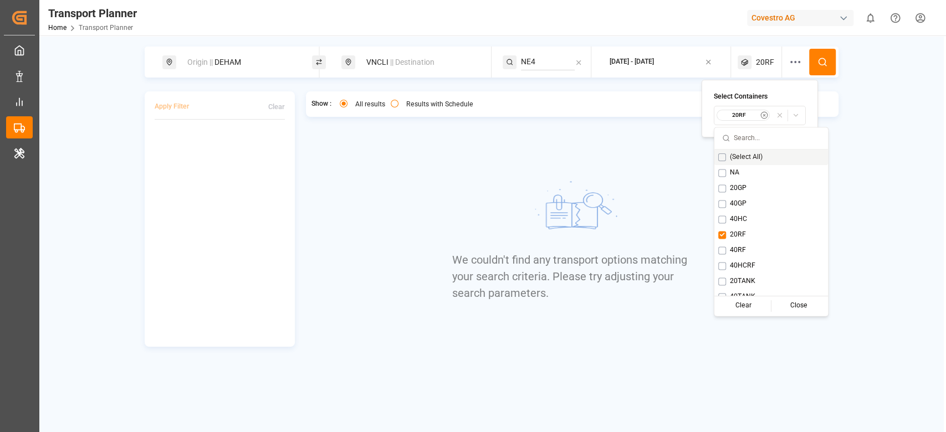
click at [826, 67] on icon at bounding box center [823, 62] width 10 height 10
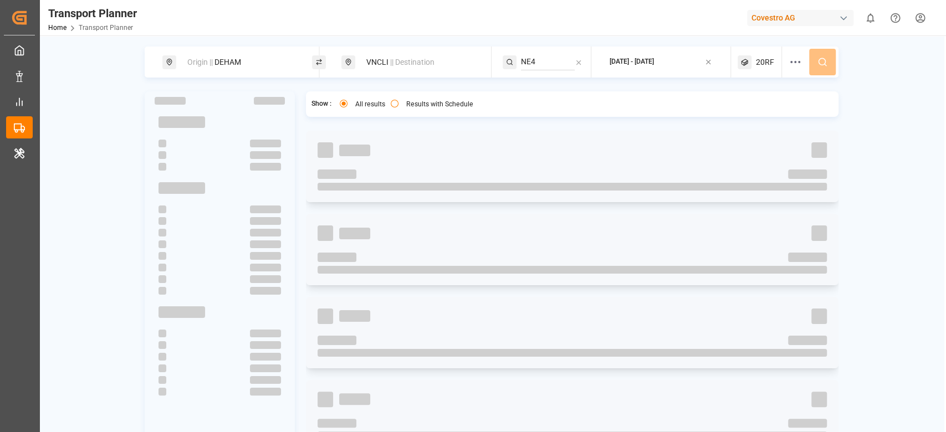
click at [826, 67] on div "Origin || DEHAM VNCLI || Destination NE4 [DATE] - [DATE] 20RF" at bounding box center [492, 62] width 694 height 31
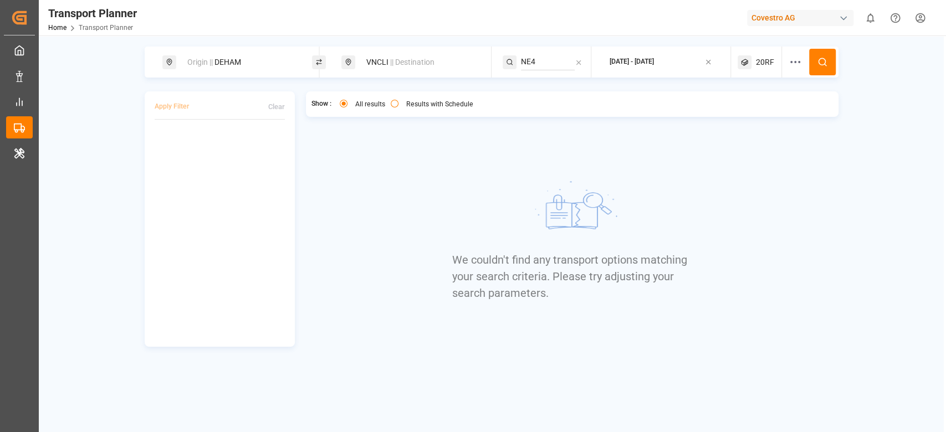
click at [758, 66] on span "20RF" at bounding box center [765, 63] width 18 height 12
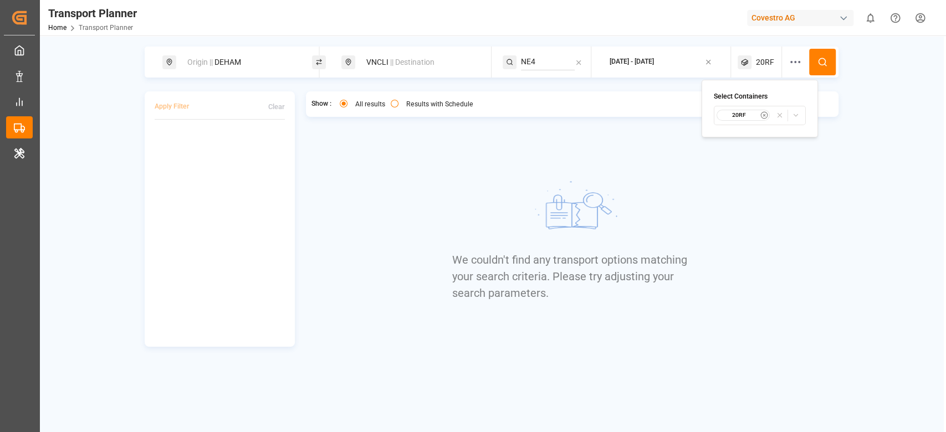
click at [744, 113] on small "20RF" at bounding box center [739, 115] width 39 height 8
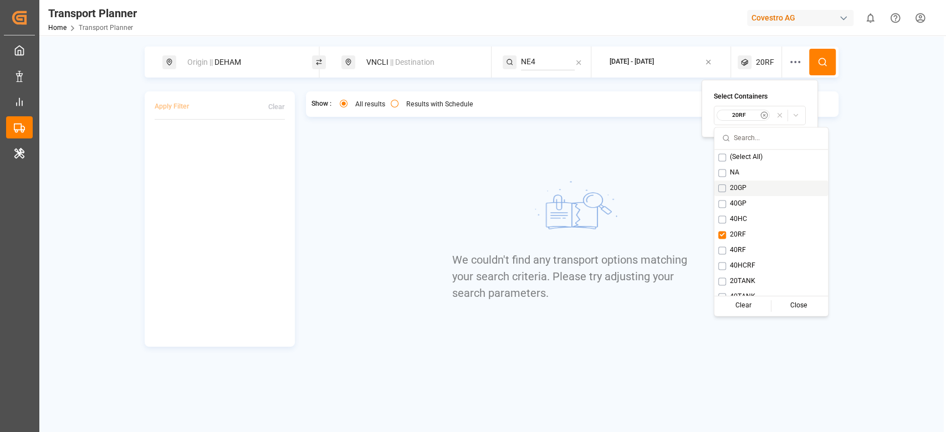
click at [728, 188] on div "20GP" at bounding box center [771, 189] width 114 height 16
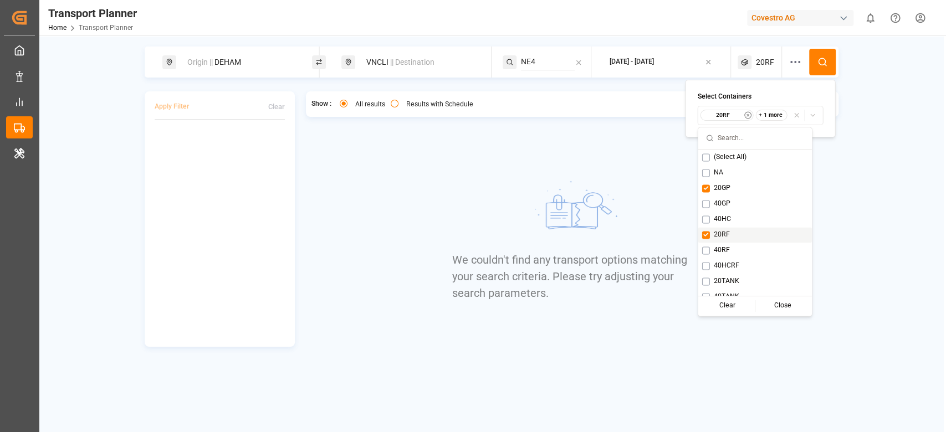
click at [718, 232] on span "20RF" at bounding box center [722, 235] width 16 height 10
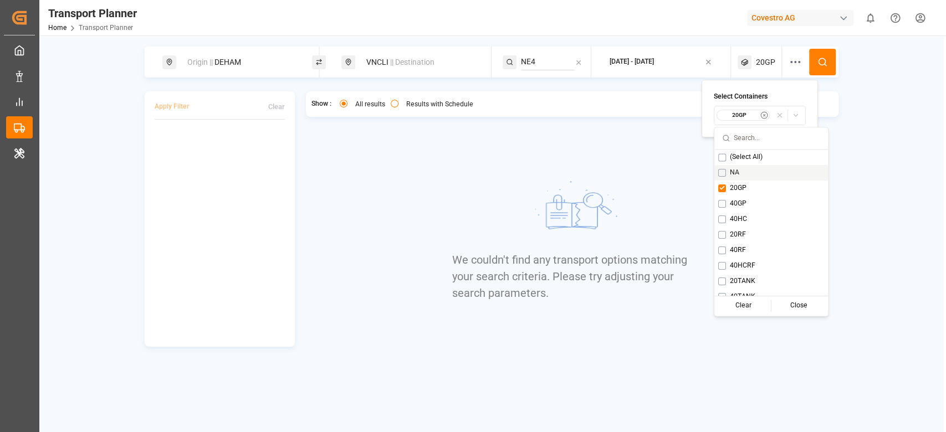
click at [818, 68] on button at bounding box center [822, 62] width 27 height 27
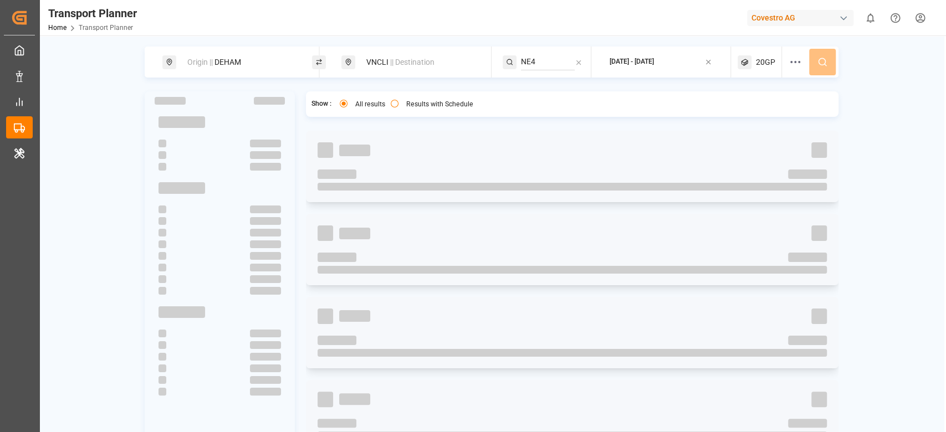
click at [818, 68] on div "Origin || DEHAM VNCLI || Destination NE4 [DATE] - [DATE] 20GP" at bounding box center [492, 62] width 694 height 31
click at [391, 107] on div "Results with Schedule" at bounding box center [432, 106] width 83 height 12
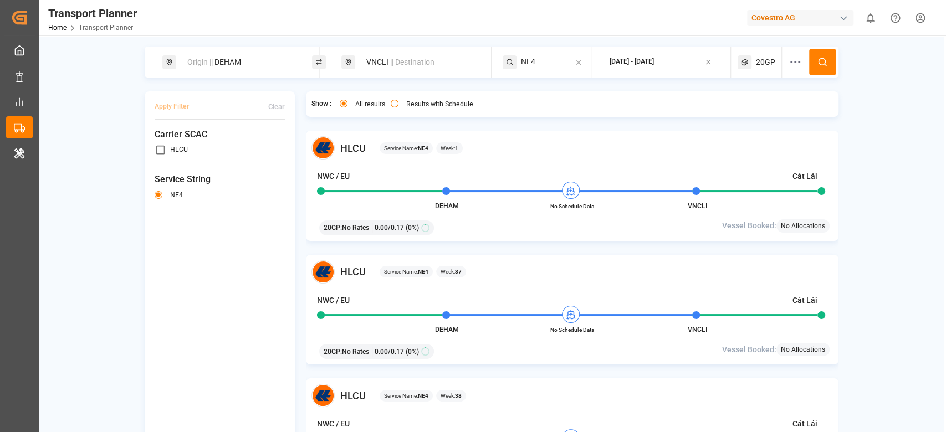
click at [395, 104] on button "Results with Schedule" at bounding box center [395, 104] width 8 height 8
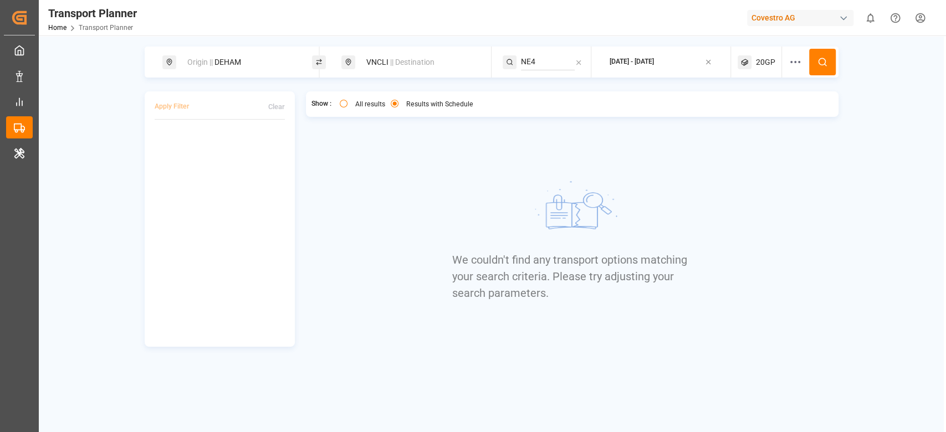
click at [343, 105] on button "All results" at bounding box center [344, 104] width 8 height 8
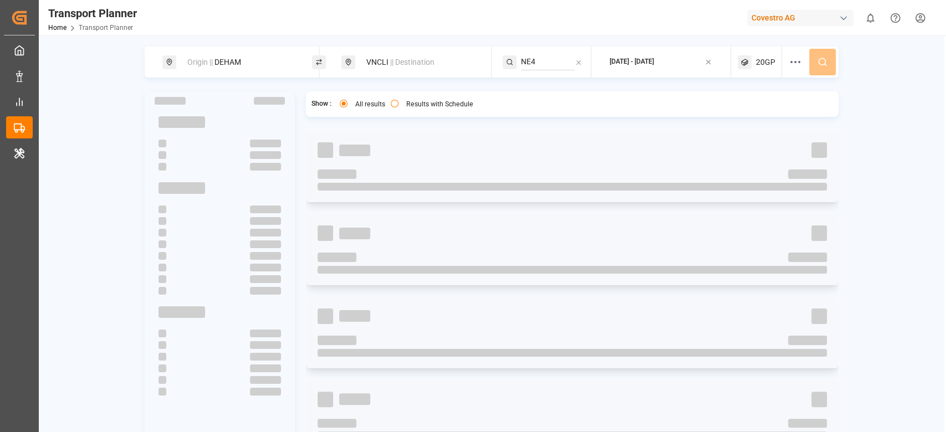
type button "all"
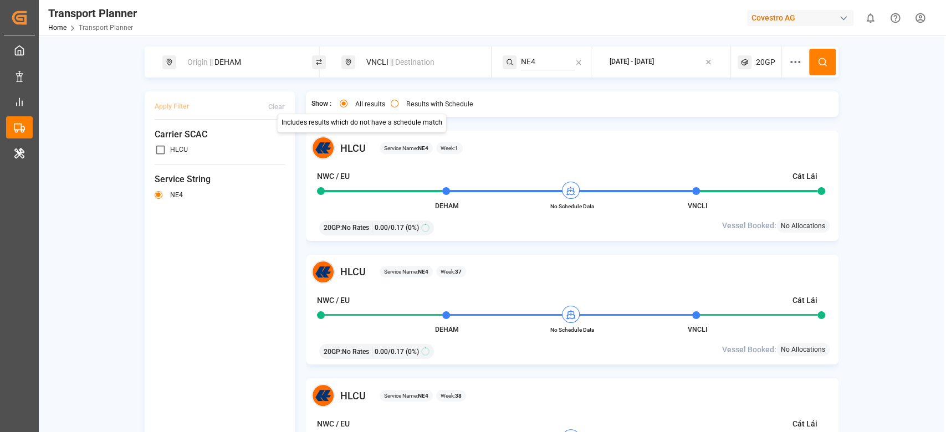
click at [714, 93] on div "Show : All results Includes results which do not have a schedule match Includes…" at bounding box center [572, 103] width 533 height 25
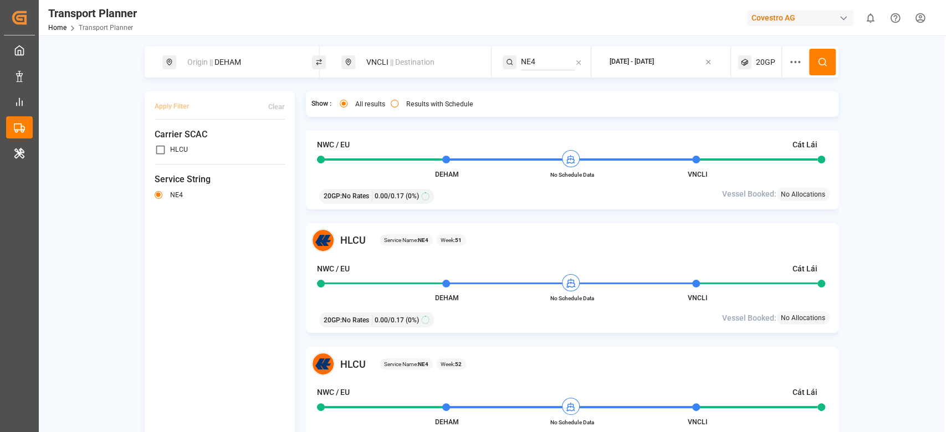
scroll to position [1779, 0]
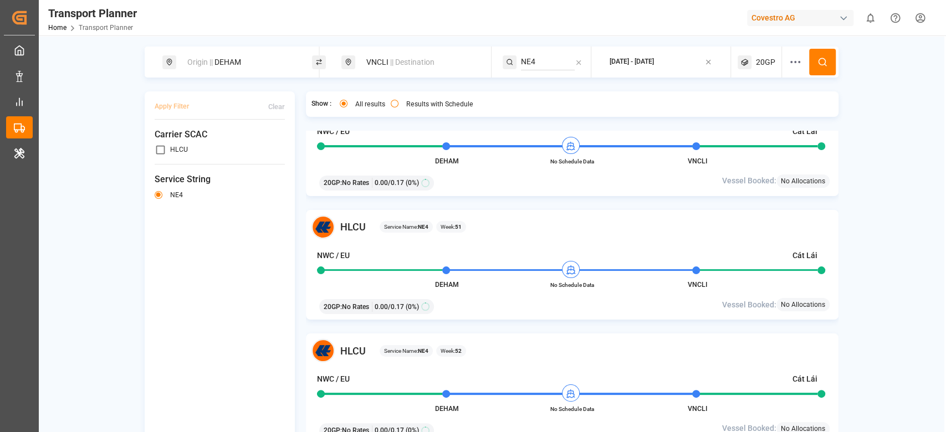
click at [230, 75] on div "Origin || DEHAM" at bounding box center [237, 62] width 150 height 31
click at [228, 60] on div "Origin || DEHAM" at bounding box center [241, 62] width 120 height 21
click at [181, 145] on input "DEHAM" at bounding box center [228, 150] width 111 height 17
click at [200, 228] on div "Apply Filter Clear Carrier SCAC HLCU Service String NE4" at bounding box center [220, 265] width 151 height 349
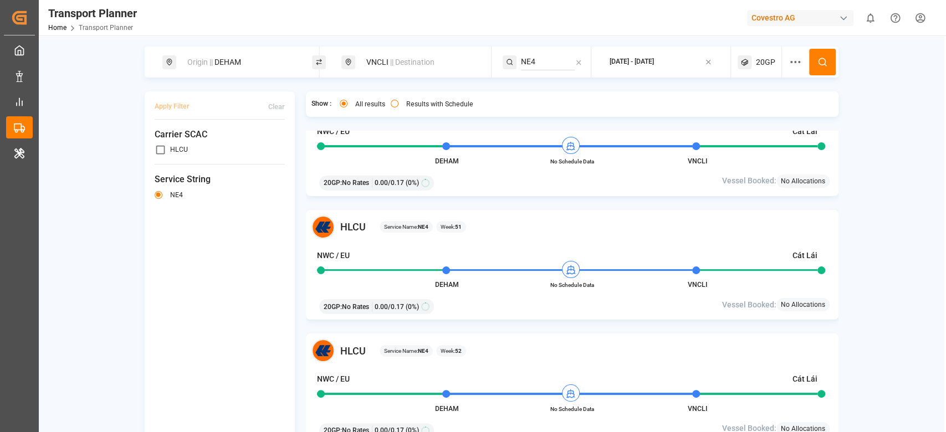
click at [380, 55] on div "VNCLI || Destination" at bounding box center [420, 62] width 120 height 21
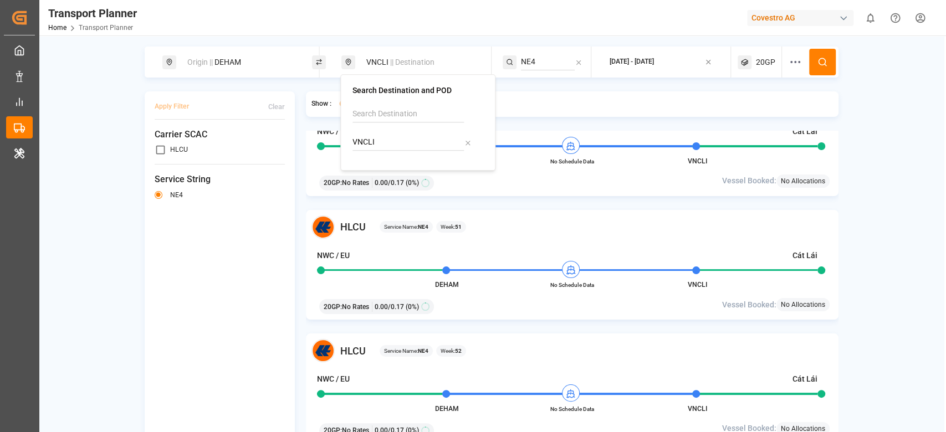
click at [365, 149] on input "VNCLI" at bounding box center [408, 142] width 111 height 17
click at [541, 60] on input "NE4" at bounding box center [548, 62] width 54 height 17
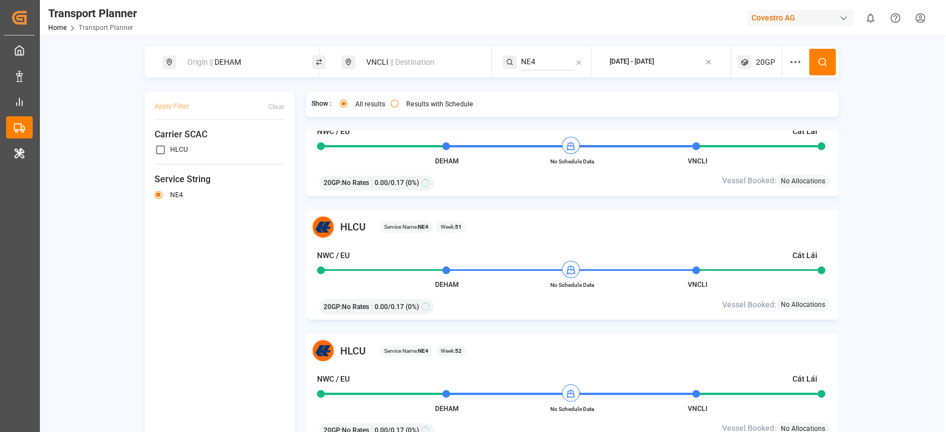
click at [541, 60] on input "NE4" at bounding box center [548, 62] width 54 height 17
click at [540, 96] on div "Show : All results Results with Schedule" at bounding box center [572, 103] width 533 height 25
